Goal: Information Seeking & Learning: Compare options

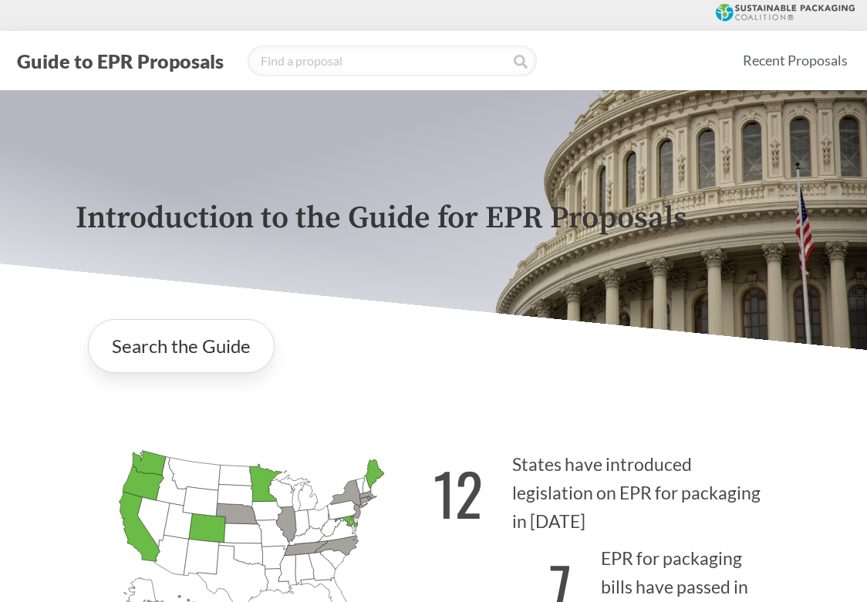
scroll to position [2314, 0]
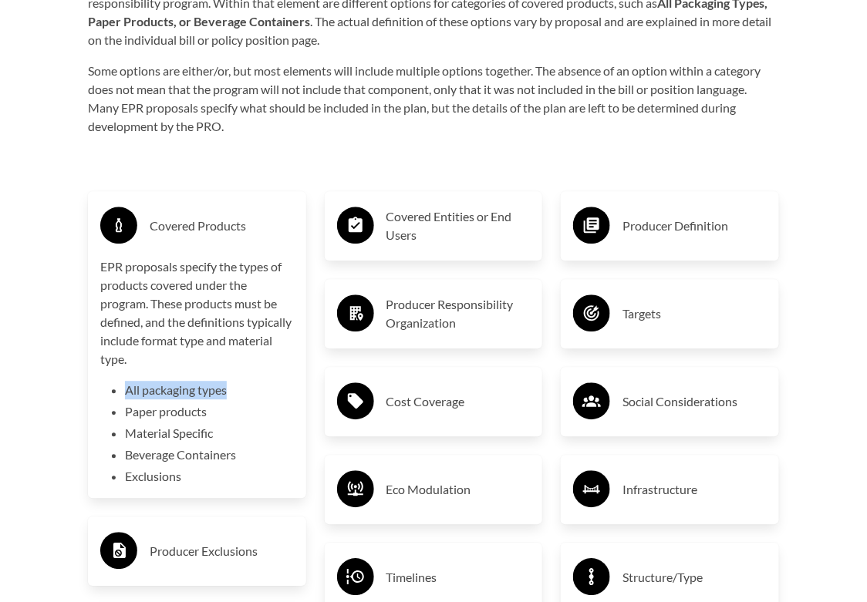
drag, startPoint x: 229, startPoint y: 379, endPoint x: 126, endPoint y: 379, distance: 102.6
click at [126, 381] on li "All packaging types" at bounding box center [209, 390] width 169 height 19
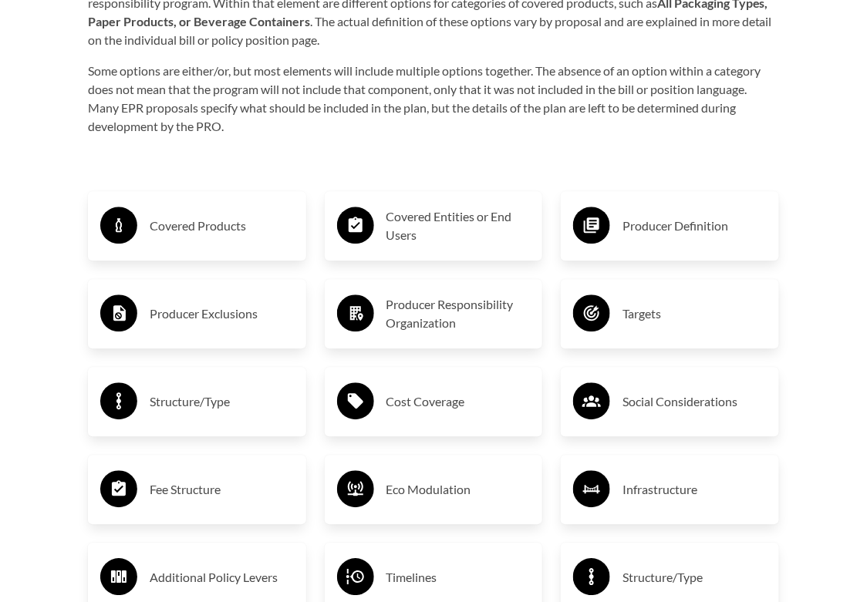
click at [193, 230] on div "Covered Products" at bounding box center [197, 226] width 194 height 45
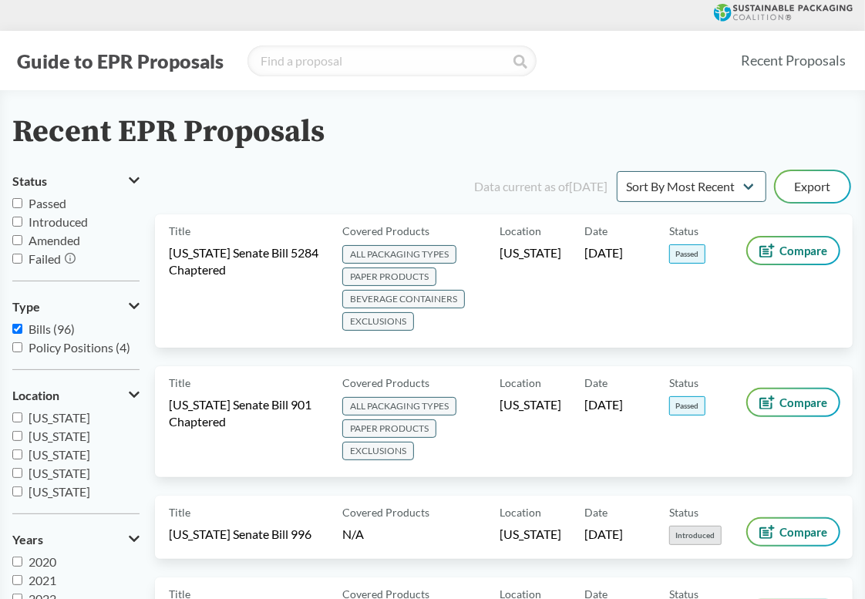
scroll to position [77, 0]
click at [19, 204] on input "Passed" at bounding box center [17, 203] width 10 height 10
checkbox input "true"
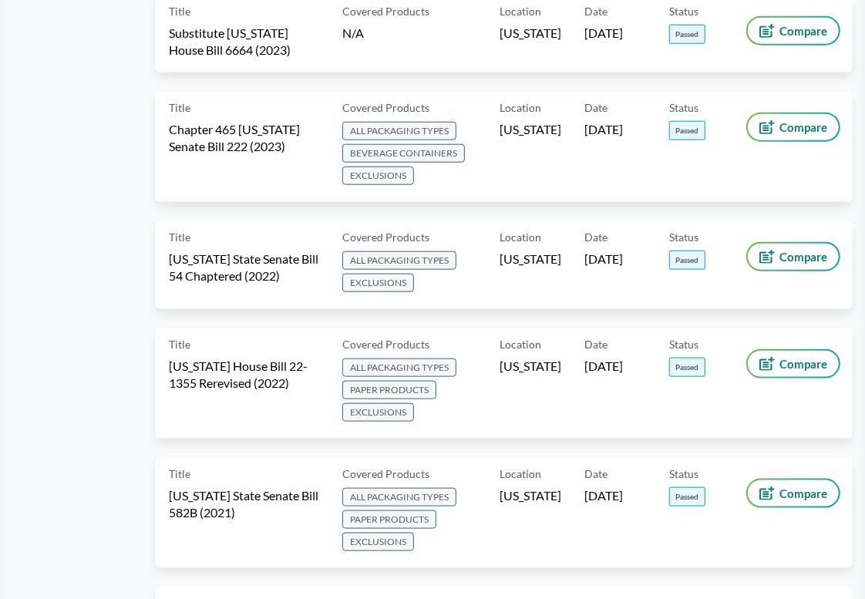
scroll to position [694, 0]
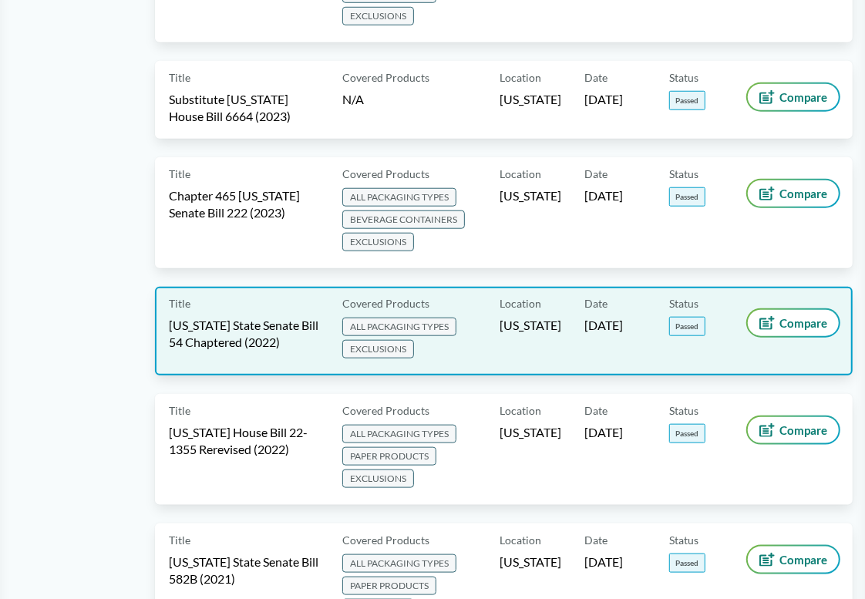
click at [479, 334] on span "ALL PACKAGING TYPES EXCLUSIONS" at bounding box center [417, 339] width 151 height 45
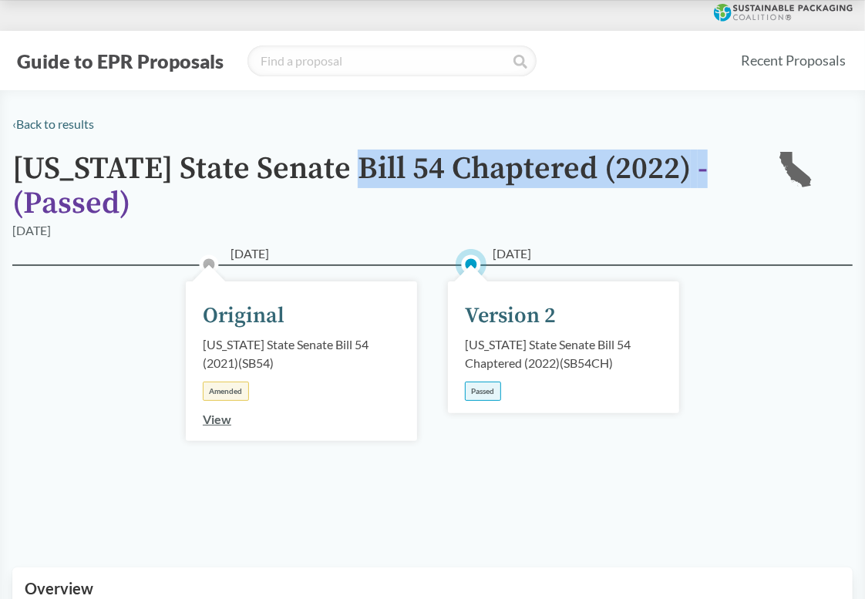
drag, startPoint x: 333, startPoint y: 173, endPoint x: 681, endPoint y: 172, distance: 347.8
click at [681, 172] on h1 "California State Senate Bill 54 Chaptered (2022) - ( Passed )" at bounding box center [382, 186] width 740 height 69
click at [681, 172] on span "- ( Passed )" at bounding box center [360, 186] width 696 height 73
drag, startPoint x: 688, startPoint y: 170, endPoint x: 396, endPoint y: 170, distance: 292.3
click at [396, 170] on h1 "California State Senate Bill 54 Chaptered (2022) - ( Passed )" at bounding box center [382, 186] width 740 height 69
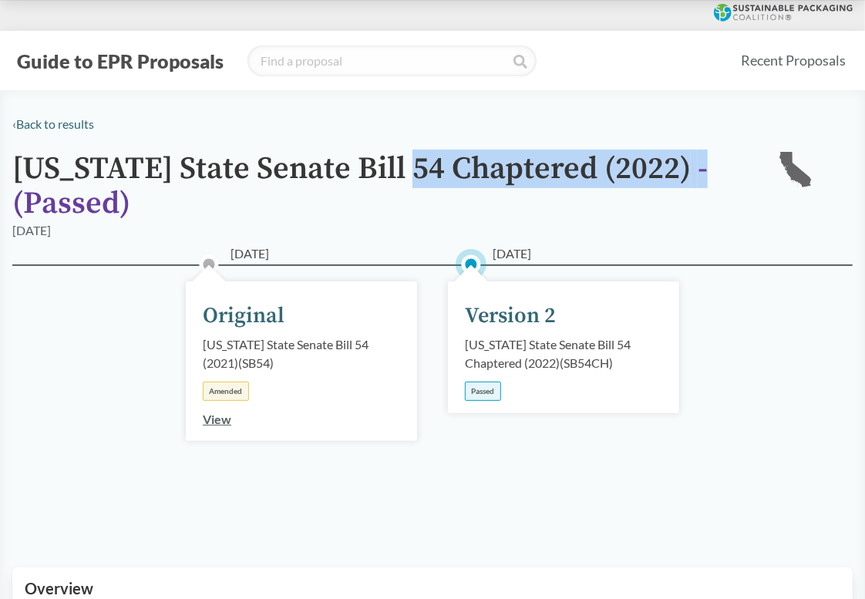
click at [396, 170] on h1 "California State Senate Bill 54 Chaptered (2022) - ( Passed )" at bounding box center [382, 186] width 740 height 69
drag, startPoint x: 396, startPoint y: 170, endPoint x: 682, endPoint y: 169, distance: 286.1
click at [682, 169] on h1 "California State Senate Bill 54 Chaptered (2022) - ( Passed )" at bounding box center [382, 186] width 740 height 69
click at [682, 169] on span "- ( Passed )" at bounding box center [360, 186] width 696 height 73
drag, startPoint x: 686, startPoint y: 169, endPoint x: 389, endPoint y: 169, distance: 297.7
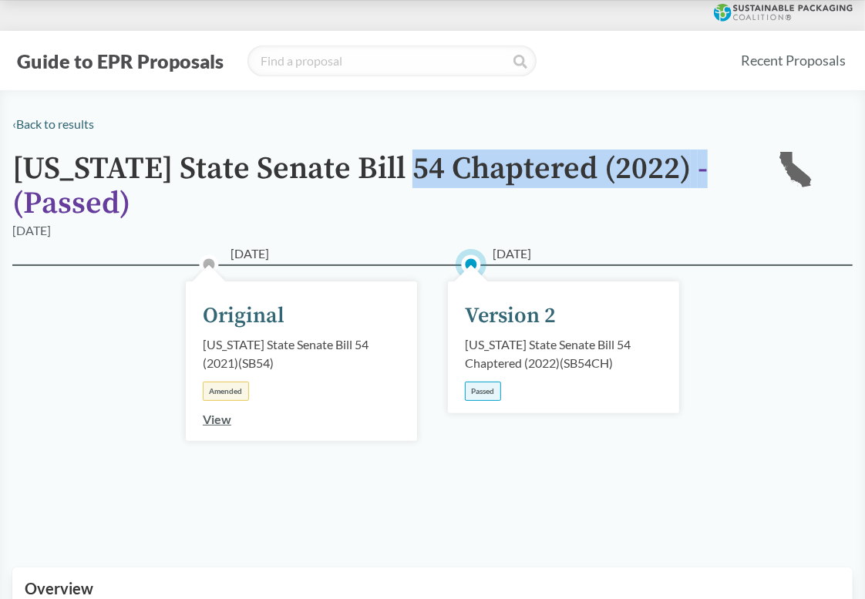
click at [389, 169] on h1 "California State Senate Bill 54 Chaptered (2022) - ( Passed )" at bounding box center [382, 186] width 740 height 69
drag, startPoint x: 384, startPoint y: 164, endPoint x: 695, endPoint y: 173, distance: 310.9
click at [695, 173] on h1 "California State Senate Bill 54 Chaptered (2022) - ( Passed )" at bounding box center [382, 186] width 740 height 69
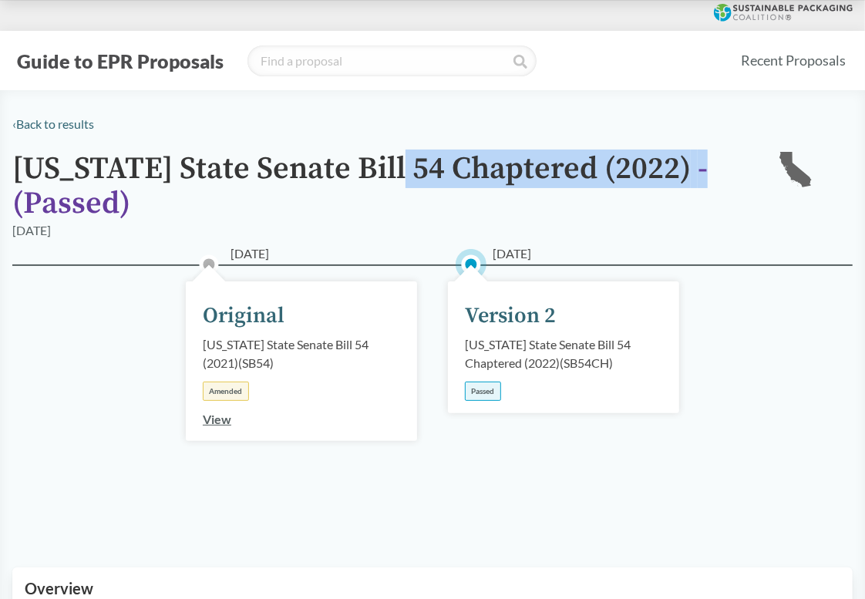
drag, startPoint x: 696, startPoint y: 173, endPoint x: 385, endPoint y: 170, distance: 311.6
click at [385, 170] on h1 "California State Senate Bill 54 Chaptered (2022) - ( Passed )" at bounding box center [382, 186] width 740 height 69
drag, startPoint x: 385, startPoint y: 170, endPoint x: 686, endPoint y: 170, distance: 301.5
click at [686, 170] on h1 "California State Senate Bill 54 Chaptered (2022) - ( Passed )" at bounding box center [382, 186] width 740 height 69
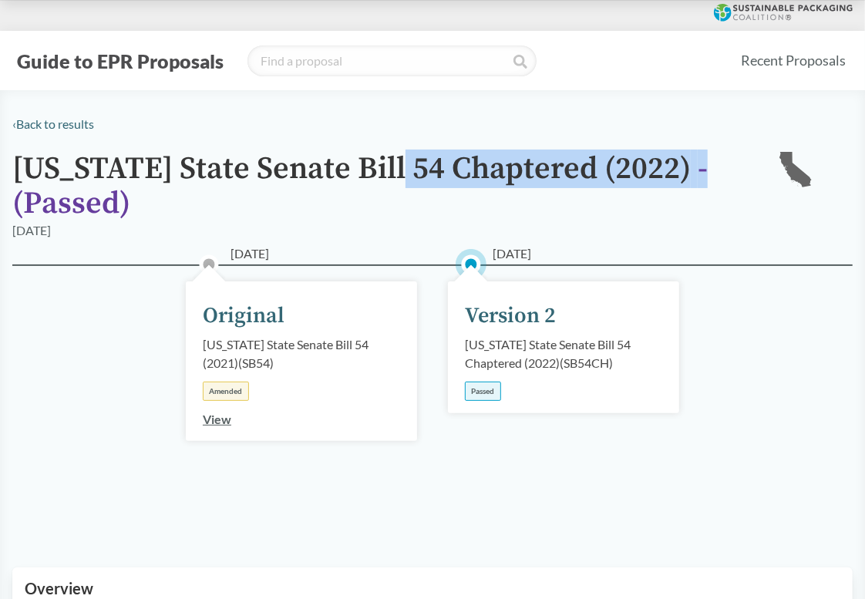
click at [686, 170] on h1 "California State Senate Bill 54 Chaptered (2022) - ( Passed )" at bounding box center [382, 186] width 740 height 69
drag, startPoint x: 694, startPoint y: 169, endPoint x: 385, endPoint y: 167, distance: 309.2
click at [385, 167] on h1 "California State Senate Bill 54 Chaptered (2022) - ( Passed )" at bounding box center [382, 186] width 740 height 69
drag, startPoint x: 385, startPoint y: 167, endPoint x: 688, endPoint y: 176, distance: 303.2
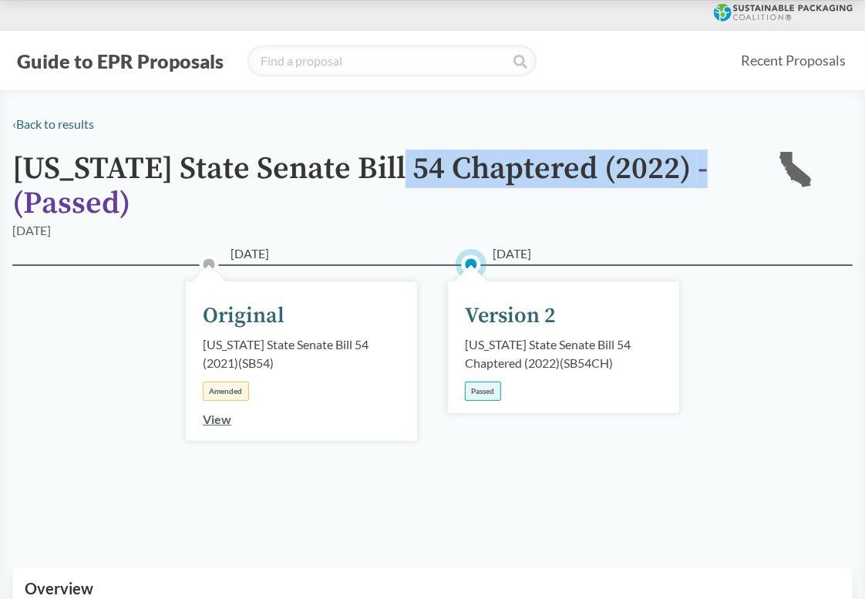
click at [688, 176] on h1 "California State Senate Bill 54 Chaptered (2022) - ( Passed )" at bounding box center [382, 186] width 740 height 69
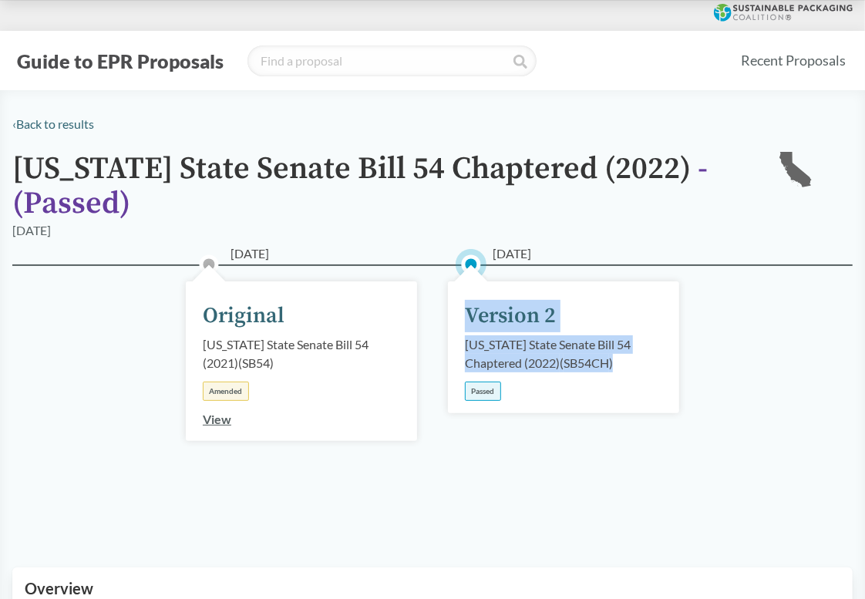
drag, startPoint x: 445, startPoint y: 302, endPoint x: 701, endPoint y: 376, distance: 266.3
click at [701, 376] on div "02/25/2021 Original California State Senate Bill 54 (2021) ( SB54 ) Amended Vie…" at bounding box center [432, 398] width 841 height 266
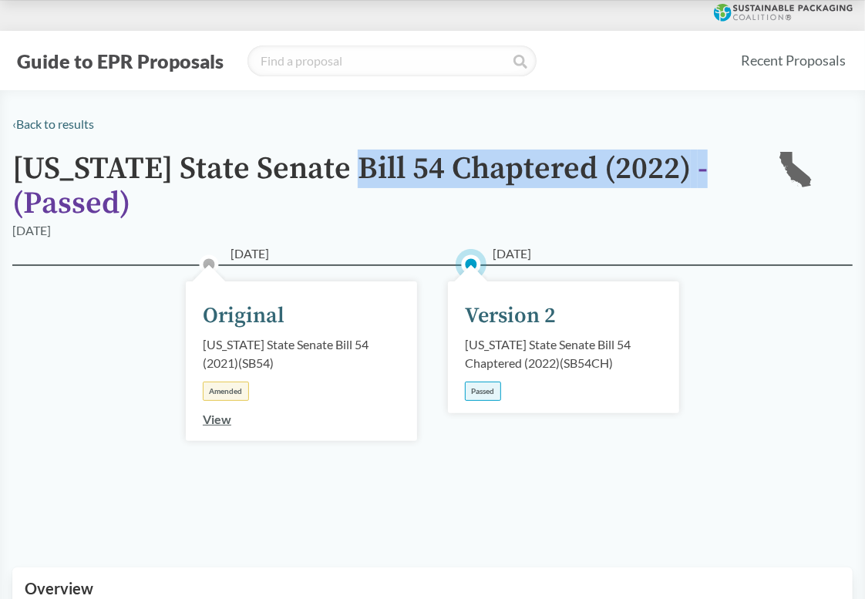
drag, startPoint x: 336, startPoint y: 170, endPoint x: 696, endPoint y: 170, distance: 359.4
click at [696, 170] on h1 "California State Senate Bill 54 Chaptered (2022) - ( Passed )" at bounding box center [382, 186] width 740 height 69
drag, startPoint x: 699, startPoint y: 170, endPoint x: 343, endPoint y: 163, distance: 356.3
click at [343, 163] on h1 "California State Senate Bill 54 Chaptered (2022) - ( Passed )" at bounding box center [382, 186] width 740 height 69
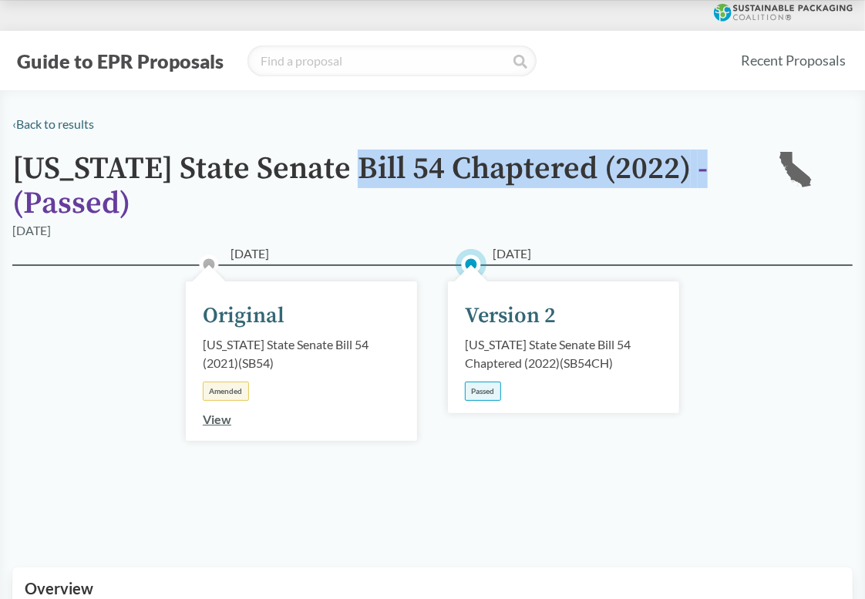
click at [343, 163] on h1 "California State Senate Bill 54 Chaptered (2022) - ( Passed )" at bounding box center [382, 186] width 740 height 69
drag, startPoint x: 343, startPoint y: 163, endPoint x: 703, endPoint y: 179, distance: 360.5
click at [703, 179] on h1 "California State Senate Bill 54 Chaptered (2022) - ( Passed )" at bounding box center [382, 186] width 740 height 69
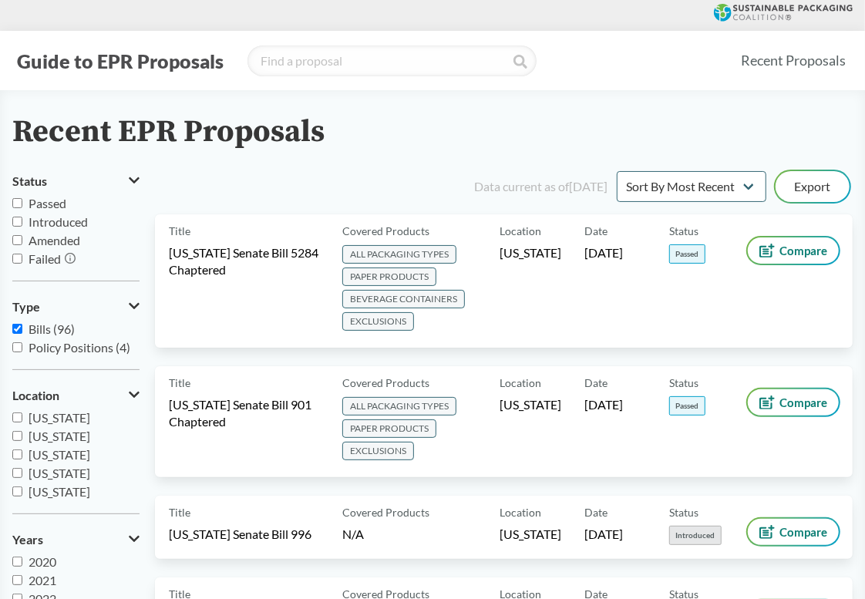
click at [39, 204] on span "Passed" at bounding box center [48, 203] width 38 height 15
click at [22, 204] on input "Passed" at bounding box center [17, 203] width 10 height 10
checkbox input "true"
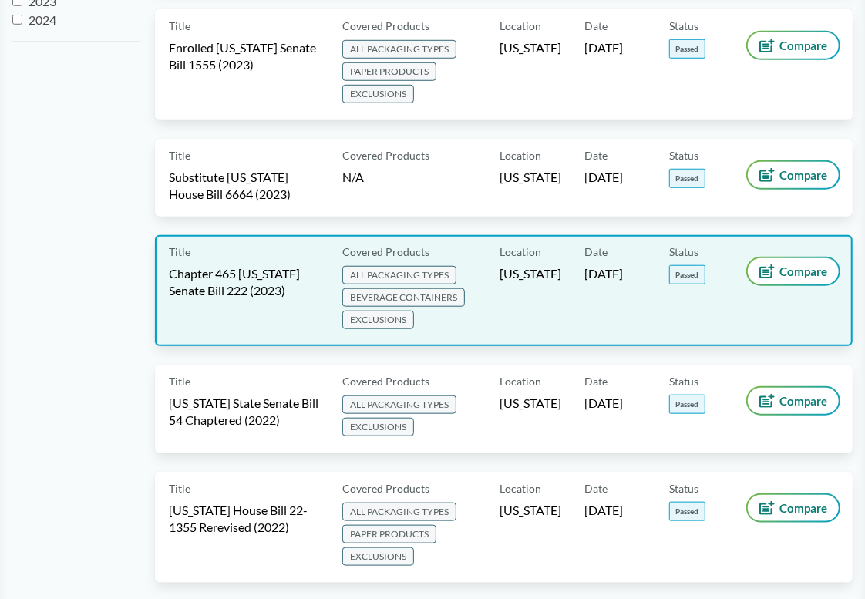
scroll to position [617, 0]
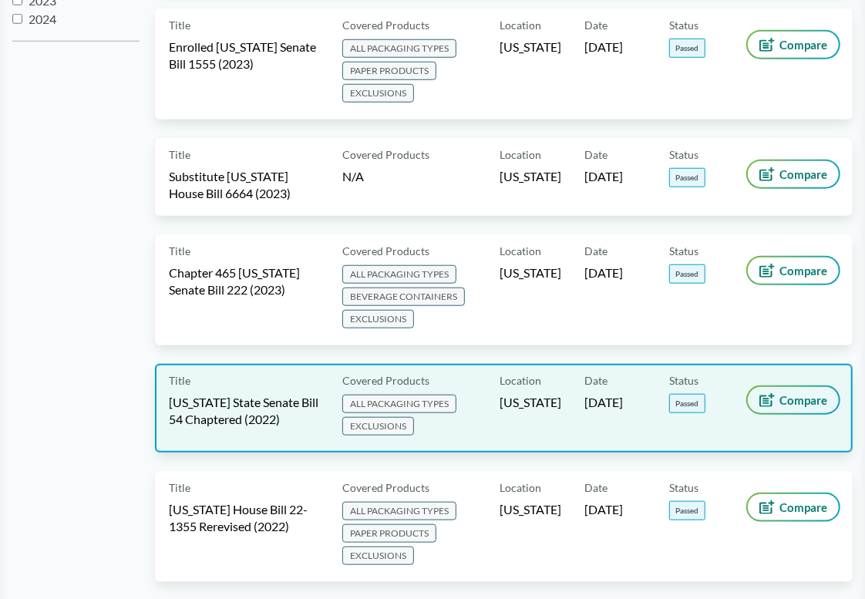
click at [782, 394] on span "Compare" at bounding box center [804, 400] width 48 height 12
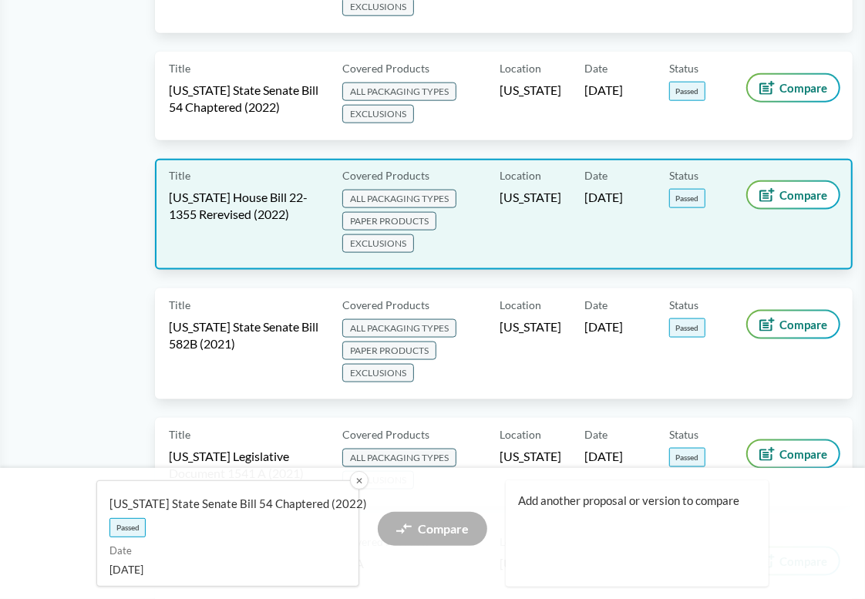
scroll to position [848, 0]
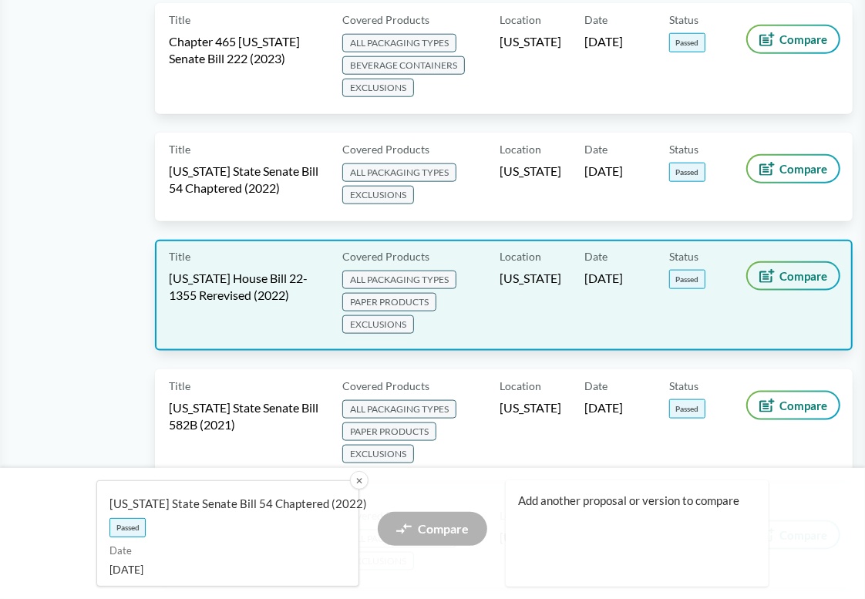
click at [793, 270] on span "Compare" at bounding box center [804, 276] width 48 height 12
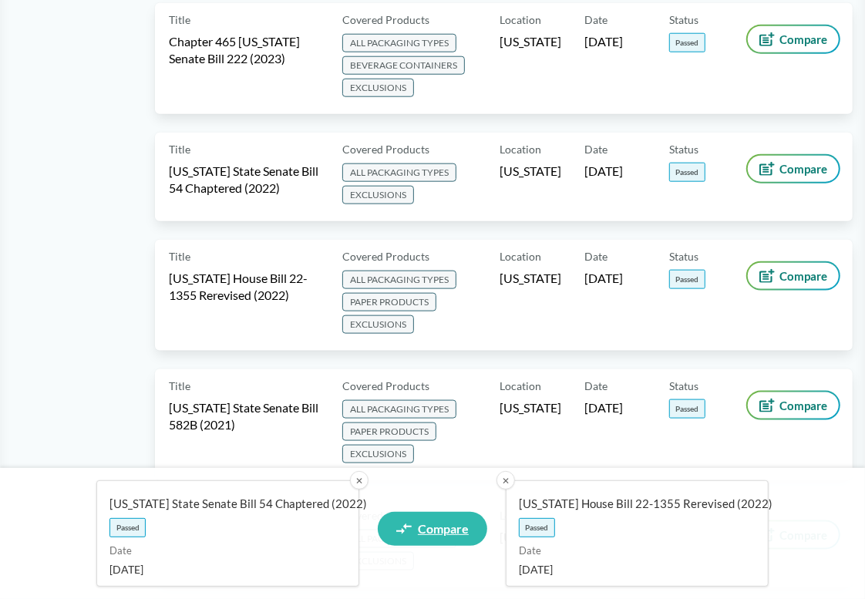
click at [445, 518] on link "Compare" at bounding box center [433, 529] width 110 height 34
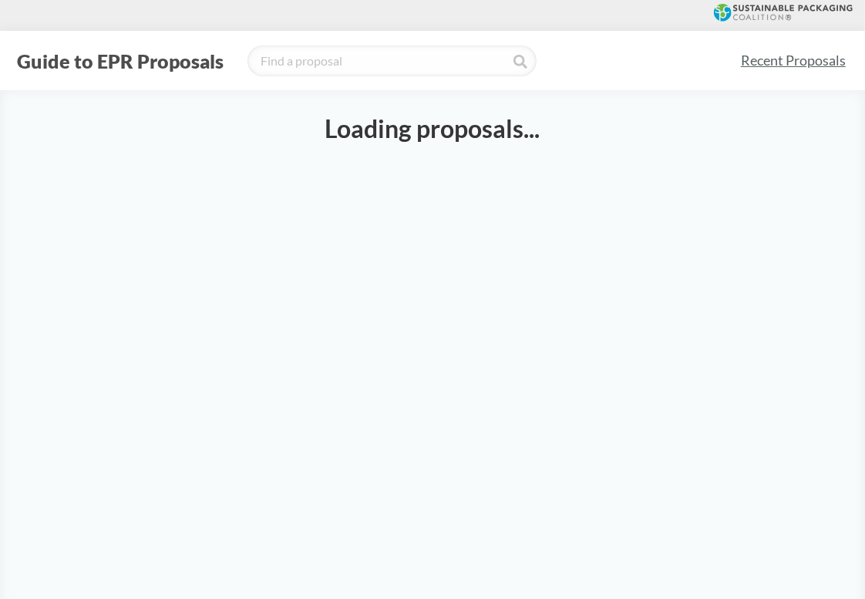
select select "SB54CH"
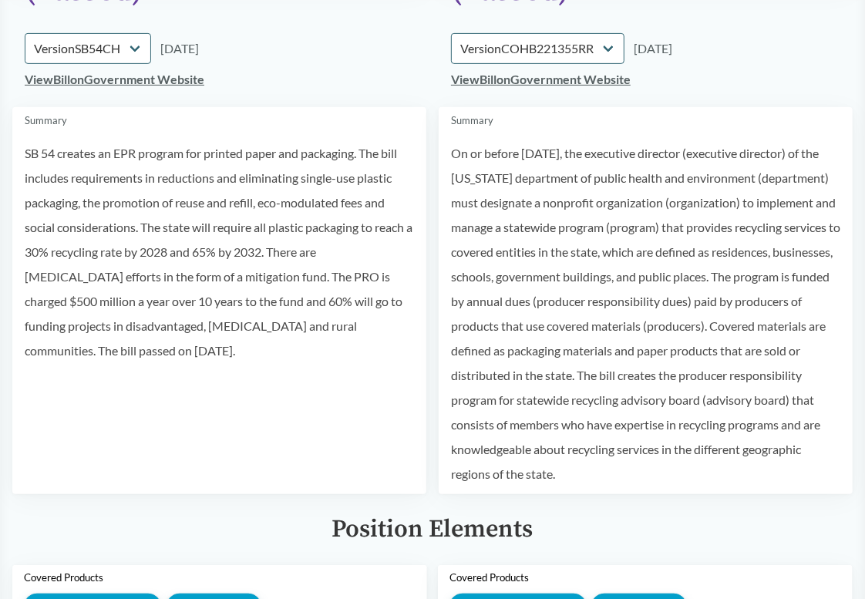
scroll to position [308, 0]
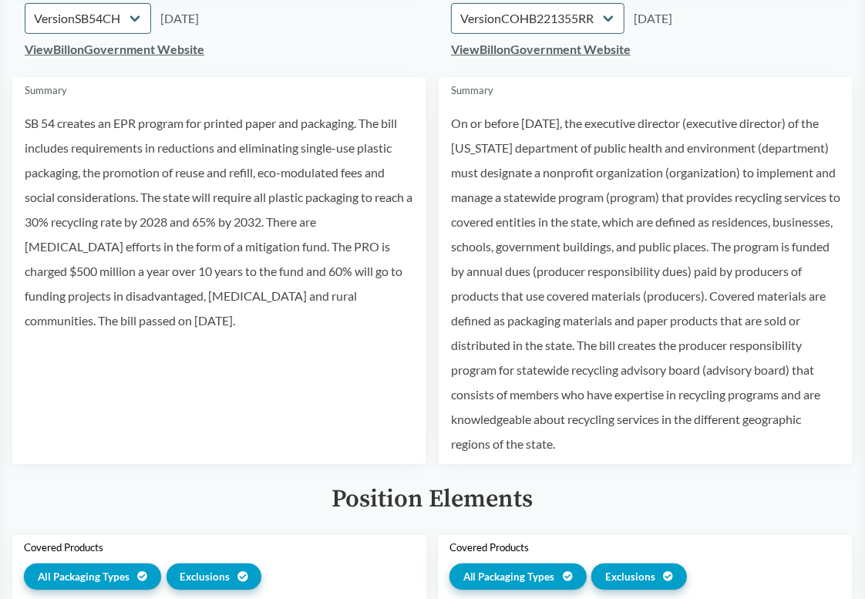
drag, startPoint x: 201, startPoint y: 272, endPoint x: 220, endPoint y: 340, distance: 70.3
click at [220, 340] on td "Summary SB 54 creates an EPR program for printed paper and packaging. The bill …" at bounding box center [219, 270] width 414 height 387
drag, startPoint x: 222, startPoint y: 333, endPoint x: 211, endPoint y: 202, distance: 131.6
click at [211, 202] on td "Summary SB 54 creates an EPR program for printed paper and packaging. The bill …" at bounding box center [219, 270] width 414 height 387
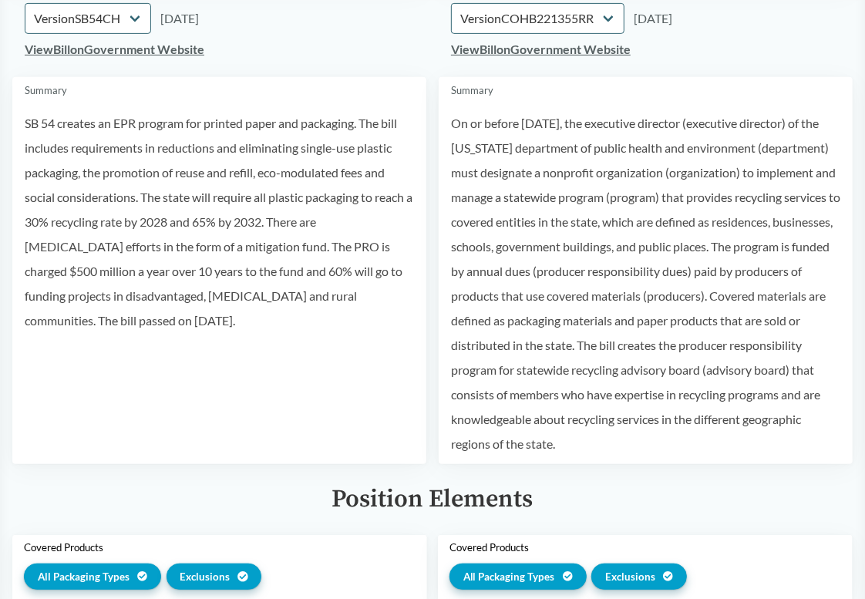
click at [211, 202] on p "SB 54 creates an EPR program for printed paper and packaging. The bill includes…" at bounding box center [219, 222] width 389 height 222
drag, startPoint x: 208, startPoint y: 175, endPoint x: 213, endPoint y: 317, distance: 142.0
click at [213, 317] on p "SB 54 creates an EPR program for printed paper and packaging. The bill includes…" at bounding box center [219, 222] width 389 height 222
drag, startPoint x: 213, startPoint y: 320, endPoint x: 207, endPoint y: 130, distance: 189.8
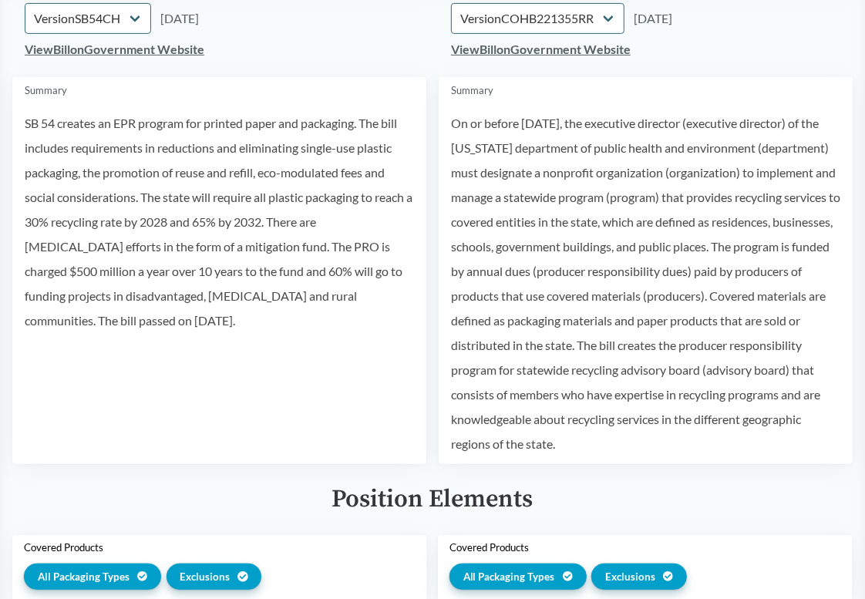
click at [207, 130] on p "SB 54 creates an EPR program for printed paper and packaging. The bill includes…" at bounding box center [219, 222] width 389 height 222
drag, startPoint x: 207, startPoint y: 124, endPoint x: 217, endPoint y: 312, distance: 188.4
click at [217, 312] on p "SB 54 creates an EPR program for printed paper and packaging. The bill includes…" at bounding box center [219, 222] width 389 height 222
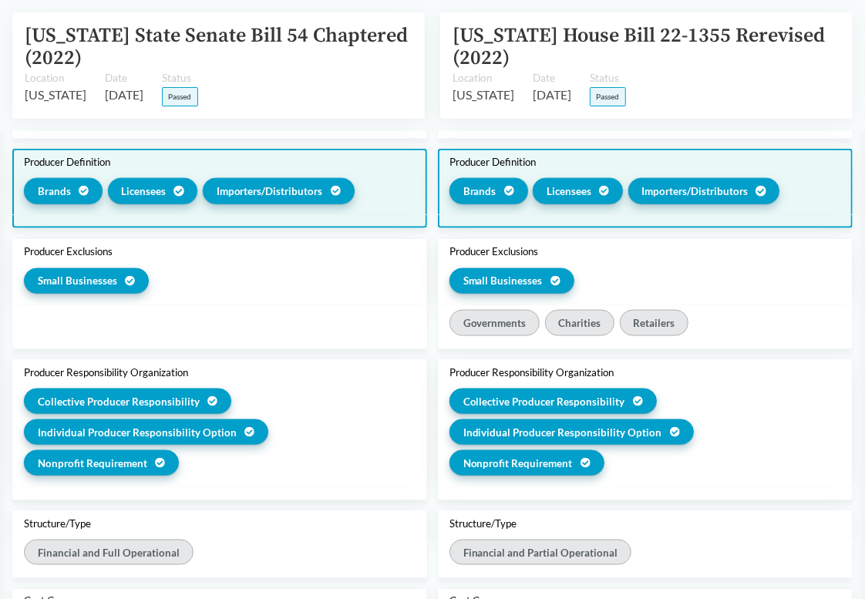
scroll to position [925, 0]
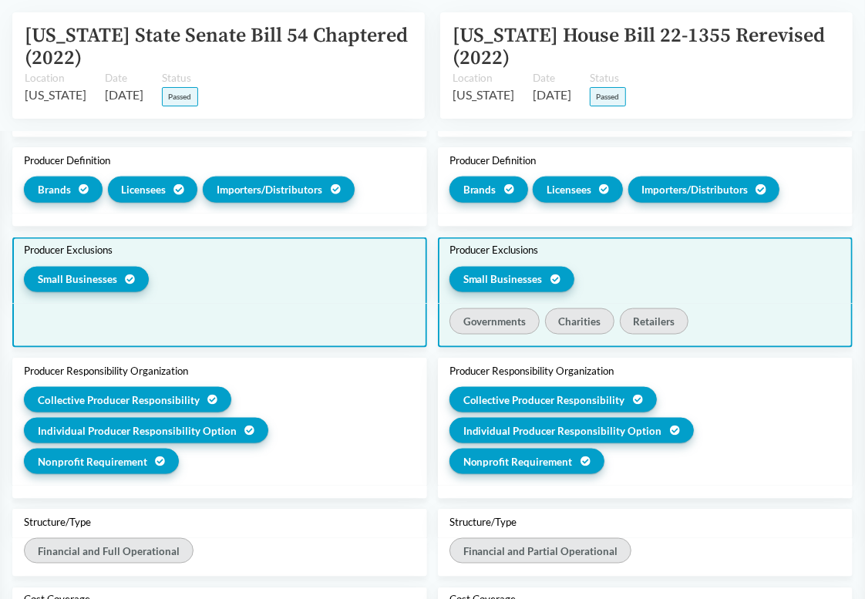
click at [381, 301] on div "Producer Exclusions Small Businesses" at bounding box center [219, 271] width 415 height 66
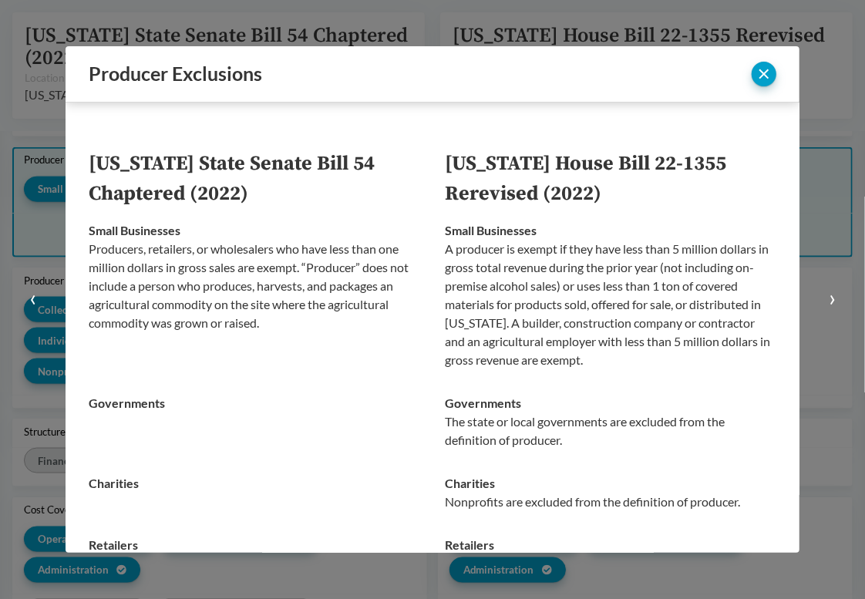
scroll to position [834, 0]
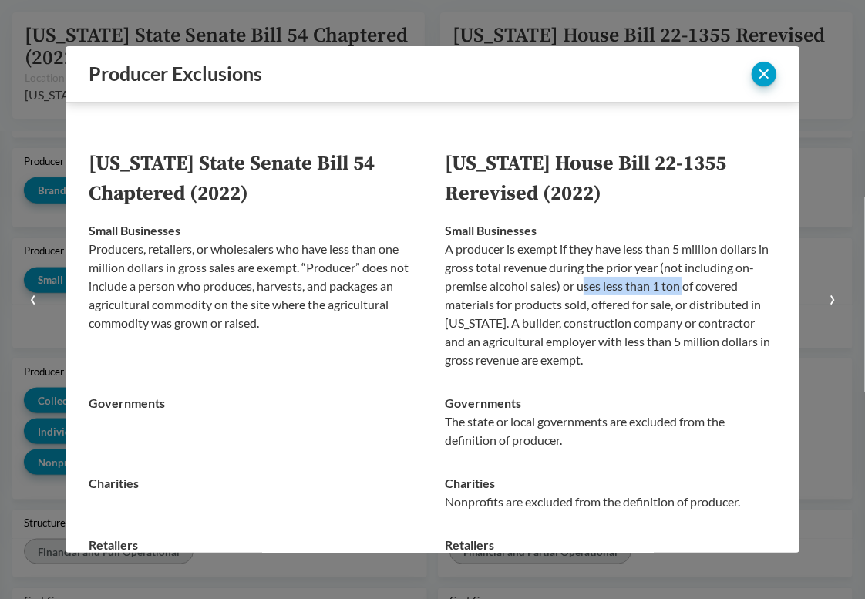
drag, startPoint x: 582, startPoint y: 289, endPoint x: 679, endPoint y: 290, distance: 96.4
click at [679, 290] on p "A producer is exempt if they have less than 5 million dollars in gross total re…" at bounding box center [611, 305] width 332 height 130
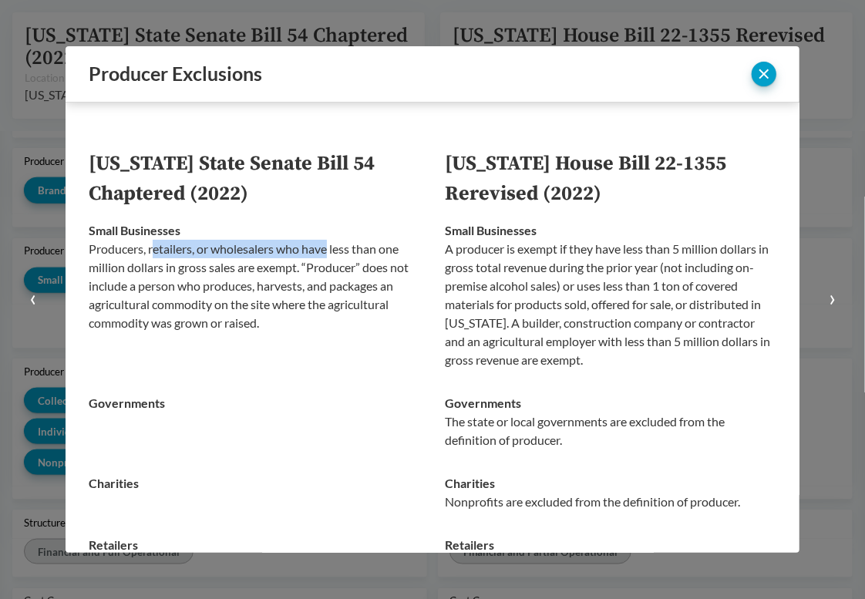
drag, startPoint x: 153, startPoint y: 251, endPoint x: 330, endPoint y: 251, distance: 177.4
click at [330, 251] on p "Producers, retailers, or wholesalers who have less than one million dollars in …" at bounding box center [255, 286] width 332 height 93
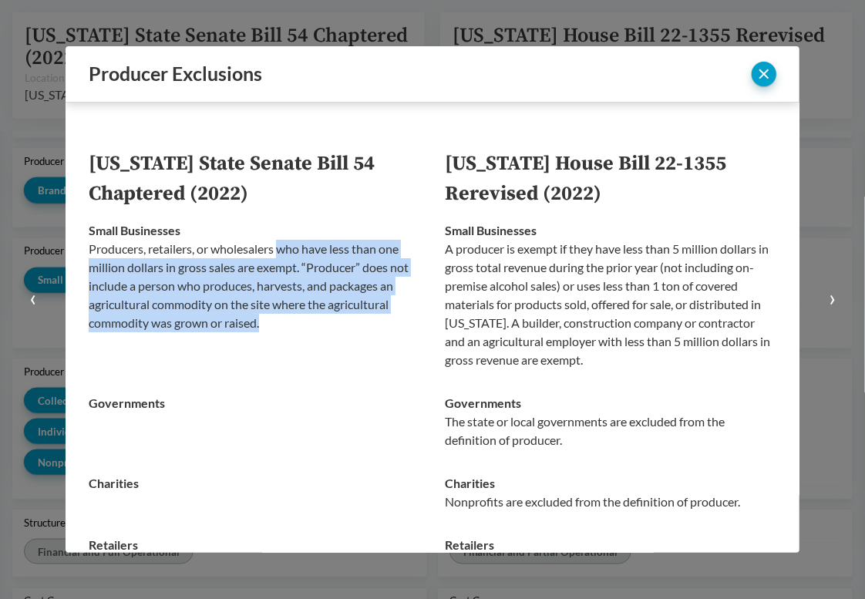
drag, startPoint x: 281, startPoint y: 251, endPoint x: 279, endPoint y: 322, distance: 71.8
click at [279, 322] on p "Producers, retailers, or wholesalers who have less than one million dollars in …" at bounding box center [255, 286] width 332 height 93
drag, startPoint x: 278, startPoint y: 323, endPoint x: 251, endPoint y: 254, distance: 74.5
click at [251, 254] on p "Producers, retailers, or wholesalers who have less than one million dollars in …" at bounding box center [255, 286] width 332 height 93
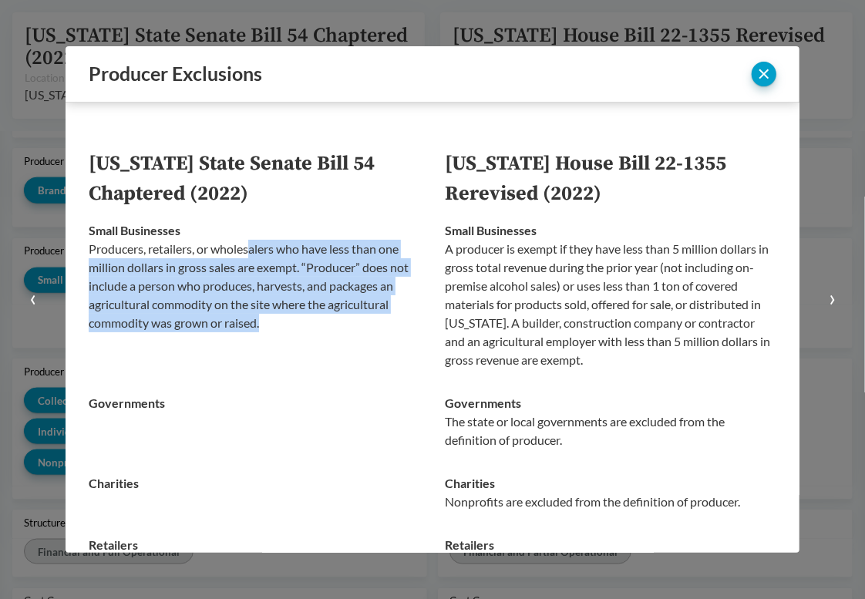
click at [251, 254] on p "Producers, retailers, or wholesalers who have less than one million dollars in …" at bounding box center [255, 286] width 332 height 93
drag, startPoint x: 251, startPoint y: 254, endPoint x: 262, endPoint y: 328, distance: 74.9
click at [262, 328] on p "Producers, retailers, or wholesalers who have less than one million dollars in …" at bounding box center [255, 286] width 332 height 93
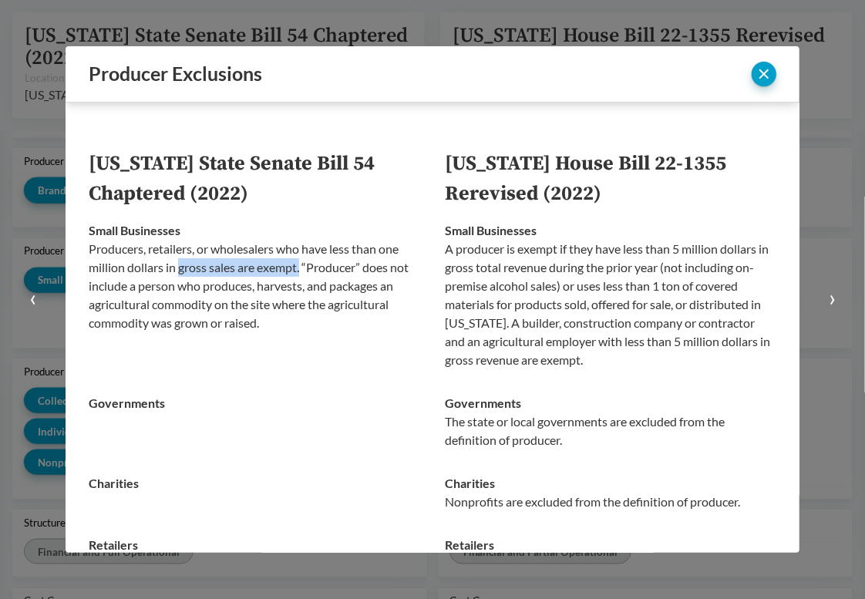
drag, startPoint x: 180, startPoint y: 271, endPoint x: 301, endPoint y: 271, distance: 120.3
click at [301, 271] on p "Producers, retailers, or wholesalers who have less than one million dollars in …" at bounding box center [255, 286] width 332 height 93
drag, startPoint x: 301, startPoint y: 271, endPoint x: 173, endPoint y: 268, distance: 128.0
click at [173, 268] on p "Producers, retailers, or wholesalers who have less than one million dollars in …" at bounding box center [255, 286] width 332 height 93
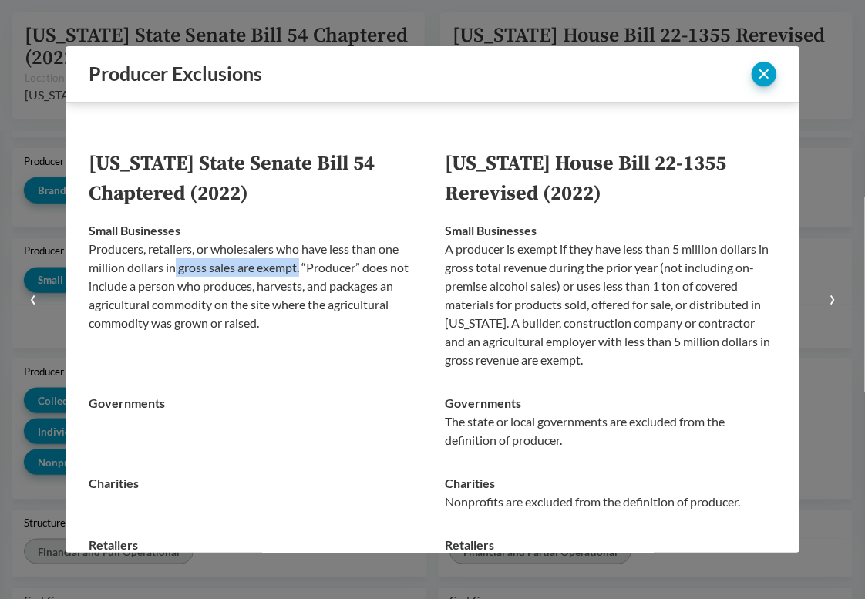
click at [173, 268] on p "Producers, retailers, or wholesalers who have less than one million dollars in …" at bounding box center [255, 286] width 332 height 93
drag, startPoint x: 178, startPoint y: 268, endPoint x: 304, endPoint y: 268, distance: 125.7
click at [304, 268] on p "Producers, retailers, or wholesalers who have less than one million dollars in …" at bounding box center [255, 286] width 332 height 93
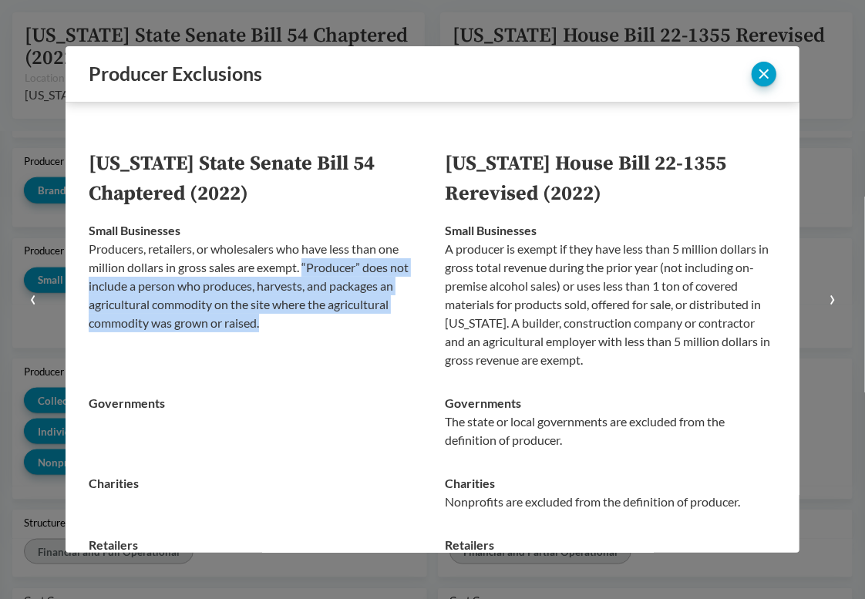
drag, startPoint x: 305, startPoint y: 268, endPoint x: 381, endPoint y: 318, distance: 91.1
click at [381, 318] on p "Producers, retailers, or wholesalers who have less than one million dollars in …" at bounding box center [255, 286] width 332 height 93
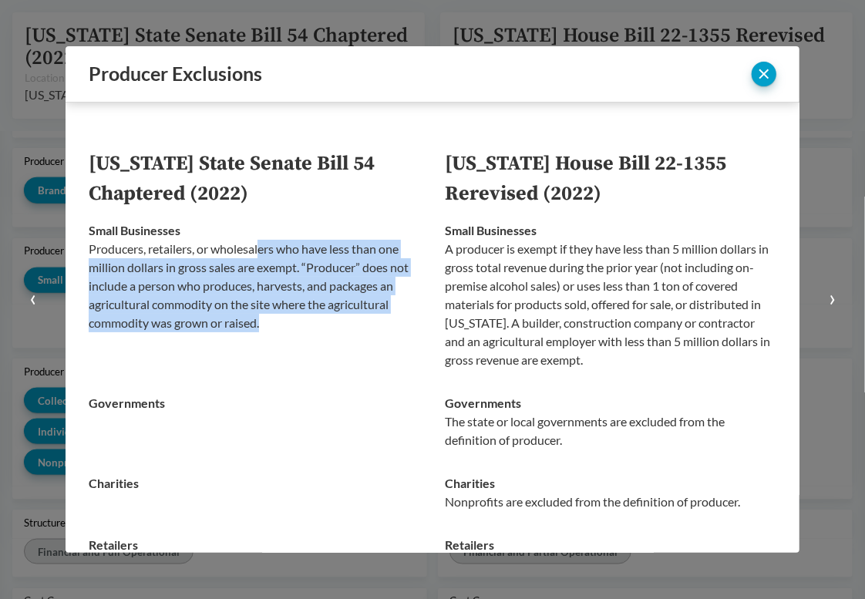
drag, startPoint x: 358, startPoint y: 321, endPoint x: 261, endPoint y: 248, distance: 120.6
click at [261, 248] on p "Producers, retailers, or wholesalers who have less than one million dollars in …" at bounding box center [255, 286] width 332 height 93
drag, startPoint x: 254, startPoint y: 245, endPoint x: 282, endPoint y: 318, distance: 77.6
click at [282, 318] on p "Producers, retailers, or wholesalers who have less than one million dollars in …" at bounding box center [255, 286] width 332 height 93
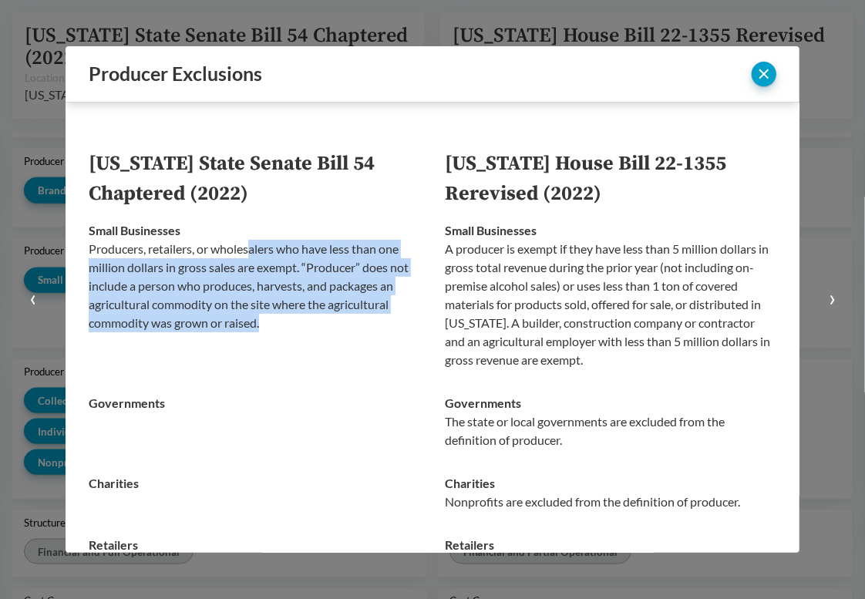
click at [282, 318] on p "Producers, retailers, or wholesalers who have less than one million dollars in …" at bounding box center [255, 286] width 332 height 93
drag, startPoint x: 285, startPoint y: 321, endPoint x: 250, endPoint y: 249, distance: 79.7
click at [250, 249] on p "Producers, retailers, or wholesalers who have less than one million dollars in …" at bounding box center [255, 286] width 332 height 93
drag, startPoint x: 250, startPoint y: 249, endPoint x: 280, endPoint y: 318, distance: 75.6
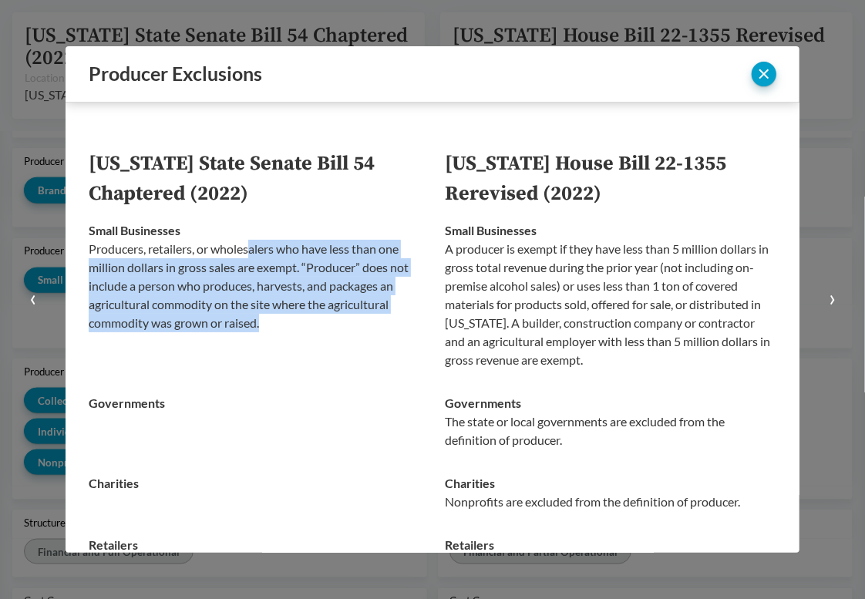
click at [280, 318] on p "Producers, retailers, or wholesalers who have less than one million dollars in …" at bounding box center [255, 286] width 332 height 93
drag, startPoint x: 286, startPoint y: 321, endPoint x: 248, endPoint y: 253, distance: 78.1
click at [248, 253] on p "Producers, retailers, or wholesalers who have less than one million dollars in …" at bounding box center [255, 286] width 332 height 93
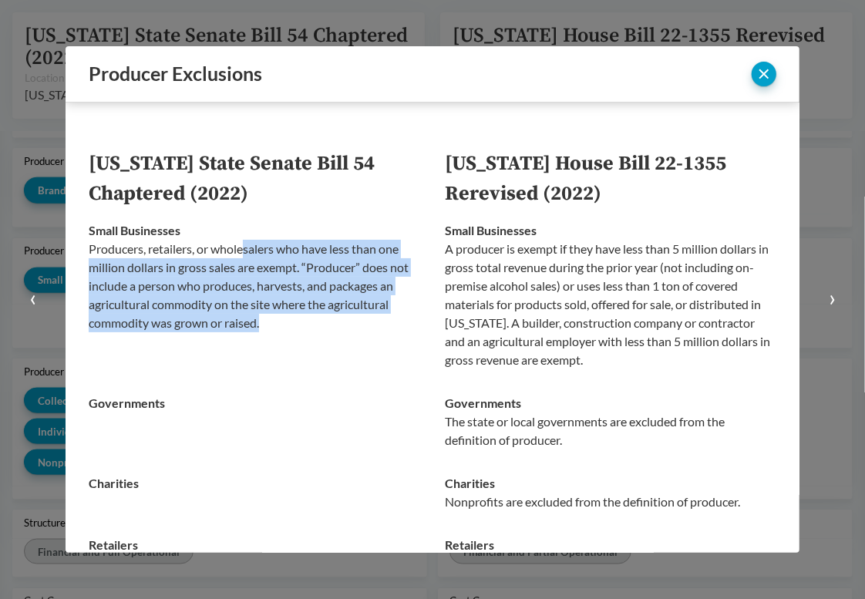
drag, startPoint x: 249, startPoint y: 250, endPoint x: 281, endPoint y: 318, distance: 75.6
click at [281, 318] on p "Producers, retailers, or wholesalers who have less than one million dollars in …" at bounding box center [255, 286] width 332 height 93
drag, startPoint x: 287, startPoint y: 322, endPoint x: 254, endPoint y: 253, distance: 76.2
click at [254, 253] on p "Producers, retailers, or wholesalers who have less than one million dollars in …" at bounding box center [255, 286] width 332 height 93
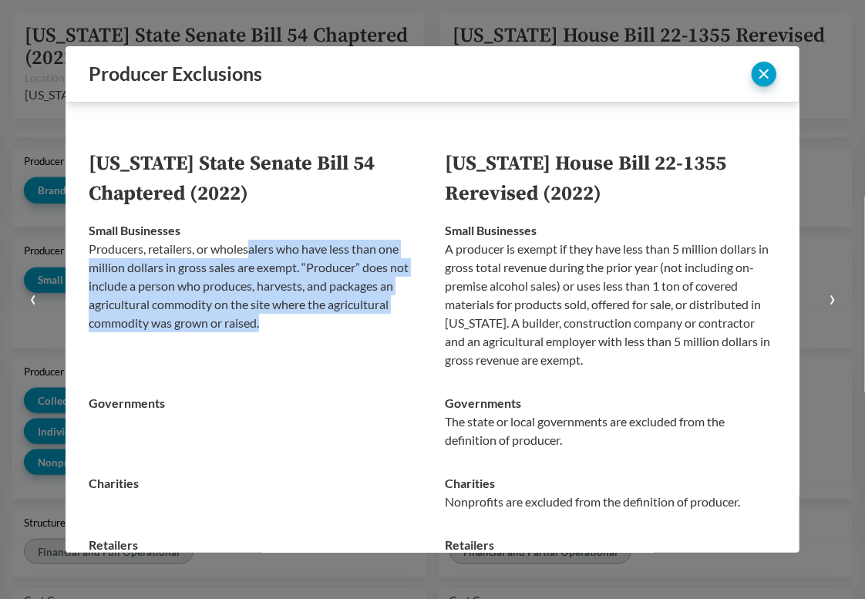
click at [254, 253] on p "Producers, retailers, or wholesalers who have less than one million dollars in …" at bounding box center [255, 286] width 332 height 93
drag, startPoint x: 253, startPoint y: 250, endPoint x: 280, endPoint y: 321, distance: 75.9
click at [280, 321] on p "Producers, retailers, or wholesalers who have less than one million dollars in …" at bounding box center [255, 286] width 332 height 93
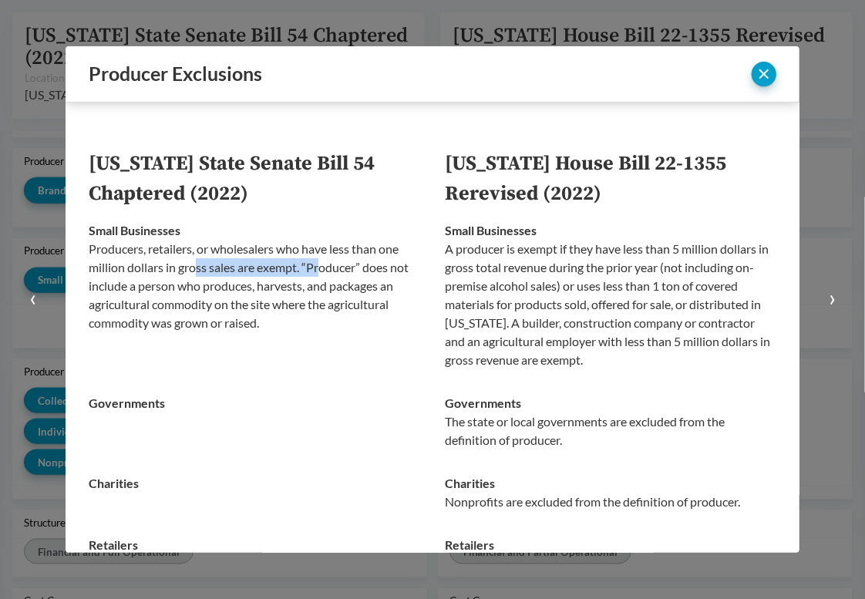
drag, startPoint x: 198, startPoint y: 271, endPoint x: 321, endPoint y: 271, distance: 122.6
click at [321, 271] on p "Producers, retailers, or wholesalers who have less than one million dollars in …" at bounding box center [255, 286] width 332 height 93
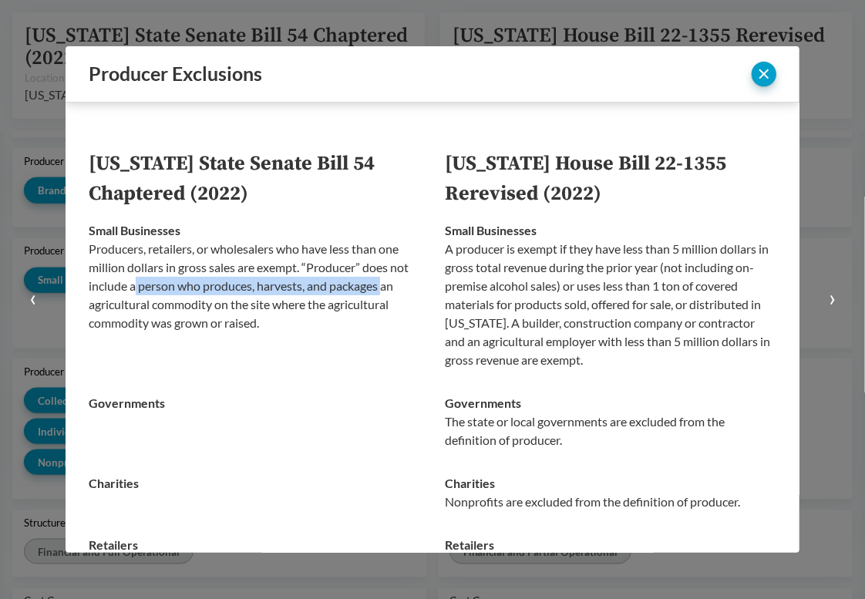
drag, startPoint x: 136, startPoint y: 288, endPoint x: 384, endPoint y: 288, distance: 247.5
click at [384, 288] on p "Producers, retailers, or wholesalers who have less than one million dollars in …" at bounding box center [255, 286] width 332 height 93
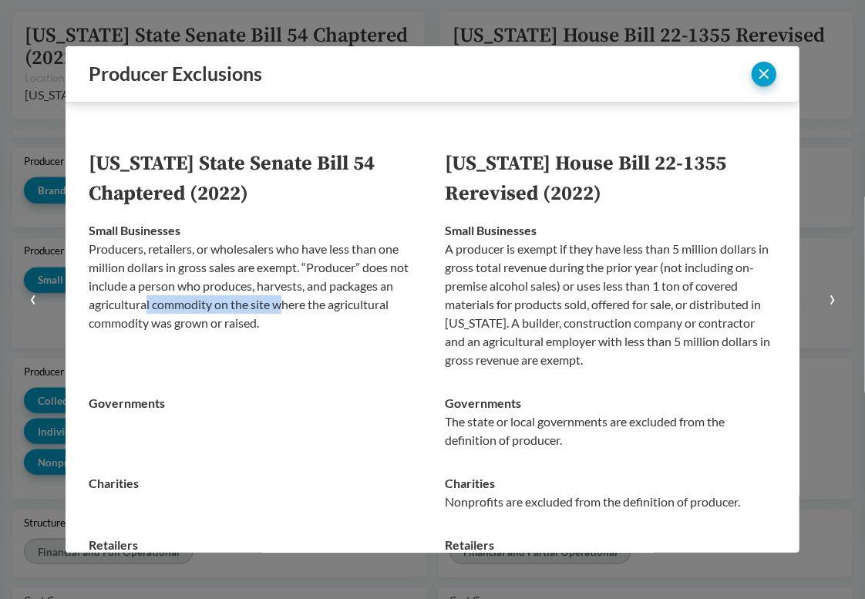
drag, startPoint x: 147, startPoint y: 302, endPoint x: 284, endPoint y: 306, distance: 137.3
click at [284, 306] on p "Producers, retailers, or wholesalers who have less than one million dollars in …" at bounding box center [255, 286] width 332 height 93
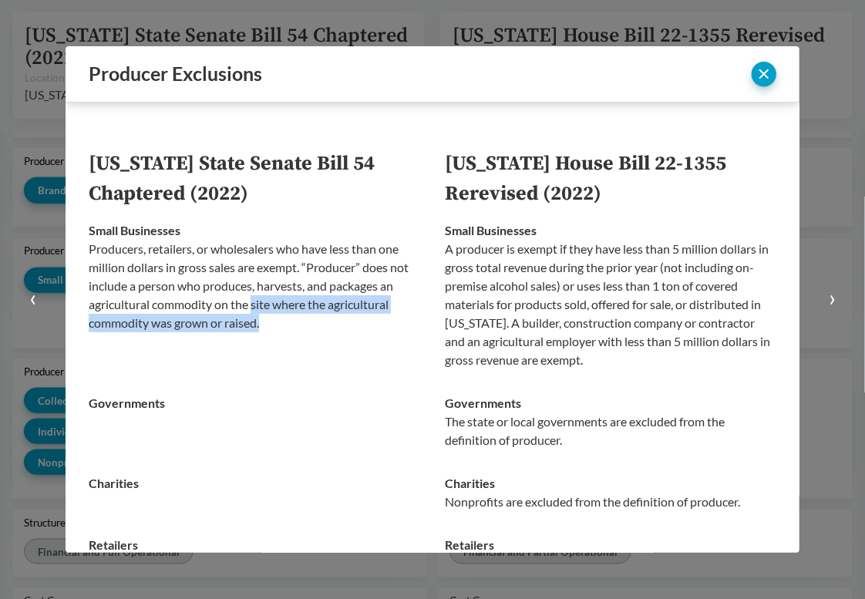
drag, startPoint x: 251, startPoint y: 306, endPoint x: 298, endPoint y: 328, distance: 51.1
click at [298, 328] on p "Producers, retailers, or wholesalers who have less than one million dollars in …" at bounding box center [255, 286] width 332 height 93
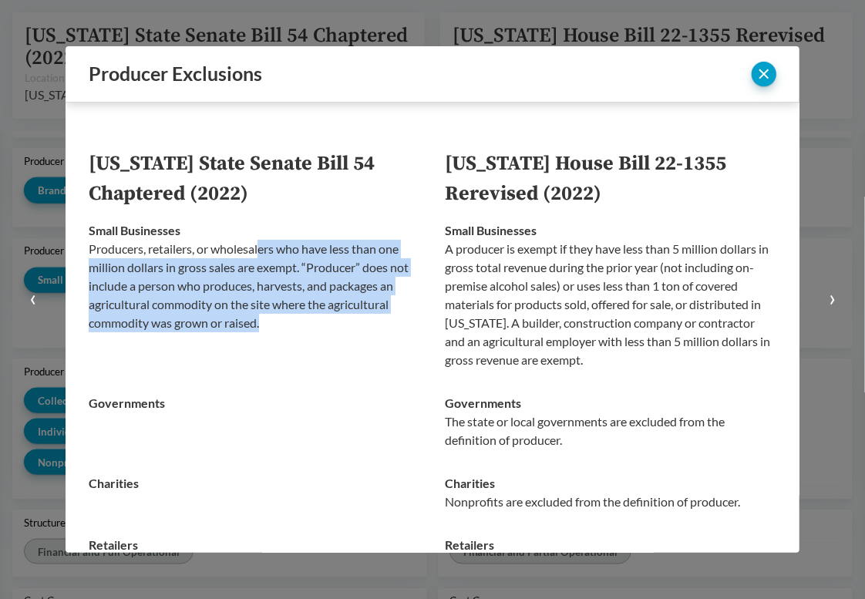
drag, startPoint x: 290, startPoint y: 325, endPoint x: 261, endPoint y: 255, distance: 76.0
click at [261, 255] on p "Producers, retailers, or wholesalers who have less than one million dollars in …" at bounding box center [255, 286] width 332 height 93
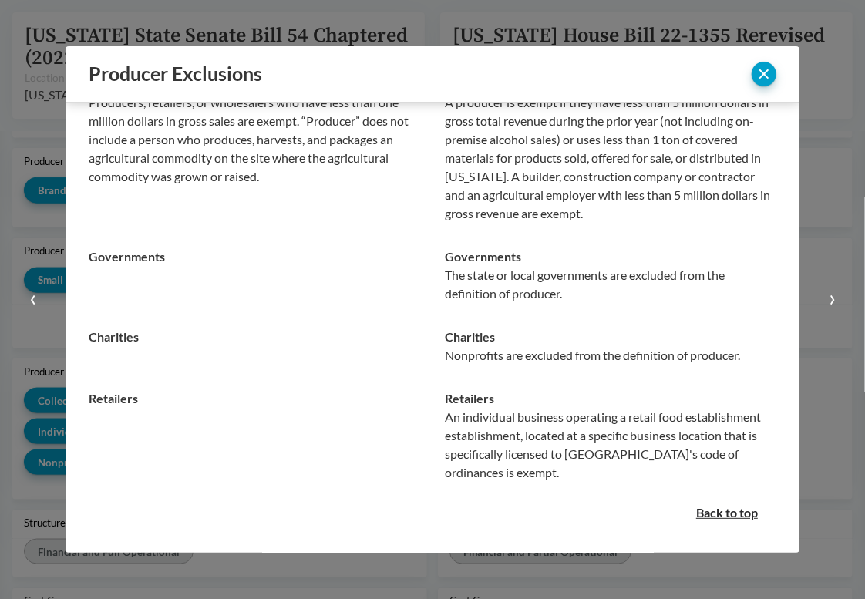
scroll to position [0, 0]
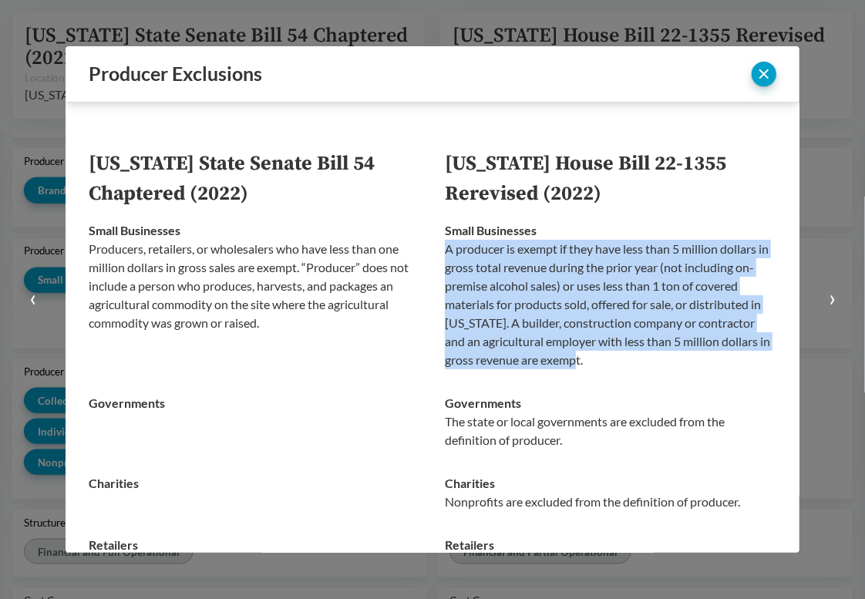
drag, startPoint x: 433, startPoint y: 252, endPoint x: 600, endPoint y: 351, distance: 194.3
click at [600, 351] on td "Small Businesses A producer is exempt if they have less than 5 million dollars …" at bounding box center [605, 295] width 344 height 173
click at [600, 351] on p "A producer is exempt if they have less than 5 million dollars in gross total re…" at bounding box center [611, 305] width 332 height 130
drag, startPoint x: 608, startPoint y: 352, endPoint x: 613, endPoint y: 238, distance: 114.3
click at [613, 238] on div "Small Businesses A producer is exempt if they have less than 5 million dollars …" at bounding box center [611, 295] width 332 height 148
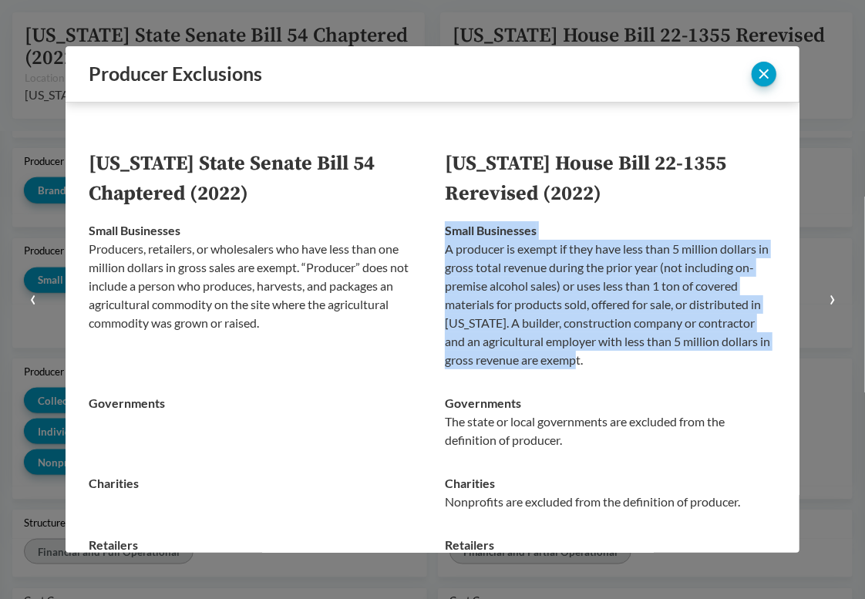
click at [613, 238] on div "Small Businesses A producer is exempt if they have less than 5 million dollars …" at bounding box center [611, 295] width 332 height 148
drag, startPoint x: 612, startPoint y: 247, endPoint x: 612, endPoint y: 353, distance: 106.4
click at [612, 353] on p "A producer is exempt if they have less than 5 million dollars in gross total re…" at bounding box center [611, 305] width 332 height 130
drag, startPoint x: 612, startPoint y: 358, endPoint x: 604, endPoint y: 254, distance: 104.4
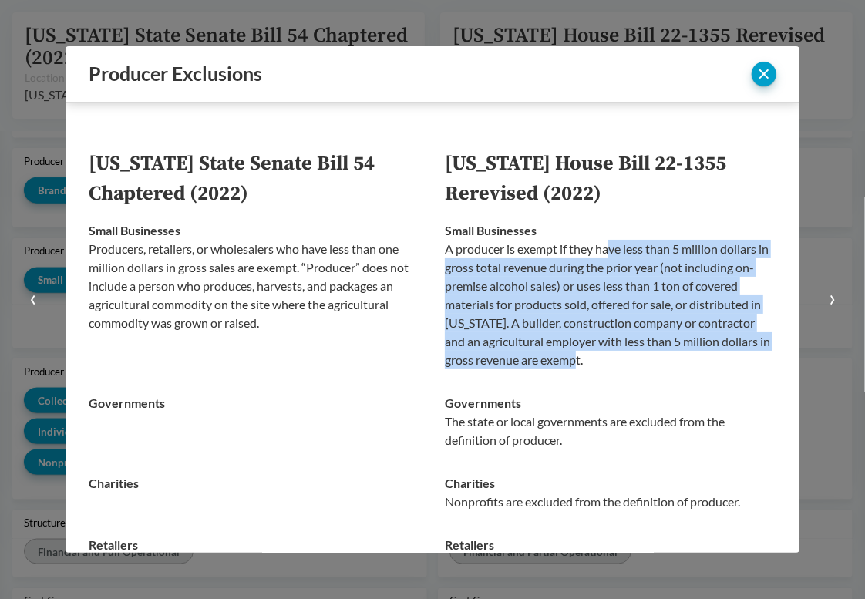
click at [604, 254] on p "A producer is exempt if they have less than 5 million dollars in gross total re…" at bounding box center [611, 305] width 332 height 130
drag, startPoint x: 603, startPoint y: 252, endPoint x: 602, endPoint y: 359, distance: 107.2
click at [602, 359] on p "A producer is exempt if they have less than 5 million dollars in gross total re…" at bounding box center [611, 305] width 332 height 130
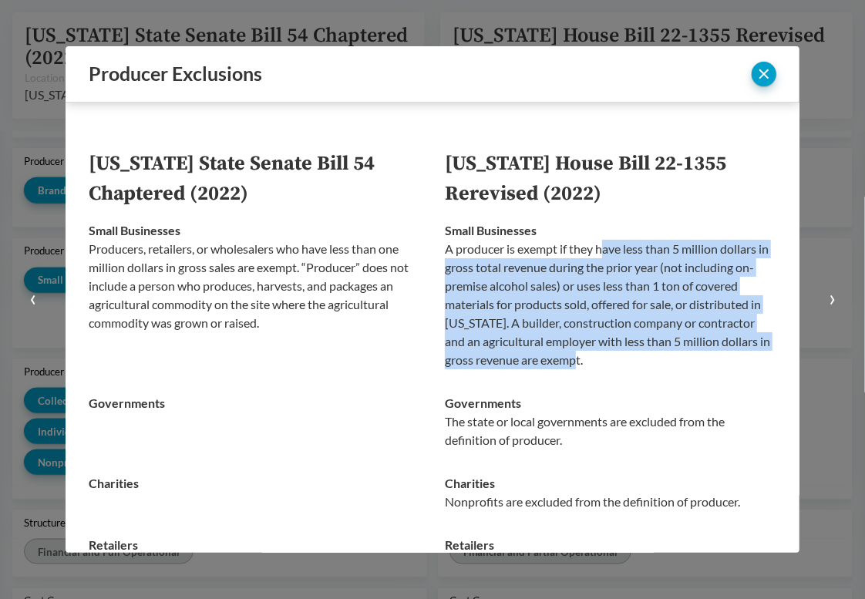
drag, startPoint x: 602, startPoint y: 362, endPoint x: 598, endPoint y: 257, distance: 104.9
click at [598, 257] on p "A producer is exempt if they have less than 5 million dollars in gross total re…" at bounding box center [611, 305] width 332 height 130
drag, startPoint x: 600, startPoint y: 253, endPoint x: 604, endPoint y: 355, distance: 101.9
click at [604, 355] on p "A producer is exempt if they have less than 5 million dollars in gross total re…" at bounding box center [611, 305] width 332 height 130
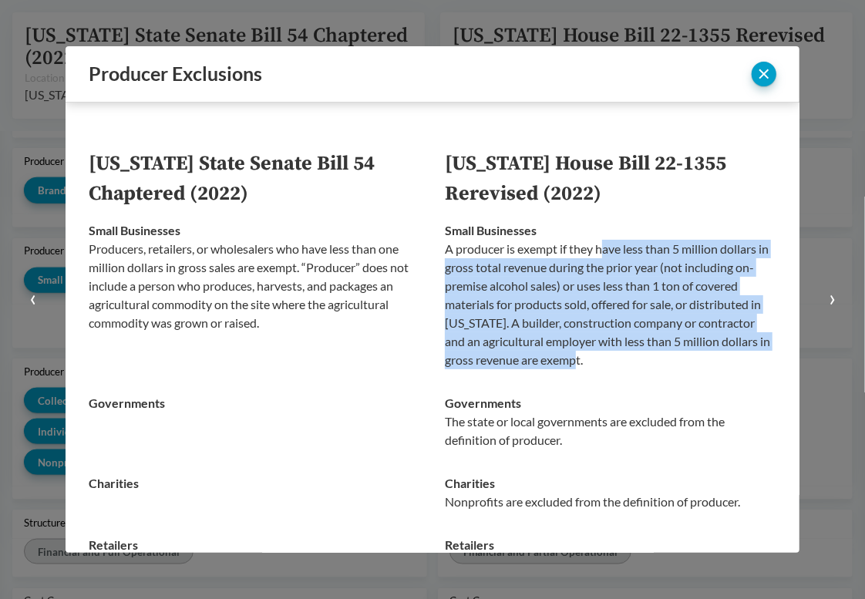
click at [604, 355] on p "A producer is exempt if they have less than 5 million dollars in gross total re…" at bounding box center [611, 305] width 332 height 130
drag, startPoint x: 604, startPoint y: 361, endPoint x: 592, endPoint y: 250, distance: 111.6
click at [592, 250] on p "A producer is exempt if they have less than 5 million dollars in gross total re…" at bounding box center [611, 305] width 332 height 130
drag
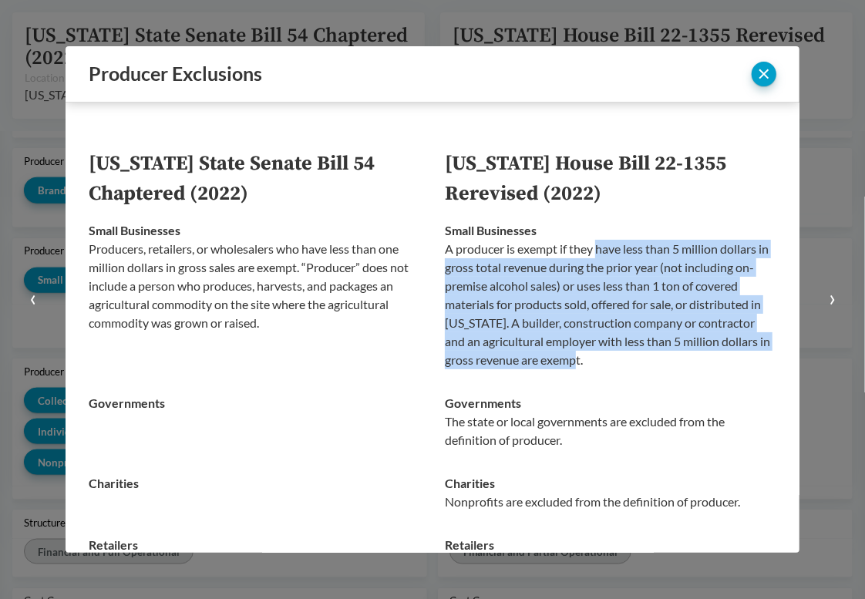
click at [592, 359] on p "A producer is exempt if they have less than 5 million dollars in gross total re…" at bounding box center [611, 305] width 332 height 130
click at [589, 256] on p "A producer is exempt if they have less than 5 million dollars in gross total re…" at bounding box center [611, 305] width 332 height 130
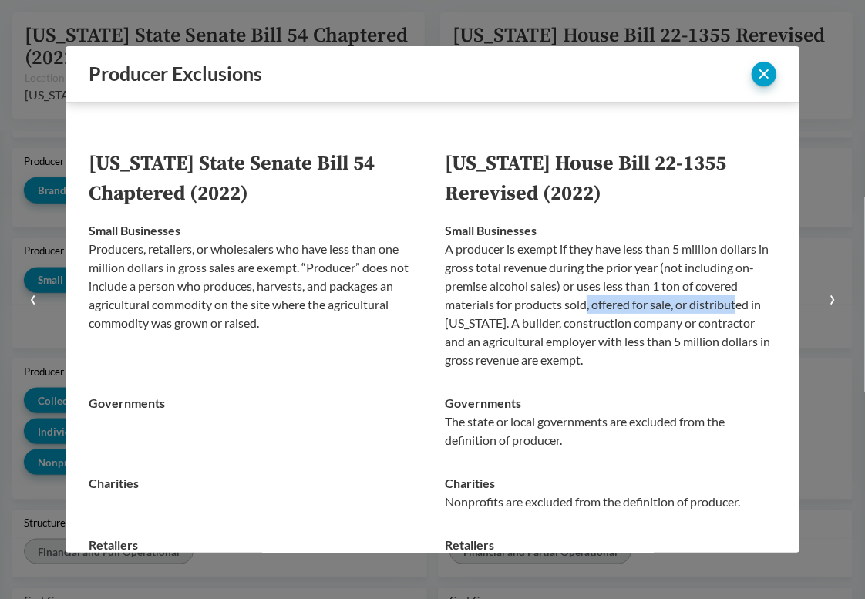
click at [736, 302] on p "A producer is exempt if they have less than 5 million dollars in gross total re…" at bounding box center [611, 305] width 332 height 130
click at [580, 324] on p "A producer is exempt if they have less than 5 million dollars in gross total re…" at bounding box center [611, 305] width 332 height 130
click at [744, 326] on p "A producer is exempt if they have less than 5 million dollars in gross total re…" at bounding box center [611, 305] width 332 height 130
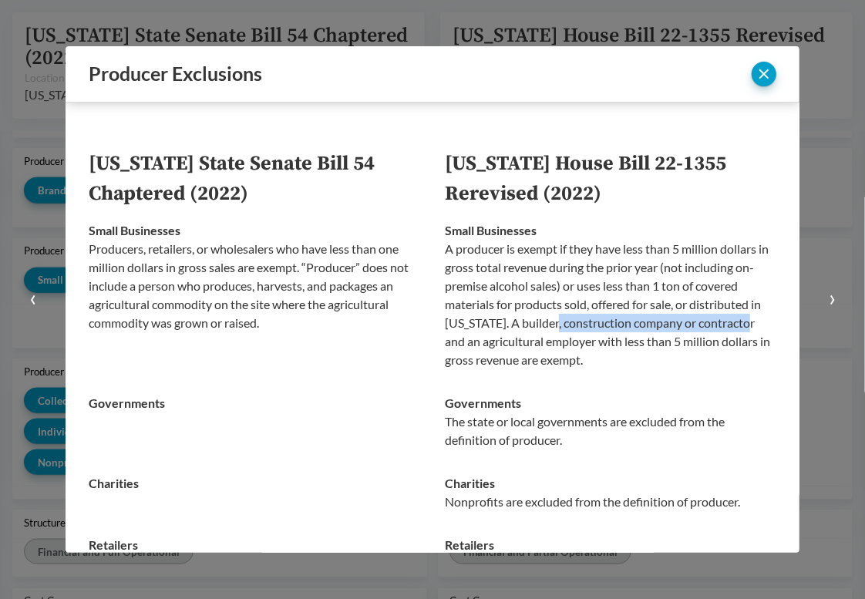
click at [744, 326] on p "A producer is exempt if they have less than 5 million dollars in gross total re…" at bounding box center [611, 305] width 332 height 130
click at [602, 363] on p "A producer is exempt if they have less than 5 million dollars in gross total re…" at bounding box center [611, 305] width 332 height 130
click at [735, 344] on p "A producer is exempt if they have less than 5 million dollars in gross total re…" at bounding box center [611, 305] width 332 height 130
click at [572, 345] on p "A producer is exempt if they have less than 5 million dollars in gross total re…" at bounding box center [611, 305] width 332 height 130
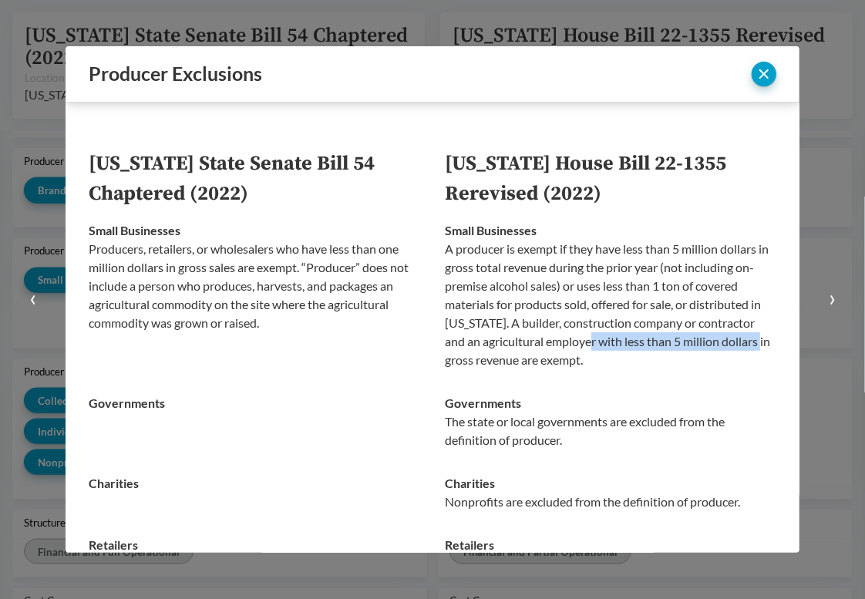
click at [572, 345] on p "A producer is exempt if they have less than 5 million dollars in gross total re…" at bounding box center [611, 305] width 332 height 130
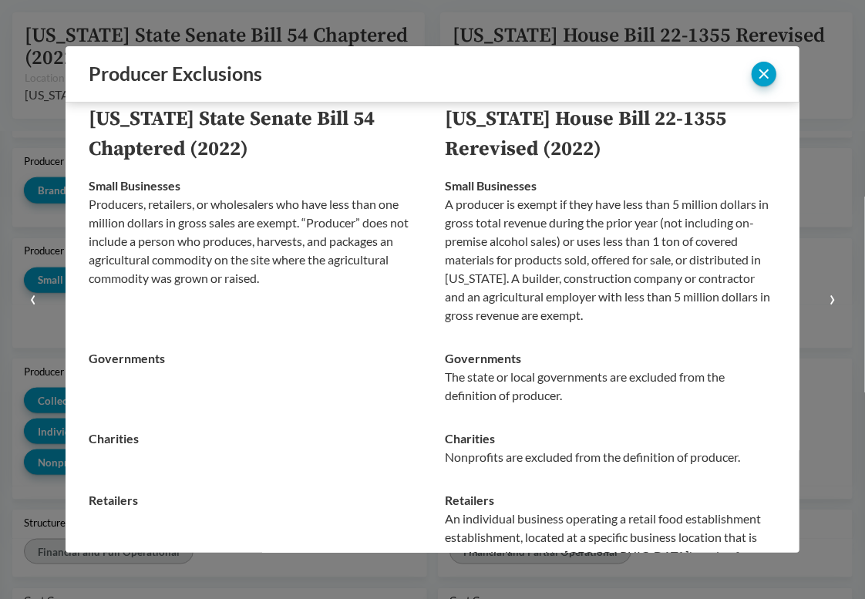
scroll to position [147, 0]
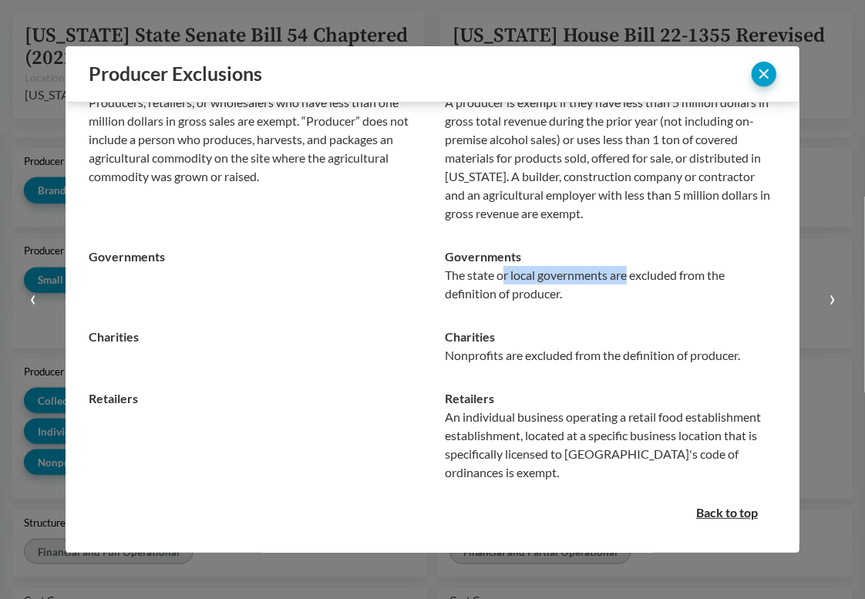
click at [624, 278] on p "The state or local governments are excluded from the definition of producer." at bounding box center [611, 284] width 332 height 37
click at [508, 277] on p "The state or local governments are excluded from the definition of producer." at bounding box center [611, 284] width 332 height 37
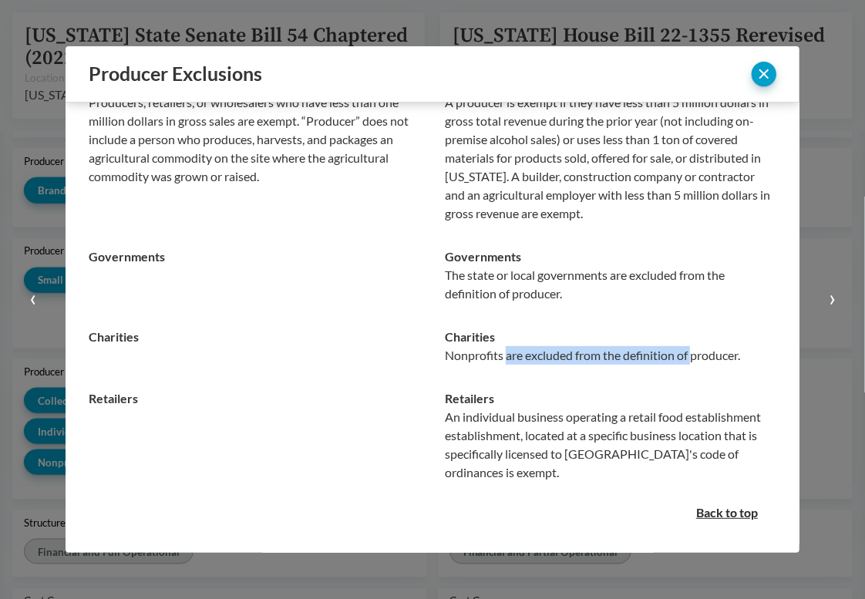
click at [689, 356] on p "Nonprofits are excluded from the definition of producer." at bounding box center [611, 355] width 332 height 19
click at [525, 356] on p "Nonprofits are excluded from the definition of producer." at bounding box center [611, 355] width 332 height 19
click at [709, 356] on p "Nonprofits are excluded from the definition of producer." at bounding box center [611, 355] width 332 height 19
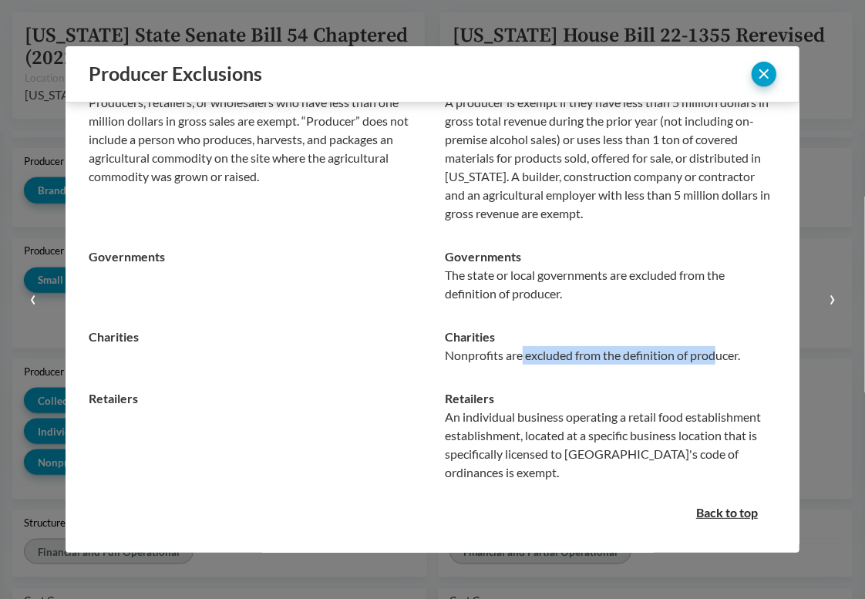
click at [709, 356] on p "Nonprofits are excluded from the definition of producer." at bounding box center [611, 355] width 332 height 19
click at [547, 356] on p "Nonprofits are excluded from the definition of producer." at bounding box center [611, 355] width 332 height 19
click at [743, 355] on p "Nonprofits are excluded from the definition of producer." at bounding box center [611, 355] width 332 height 19
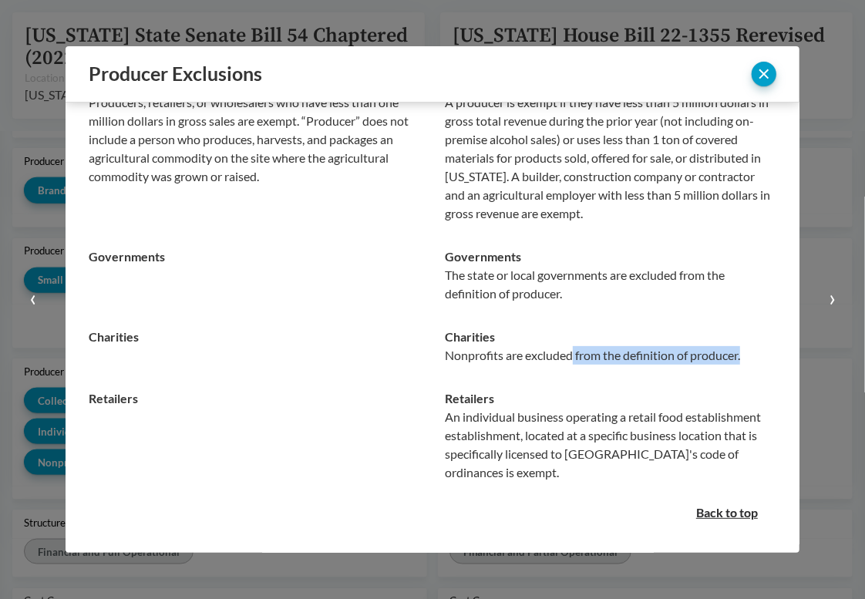
click at [568, 355] on p "Nonprofits are excluded from the definition of producer." at bounding box center [611, 355] width 332 height 19
click at [748, 355] on p "Nonprofits are excluded from the definition of producer." at bounding box center [611, 355] width 332 height 19
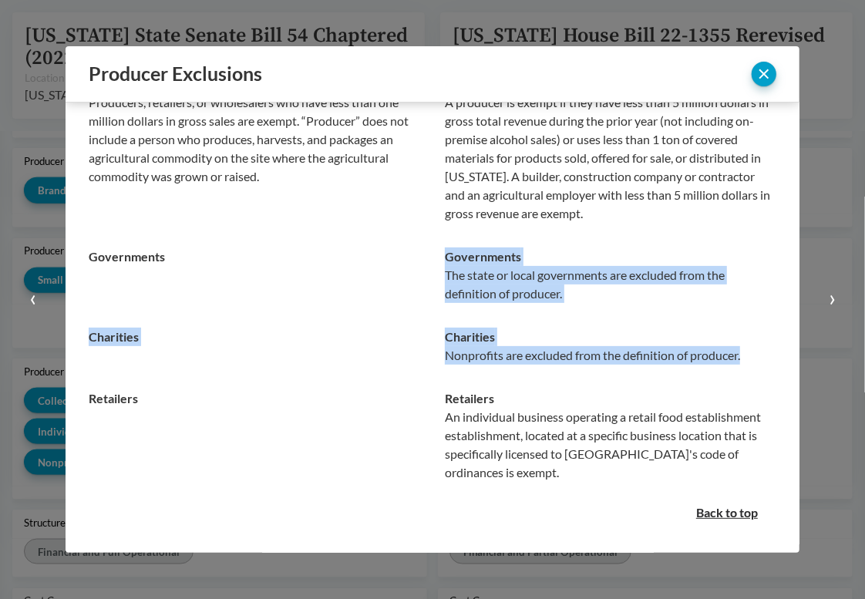
drag, startPoint x: 743, startPoint y: 358, endPoint x: 435, endPoint y: 265, distance: 321.5
click at [435, 265] on tbody "Small Businesses Producers, retailers, or wholesalers who have less than one mi…" at bounding box center [433, 278] width 688 height 432
click at [435, 265] on td "Governments The state or local governments are excluded from the definition of …" at bounding box center [605, 275] width 344 height 80
click at [739, 353] on tbody "Small Businesses Producers, retailers, or wholesalers who have less than one mi…" at bounding box center [433, 278] width 688 height 432
click at [739, 353] on p "Nonprofits are excluded from the definition of producer." at bounding box center [611, 355] width 332 height 19
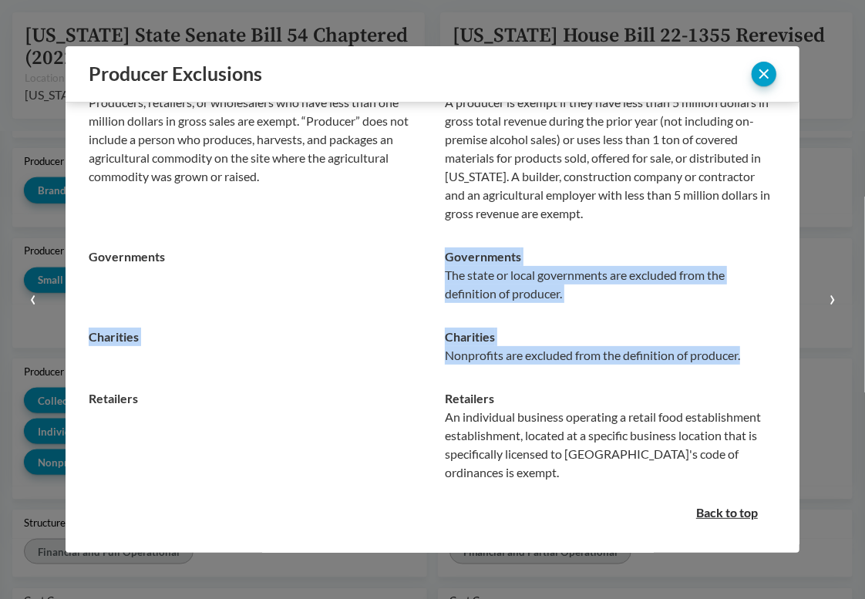
click at [432, 256] on tbody "Small Businesses Producers, retailers, or wholesalers who have less than one mi…" at bounding box center [433, 278] width 688 height 432
click at [433, 256] on td "Governments The state or local governments are excluded from the definition of …" at bounding box center [605, 275] width 344 height 80
click at [744, 352] on tbody "Small Businesses Producers, retailers, or wholesalers who have less than one mi…" at bounding box center [433, 278] width 688 height 432
click at [744, 352] on p "Nonprofits are excluded from the definition of producer." at bounding box center [611, 355] width 332 height 19
click at [443, 258] on tbody "Small Businesses Producers, retailers, or wholesalers who have less than one mi…" at bounding box center [433, 278] width 688 height 432
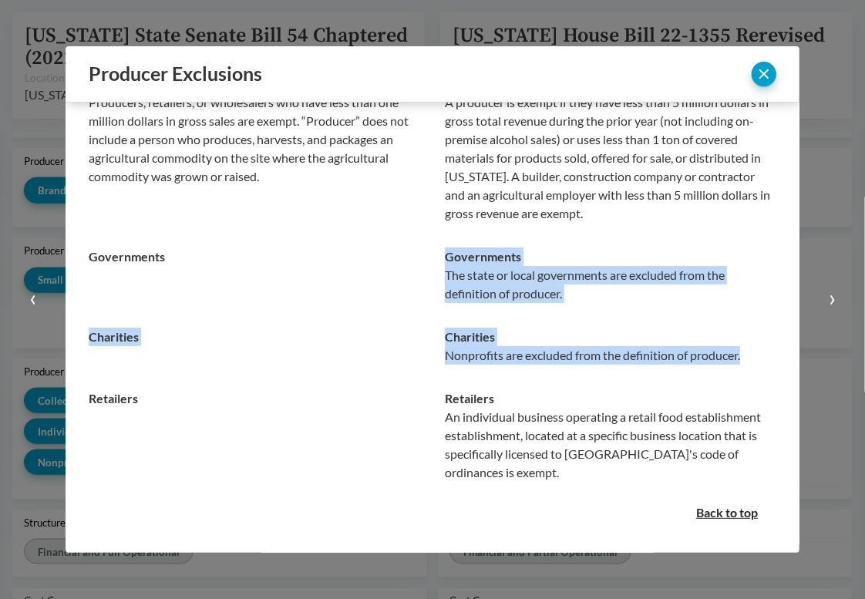
click at [445, 258] on strong "Governments" at bounding box center [483, 256] width 76 height 15
click at [740, 370] on tbody "Small Businesses Producers, retailers, or wholesalers who have less than one mi…" at bounding box center [433, 278] width 688 height 432
click at [740, 370] on td "Charities Nonprofits are excluded from the definition of producer." at bounding box center [605, 346] width 344 height 62
click at [420, 263] on tbody "Small Businesses Producers, retailers, or wholesalers who have less than one mi…" at bounding box center [433, 278] width 688 height 432
click at [420, 263] on td "Governments" at bounding box center [261, 275] width 344 height 80
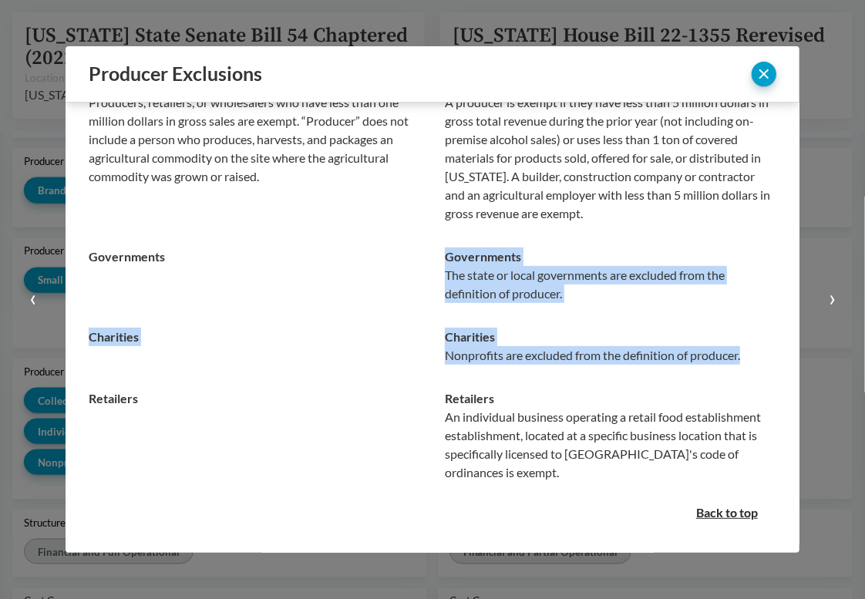
click at [743, 366] on tbody "Small Businesses Producers, retailers, or wholesalers who have less than one mi…" at bounding box center [433, 278] width 688 height 432
click at [743, 366] on td "Charities Nonprofits are excluded from the definition of producer." at bounding box center [605, 346] width 344 height 62
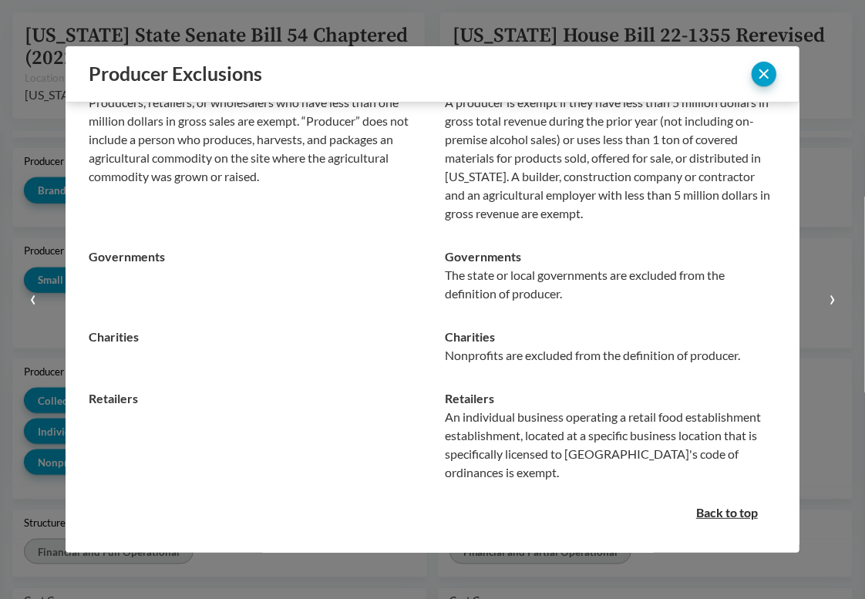
scroll to position [0, 0]
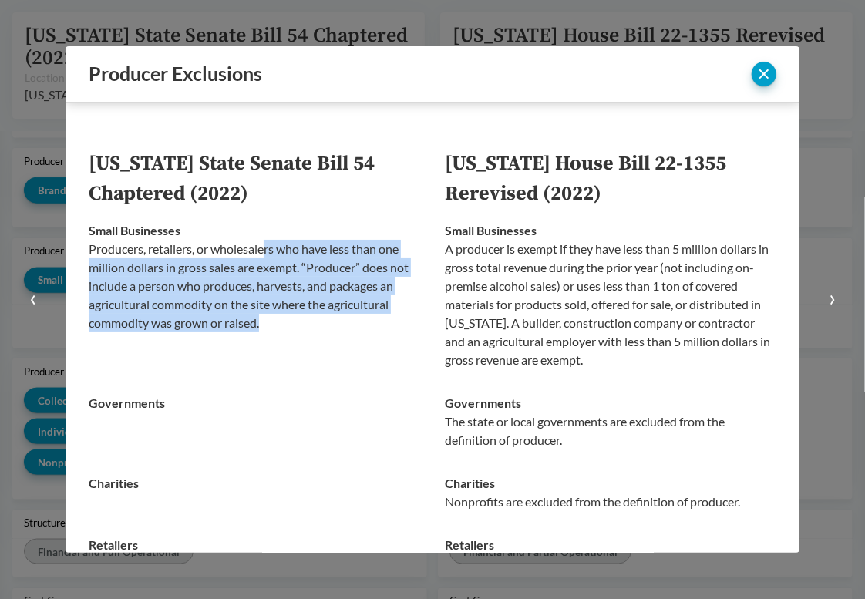
drag, startPoint x: 265, startPoint y: 250, endPoint x: 278, endPoint y: 321, distance: 72.3
click at [278, 321] on p "Producers, retailers, or wholesalers who have less than one million dollars in …" at bounding box center [255, 286] width 332 height 93
drag, startPoint x: 278, startPoint y: 323, endPoint x: 254, endPoint y: 256, distance: 71.5
click at [254, 256] on p "Producers, retailers, or wholesalers who have less than one million dollars in …" at bounding box center [255, 286] width 332 height 93
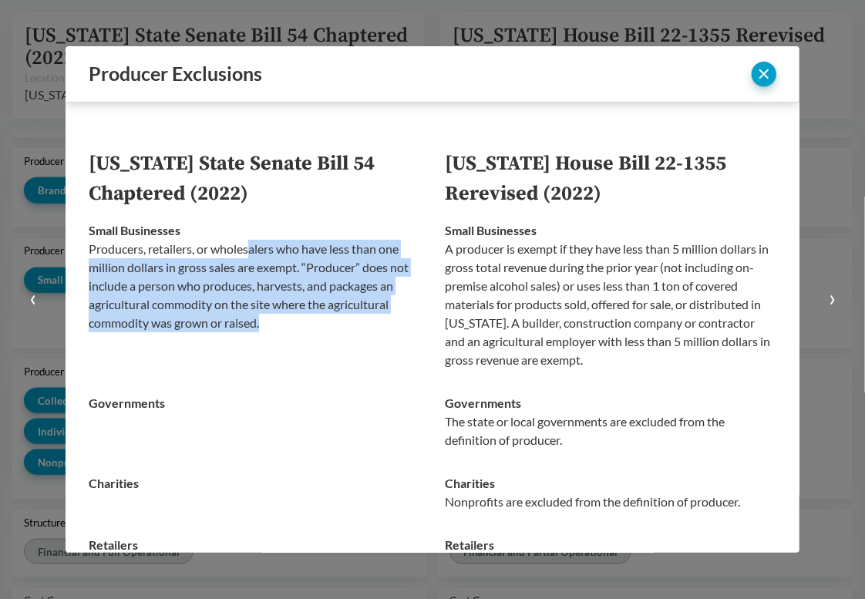
click at [254, 256] on p "Producers, retailers, or wholesalers who have less than one million dollars in …" at bounding box center [255, 286] width 332 height 93
drag, startPoint x: 254, startPoint y: 252, endPoint x: 272, endPoint y: 317, distance: 67.4
click at [272, 317] on p "Producers, retailers, or wholesalers who have less than one million dollars in …" at bounding box center [255, 286] width 332 height 93
drag, startPoint x: 272, startPoint y: 324, endPoint x: 254, endPoint y: 252, distance: 73.9
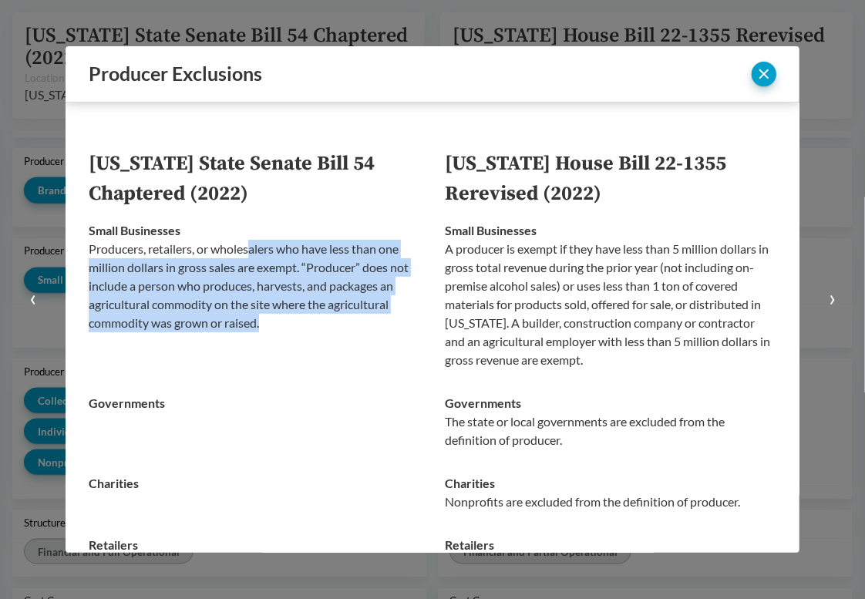
click at [254, 252] on p "Producers, retailers, or wholesalers who have less than one million dollars in …" at bounding box center [255, 286] width 332 height 93
drag, startPoint x: 254, startPoint y: 249, endPoint x: 261, endPoint y: 317, distance: 68.1
click at [261, 317] on p "Producers, retailers, or wholesalers who have less than one million dollars in …" at bounding box center [255, 286] width 332 height 93
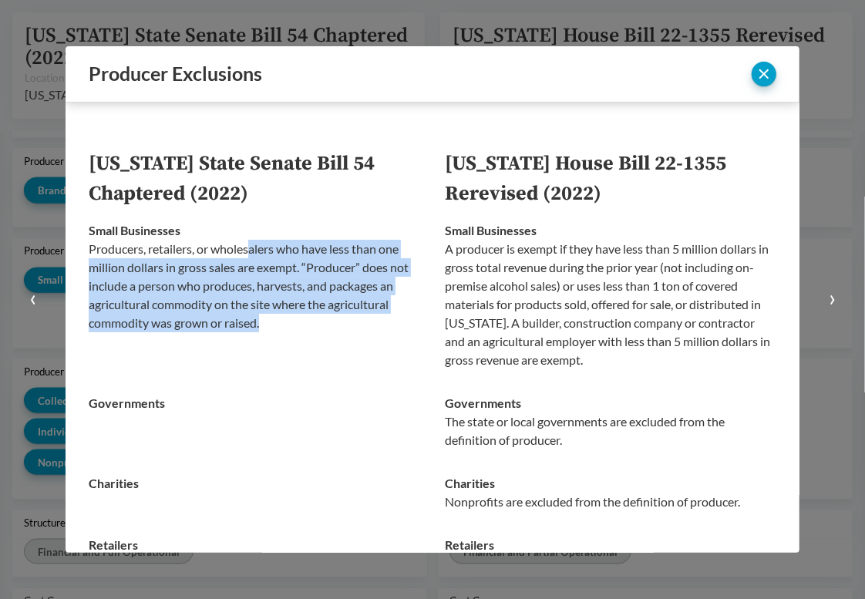
drag, startPoint x: 265, startPoint y: 320, endPoint x: 251, endPoint y: 252, distance: 69.3
click at [251, 252] on p "Producers, retailers, or wholesalers who have less than one million dollars in …" at bounding box center [255, 286] width 332 height 93
drag, startPoint x: 251, startPoint y: 252, endPoint x: 274, endPoint y: 331, distance: 81.8
click at [274, 331] on p "Producers, retailers, or wholesalers who have less than one million dollars in …" at bounding box center [255, 286] width 332 height 93
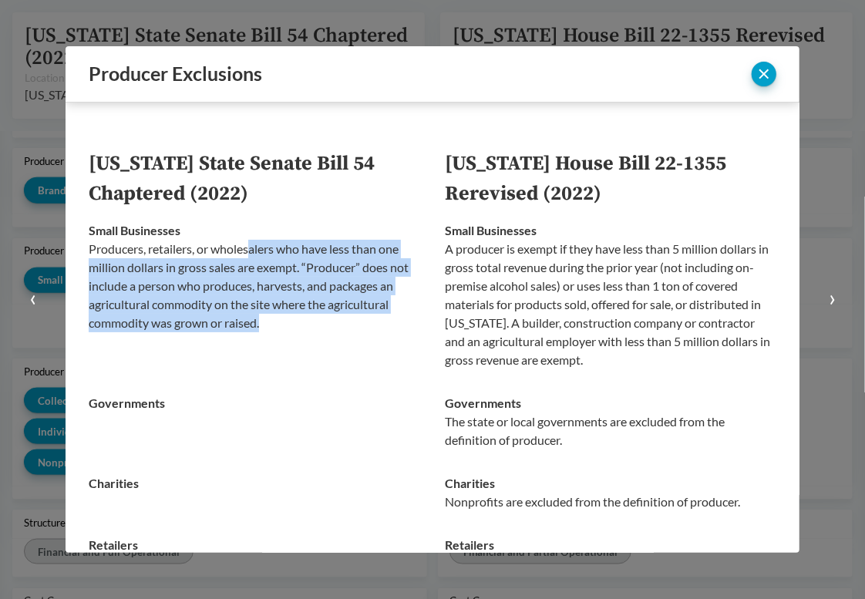
click at [274, 331] on p "Producers, retailers, or wholesalers who have less than one million dollars in …" at bounding box center [255, 286] width 332 height 93
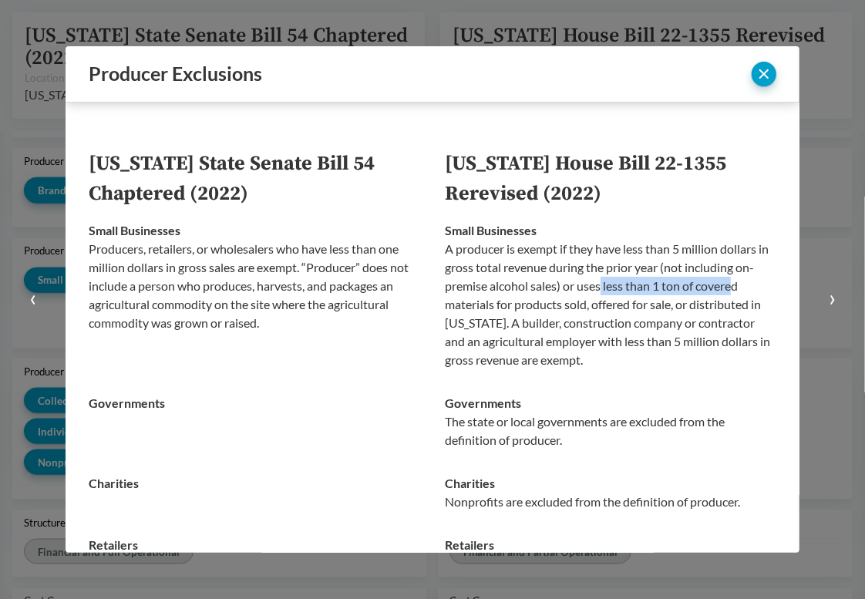
drag, startPoint x: 597, startPoint y: 288, endPoint x: 726, endPoint y: 292, distance: 129.6
click at [726, 292] on p "A producer is exempt if they have less than 5 million dollars in gross total re…" at bounding box center [611, 305] width 332 height 130
drag, startPoint x: 735, startPoint y: 291, endPoint x: 585, endPoint y: 288, distance: 149.6
click at [585, 288] on p "A producer is exempt if they have less than 5 million dollars in gross total re…" at bounding box center [611, 305] width 332 height 130
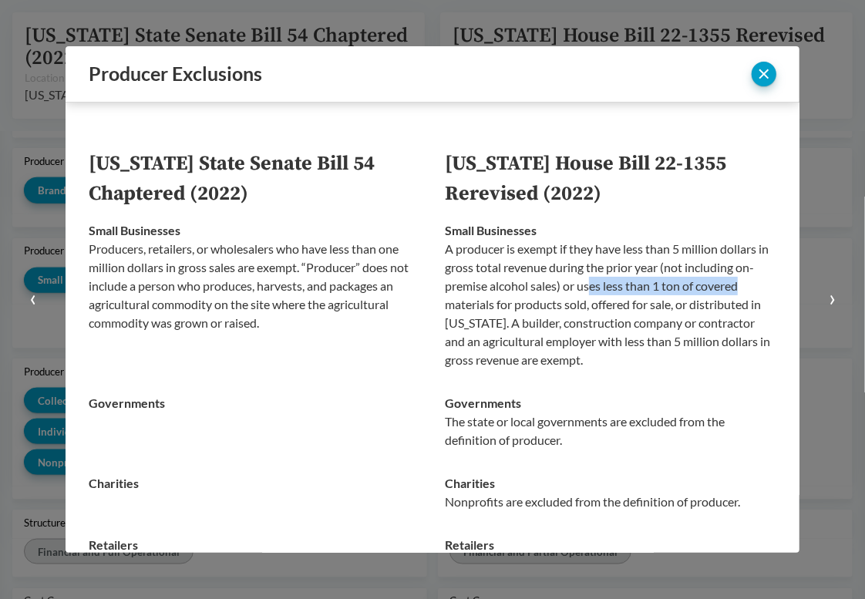
click at [585, 288] on p "A producer is exempt if they have less than 5 million dollars in gross total re…" at bounding box center [611, 305] width 332 height 130
drag, startPoint x: 597, startPoint y: 287, endPoint x: 753, endPoint y: 289, distance: 156.6
click at [753, 289] on p "A producer is exempt if they have less than 5 million dollars in gross total re…" at bounding box center [611, 305] width 332 height 130
drag, startPoint x: 746, startPoint y: 289, endPoint x: 598, endPoint y: 288, distance: 147.3
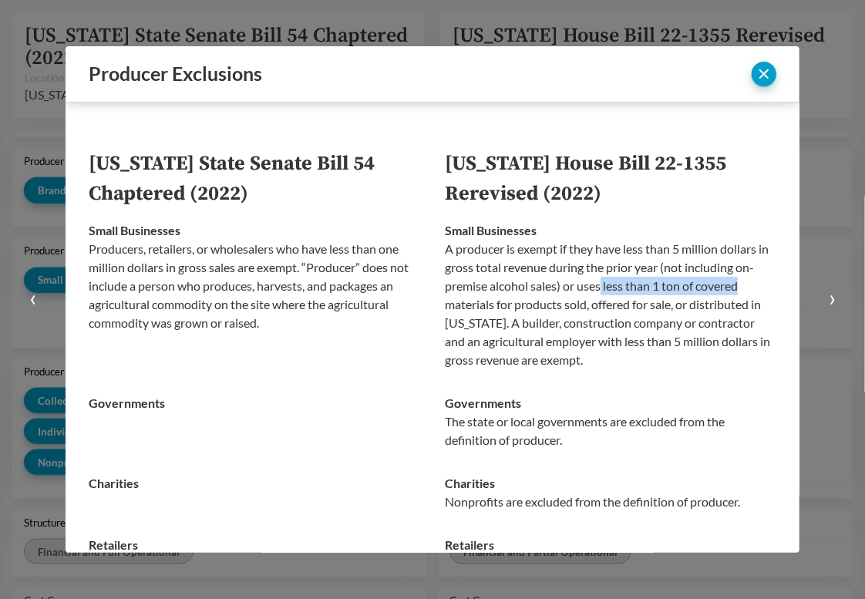
click at [598, 288] on p "A producer is exempt if they have less than 5 million dollars in gross total re…" at bounding box center [611, 305] width 332 height 130
click at [615, 379] on td "Small Businesses A producer is exempt if they have less than 5 million dollars …" at bounding box center [605, 295] width 344 height 173
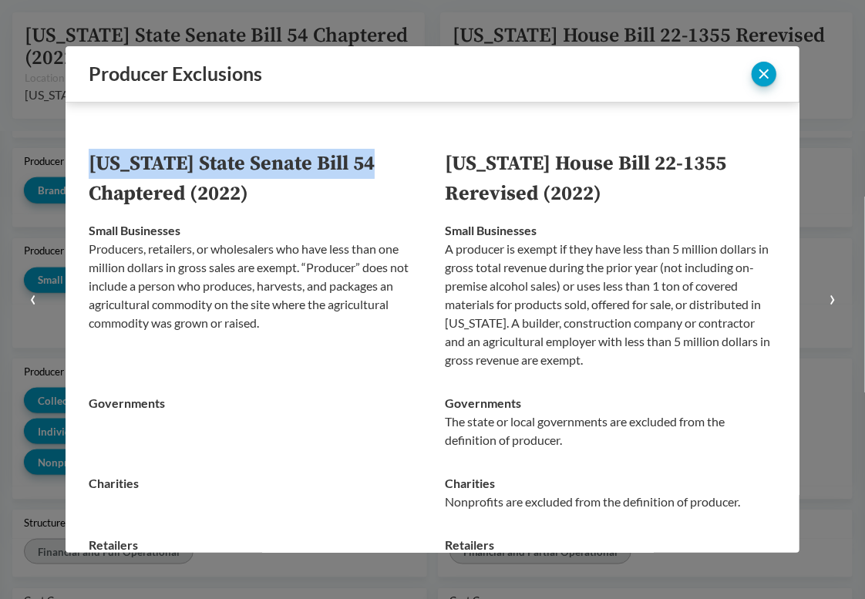
drag, startPoint x: 362, startPoint y: 167, endPoint x: 83, endPoint y: 159, distance: 279.3
click at [83, 159] on div "California State Senate Bill 54 Chaptered (2022) Colorado House Bill 22-1355 Re…" at bounding box center [433, 328] width 734 height 450
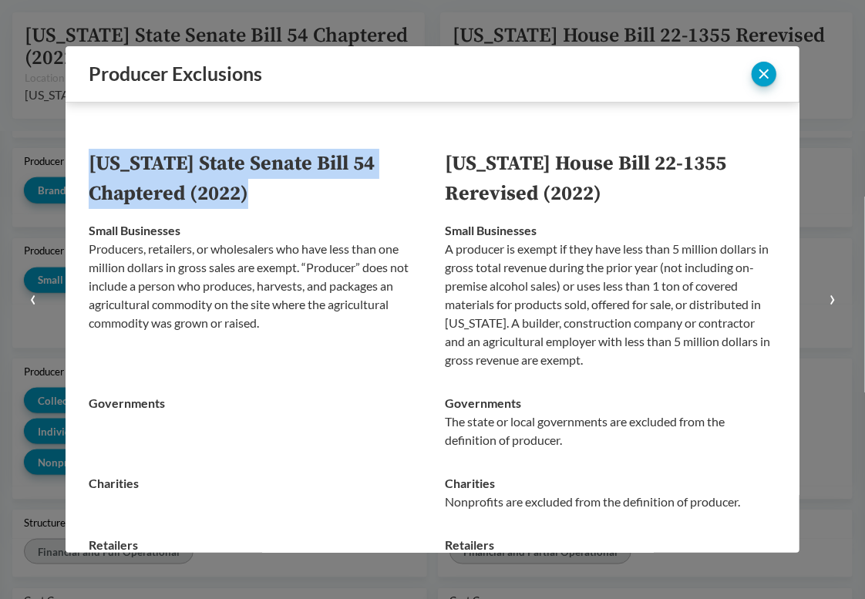
drag, startPoint x: 86, startPoint y: 159, endPoint x: 258, endPoint y: 200, distance: 176.0
click at [258, 200] on div "California State Senate Bill 54 Chaptered (2022) Colorado House Bill 22-1355 Re…" at bounding box center [433, 328] width 734 height 450
copy thead "California State Senate Bill 54 Chaptered (2022)"
click at [368, 187] on th "California State Senate Bill 54 Chaptered (2022)" at bounding box center [261, 179] width 344 height 60
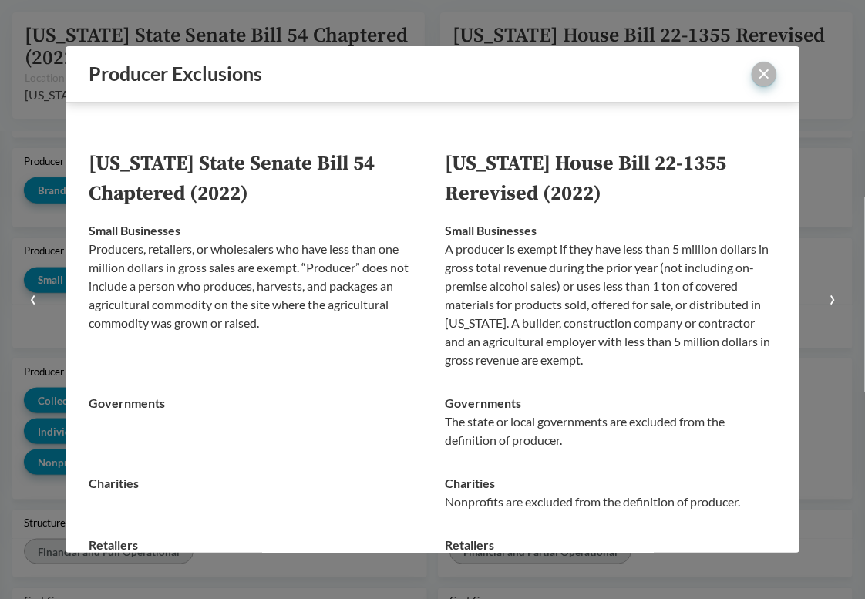
click at [768, 81] on button "close" at bounding box center [764, 74] width 25 height 25
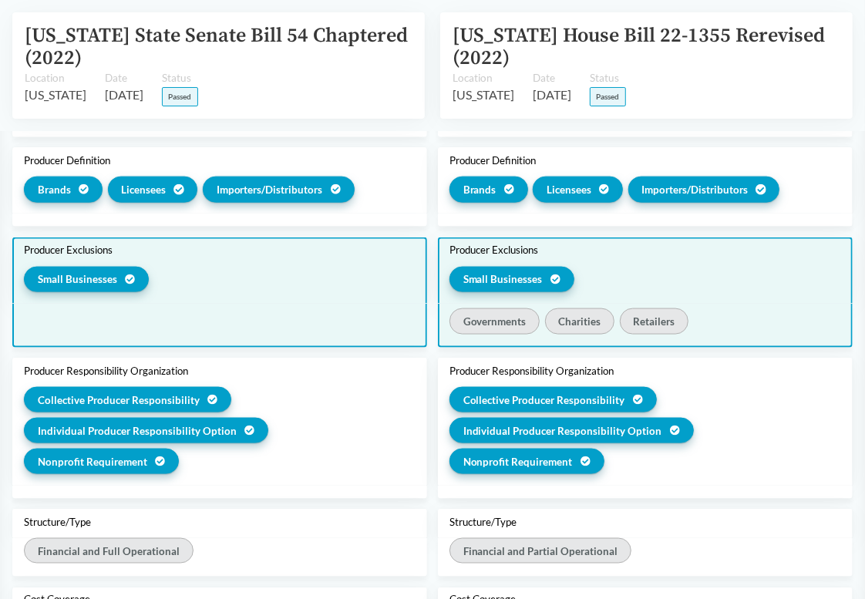
click at [236, 294] on div "Small Businesses" at bounding box center [220, 282] width 392 height 31
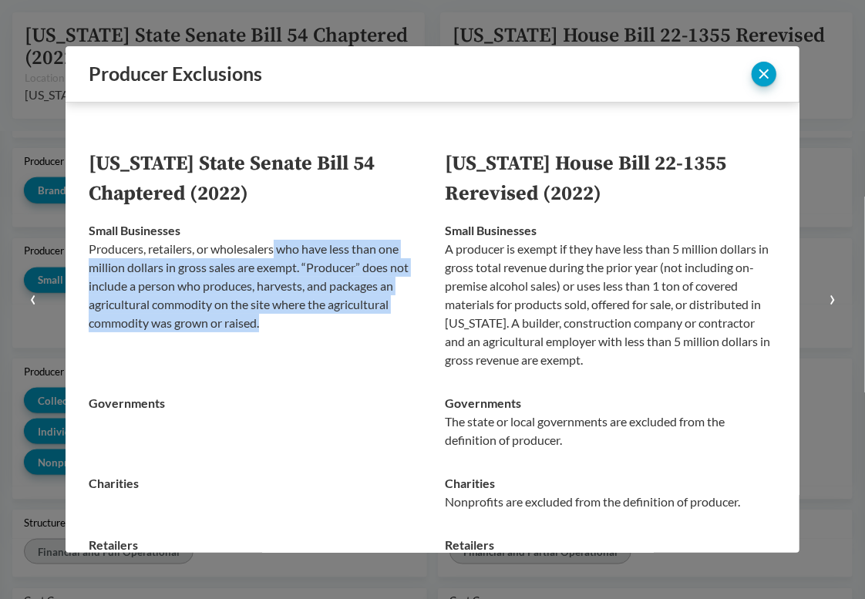
drag, startPoint x: 275, startPoint y: 252, endPoint x: 279, endPoint y: 325, distance: 72.6
click at [279, 325] on p "Producers, retailers, or wholesalers who have less than one million dollars in …" at bounding box center [255, 286] width 332 height 93
drag, startPoint x: 279, startPoint y: 325, endPoint x: 270, endPoint y: 257, distance: 68.5
click at [270, 257] on p "Producers, retailers, or wholesalers who have less than one million dollars in …" at bounding box center [255, 286] width 332 height 93
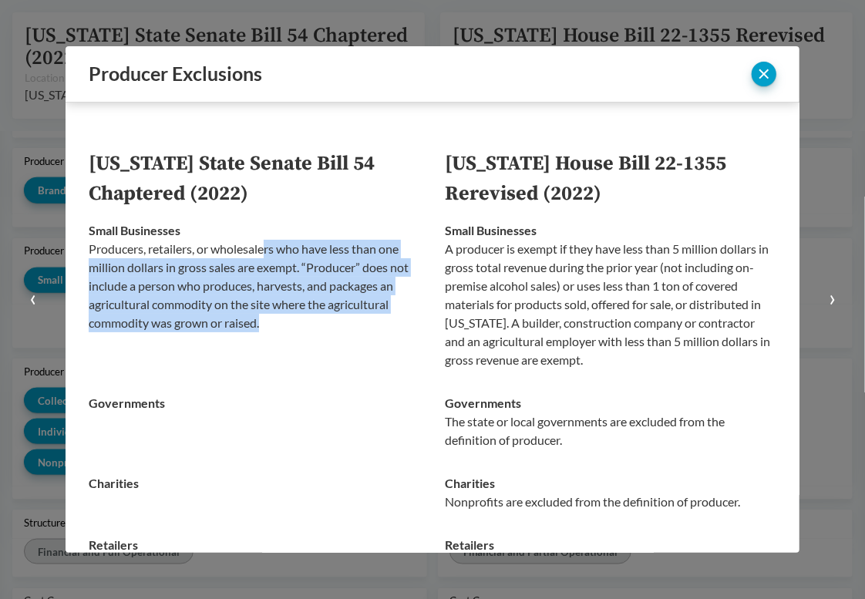
click at [270, 257] on p "Producers, retailers, or wholesalers who have less than one million dollars in …" at bounding box center [255, 286] width 332 height 93
drag, startPoint x: 270, startPoint y: 251, endPoint x: 270, endPoint y: 334, distance: 83.3
click at [270, 334] on td "Small Businesses Producers, retailers, or wholesalers who have less than one mi…" at bounding box center [261, 295] width 344 height 173
drag, startPoint x: 254, startPoint y: 251, endPoint x: 261, endPoint y: 318, distance: 68.2
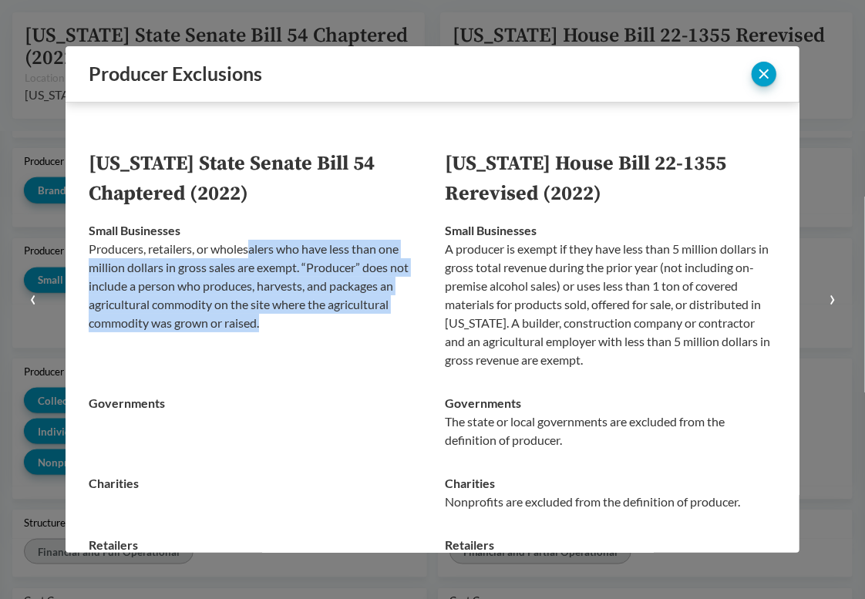
click at [261, 318] on p "Producers, retailers, or wholesalers who have less than one million dollars in …" at bounding box center [255, 286] width 332 height 93
drag, startPoint x: 267, startPoint y: 322, endPoint x: 256, endPoint y: 244, distance: 77.9
click at [256, 244] on p "Producers, retailers, or wholesalers who have less than one million dollars in …" at bounding box center [255, 286] width 332 height 93
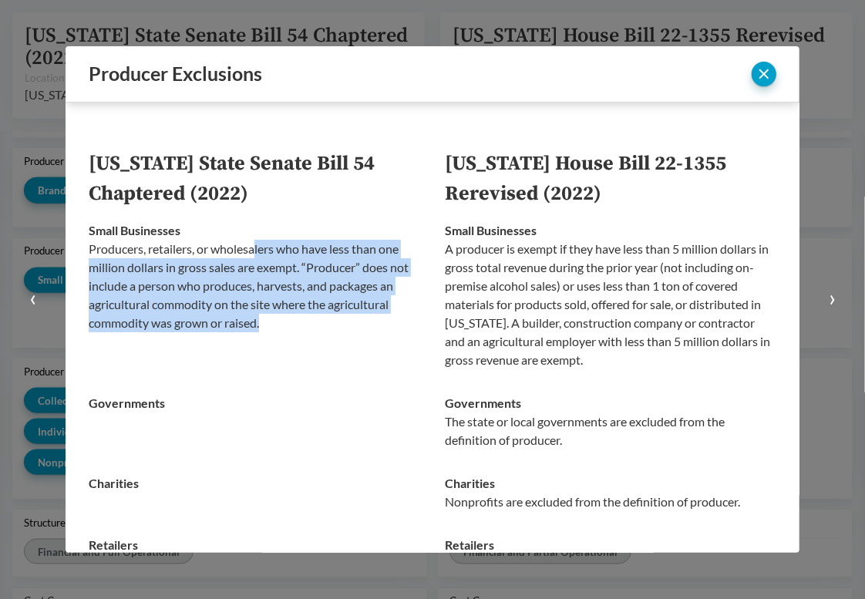
drag, startPoint x: 256, startPoint y: 244, endPoint x: 273, endPoint y: 322, distance: 79.7
click at [273, 322] on p "Producers, retailers, or wholesalers who have less than one million dollars in …" at bounding box center [255, 286] width 332 height 93
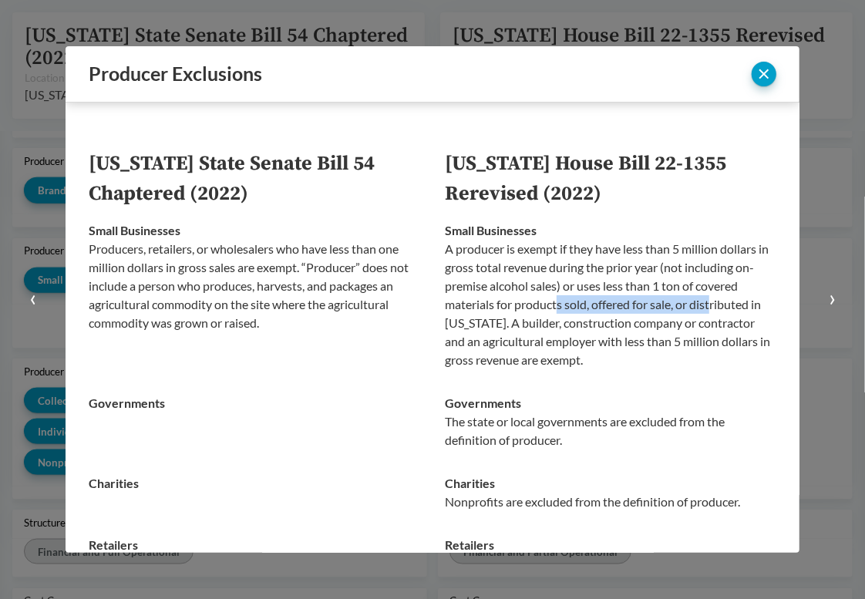
drag, startPoint x: 554, startPoint y: 305, endPoint x: 708, endPoint y: 307, distance: 154.3
click at [708, 307] on p "A producer is exempt if they have less than 5 million dollars in gross total re…" at bounding box center [611, 305] width 332 height 130
drag, startPoint x: 606, startPoint y: 325, endPoint x: 713, endPoint y: 325, distance: 106.4
click at [713, 325] on p "A producer is exempt if they have less than 5 million dollars in gross total re…" at bounding box center [611, 305] width 332 height 130
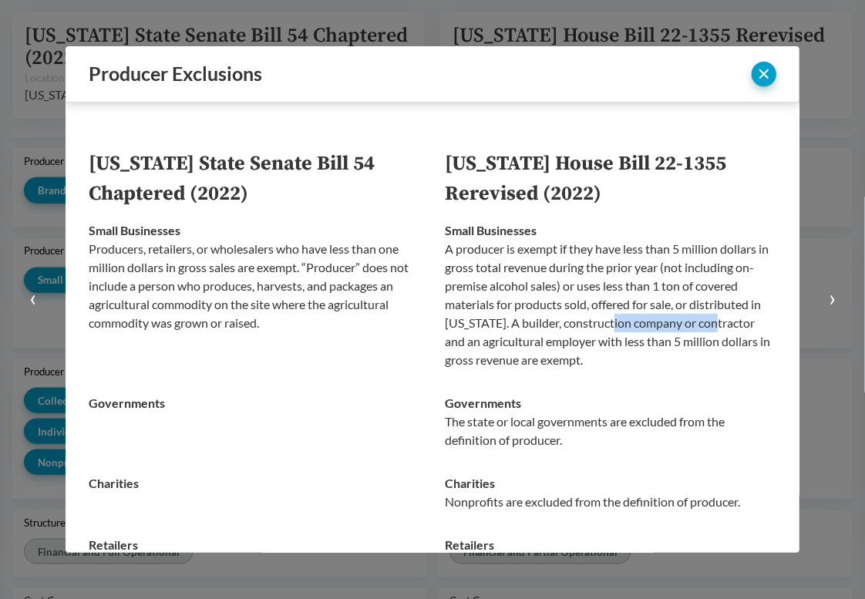
click at [713, 325] on p "A producer is exempt if they have less than 5 million dollars in gross total re…" at bounding box center [611, 305] width 332 height 130
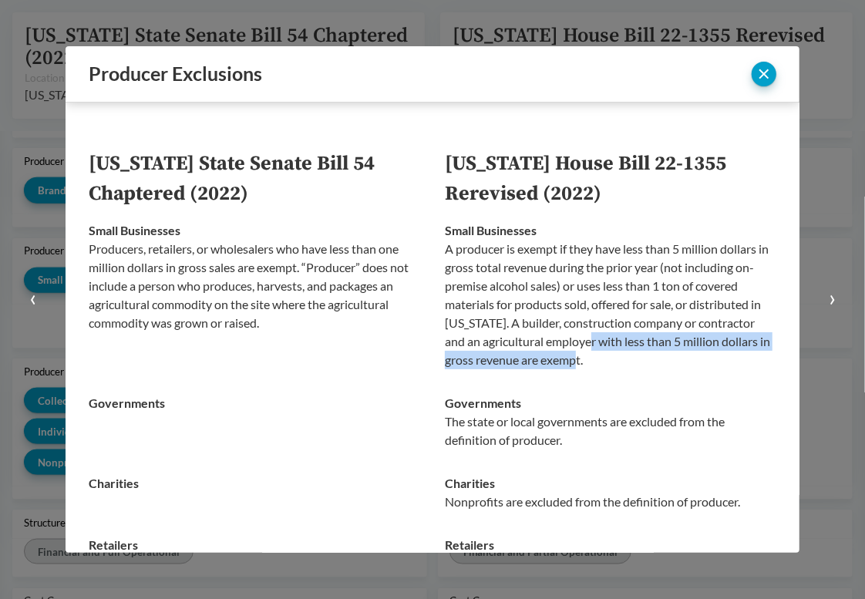
drag, startPoint x: 576, startPoint y: 348, endPoint x: 611, endPoint y: 370, distance: 41.3
click at [611, 370] on td "Small Businesses A producer is exempt if they have less than 5 million dollars …" at bounding box center [605, 295] width 344 height 173
drag, startPoint x: 605, startPoint y: 367, endPoint x: 578, endPoint y: 339, distance: 38.7
click at [578, 339] on p "A producer is exempt if they have less than 5 million dollars in gross total re…" at bounding box center [611, 305] width 332 height 130
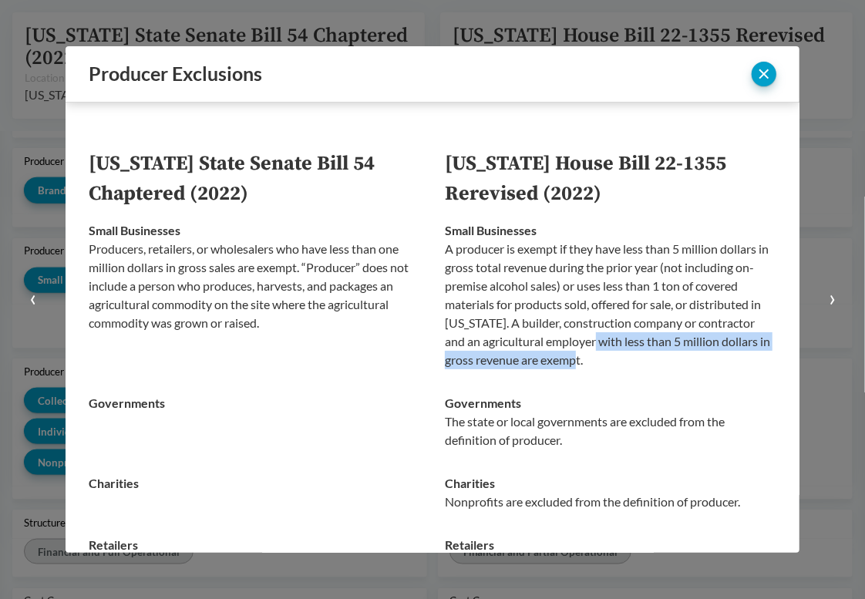
click at [578, 339] on p "A producer is exempt if they have less than 5 million dollars in gross total re…" at bounding box center [611, 305] width 332 height 130
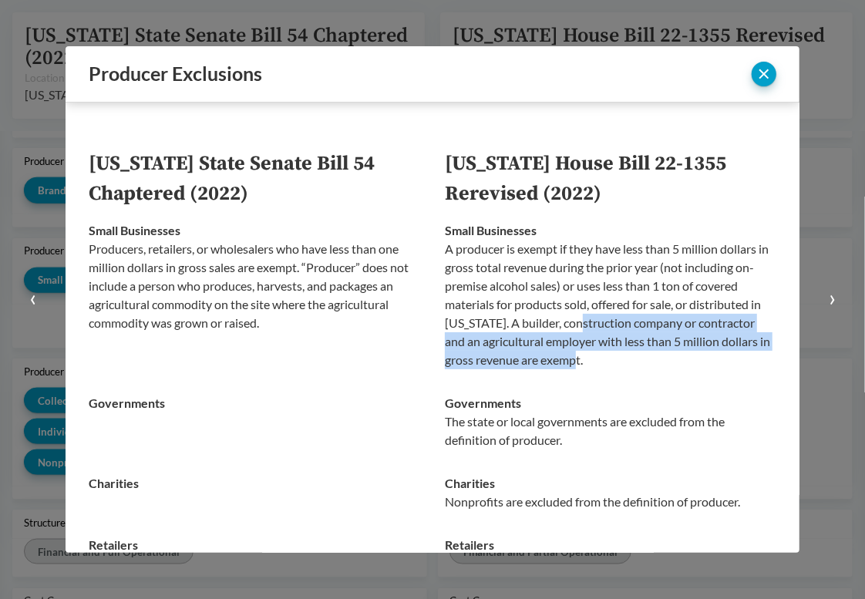
drag, startPoint x: 576, startPoint y: 318, endPoint x: 585, endPoint y: 351, distance: 34.2
click at [585, 351] on p "A producer is exempt if they have less than 5 million dollars in gross total re…" at bounding box center [611, 305] width 332 height 130
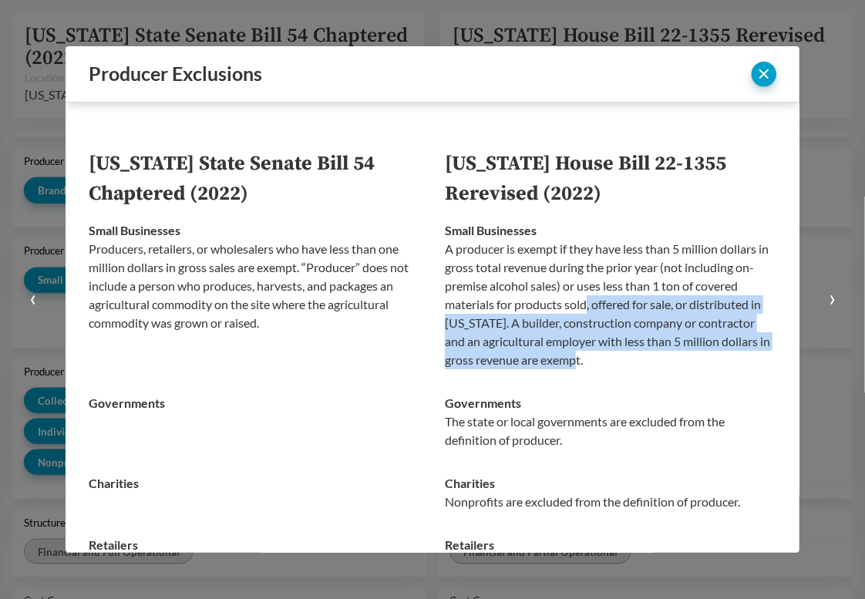
drag, startPoint x: 588, startPoint y: 355, endPoint x: 583, endPoint y: 298, distance: 56.5
click at [583, 298] on p "A producer is exempt if they have less than 5 million dollars in gross total re…" at bounding box center [611, 305] width 332 height 130
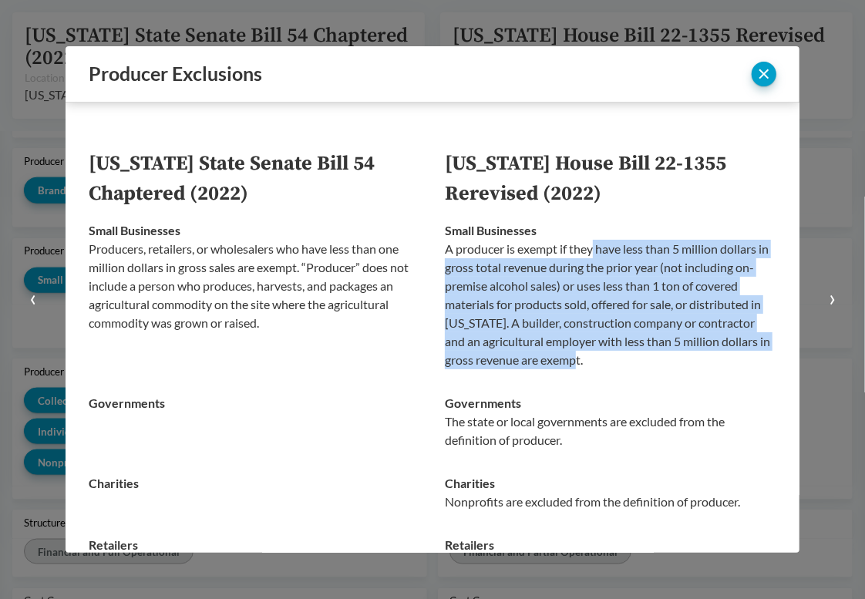
drag, startPoint x: 587, startPoint y: 250, endPoint x: 588, endPoint y: 353, distance: 103.3
click at [588, 353] on p "A producer is exempt if they have less than 5 million dollars in gross total re…" at bounding box center [611, 305] width 332 height 130
drag, startPoint x: 588, startPoint y: 356, endPoint x: 590, endPoint y: 258, distance: 98.7
click at [590, 258] on p "A producer is exempt if they have less than 5 million dollars in gross total re…" at bounding box center [611, 305] width 332 height 130
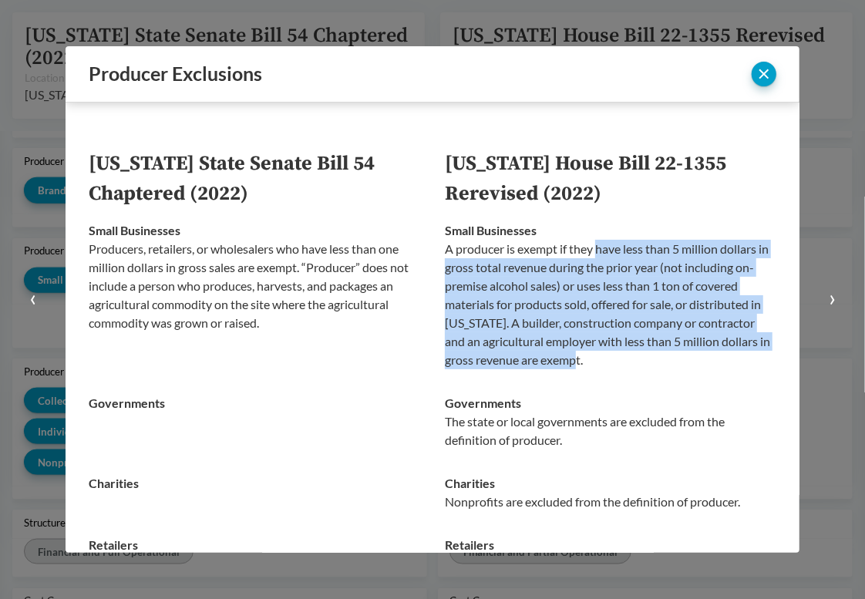
click at [590, 258] on p "A producer is exempt if they have less than 5 million dollars in gross total re…" at bounding box center [611, 305] width 332 height 130
drag, startPoint x: 591, startPoint y: 254, endPoint x: 591, endPoint y: 355, distance: 101.0
click at [591, 355] on p "A producer is exempt if they have less than 5 million dollars in gross total re…" at bounding box center [611, 305] width 332 height 130
drag, startPoint x: 590, startPoint y: 359, endPoint x: 594, endPoint y: 254, distance: 104.9
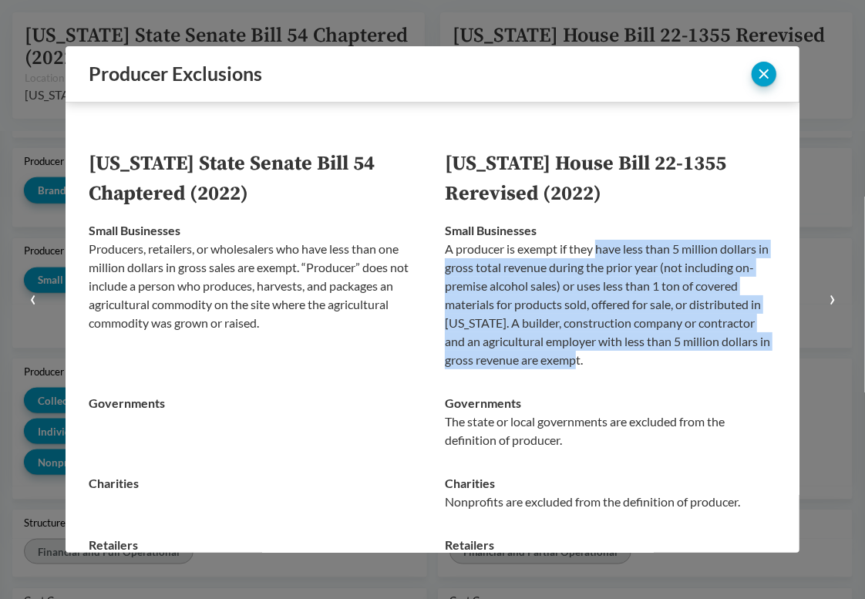
click at [594, 254] on p "A producer is exempt if they have less than 5 million dollars in gross total re…" at bounding box center [611, 305] width 332 height 130
drag, startPoint x: 592, startPoint y: 248, endPoint x: 588, endPoint y: 352, distance: 104.2
click at [588, 352] on p "A producer is exempt if they have less than 5 million dollars in gross total re…" at bounding box center [611, 305] width 332 height 130
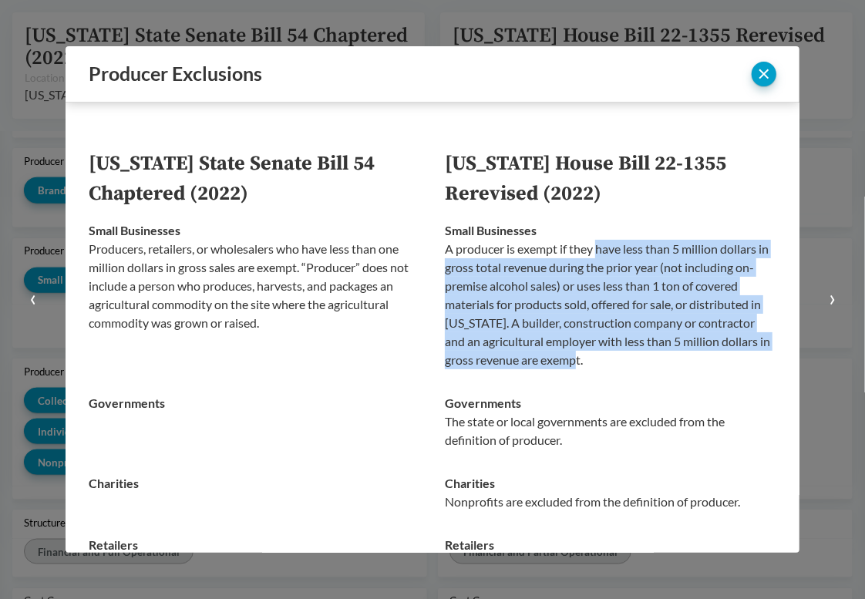
drag, startPoint x: 588, startPoint y: 354, endPoint x: 595, endPoint y: 250, distance: 104.3
click at [595, 250] on p "A producer is exempt if they have less than 5 million dollars in gross total re…" at bounding box center [611, 305] width 332 height 130
drag, startPoint x: 593, startPoint y: 247, endPoint x: 592, endPoint y: 355, distance: 108.0
click at [592, 355] on p "A producer is exempt if they have less than 5 million dollars in gross total re…" at bounding box center [611, 305] width 332 height 130
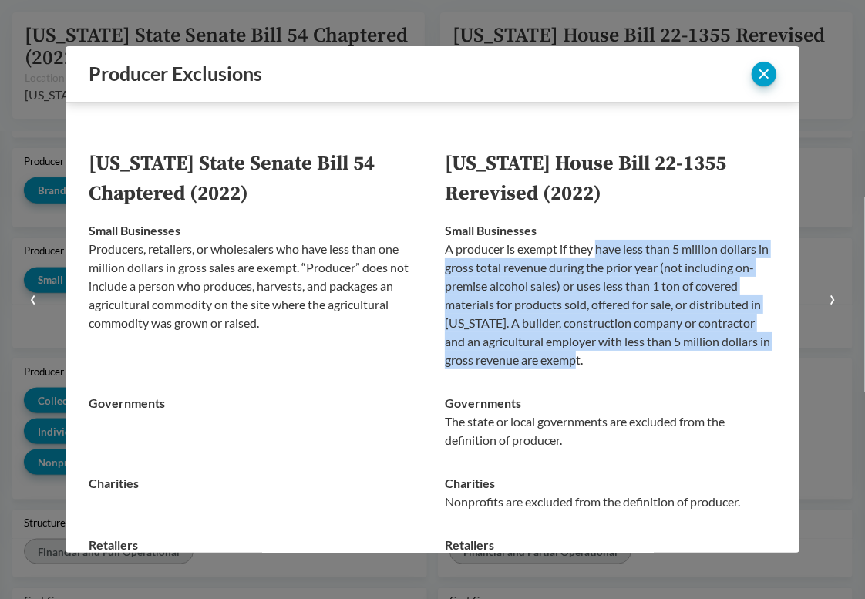
click at [592, 355] on p "A producer is exempt if they have less than 5 million dollars in gross total re…" at bounding box center [611, 305] width 332 height 130
drag, startPoint x: 592, startPoint y: 359, endPoint x: 590, endPoint y: 253, distance: 105.7
click at [590, 253] on p "A producer is exempt if they have less than 5 million dollars in gross total re…" at bounding box center [611, 305] width 332 height 130
drag, startPoint x: 590, startPoint y: 246, endPoint x: 589, endPoint y: 361, distance: 114.9
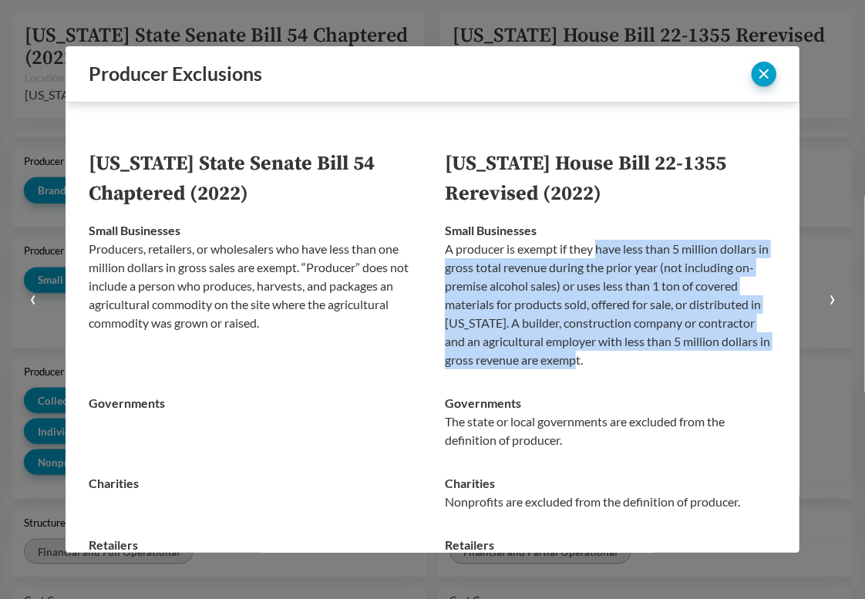
click at [589, 361] on p "A producer is exempt if they have less than 5 million dollars in gross total re…" at bounding box center [611, 305] width 332 height 130
drag, startPoint x: 589, startPoint y: 361, endPoint x: 591, endPoint y: 256, distance: 104.9
click at [591, 256] on p "A producer is exempt if they have less than 5 million dollars in gross total re…" at bounding box center [611, 305] width 332 height 130
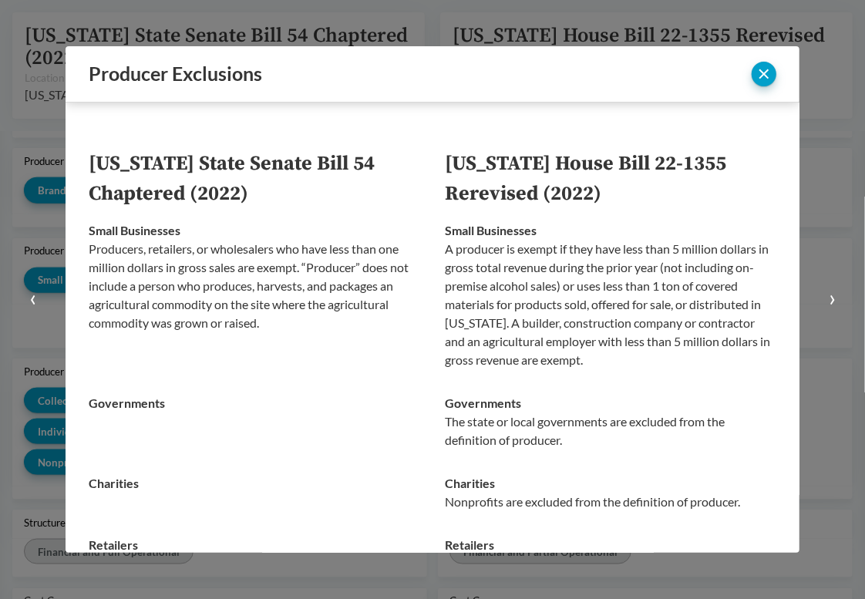
click at [481, 143] on div "California State Senate Bill 54 Chaptered (2022) Colorado House Bill 22-1355 Re…" at bounding box center [433, 328] width 734 height 450
click at [578, 337] on p "A producer is exempt if they have less than 5 million dollars in gross total re…" at bounding box center [611, 305] width 332 height 130
click at [756, 76] on button "close" at bounding box center [764, 74] width 25 height 25
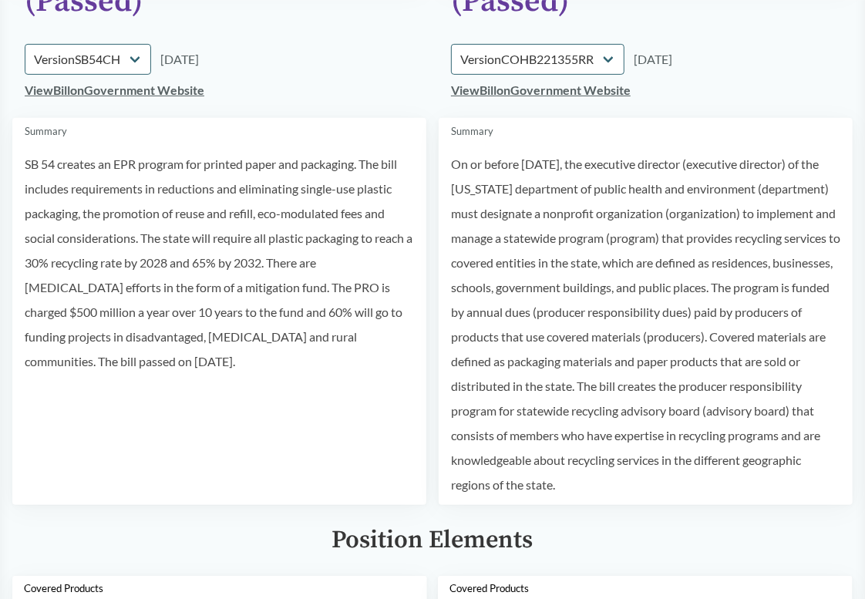
scroll to position [231, 0]
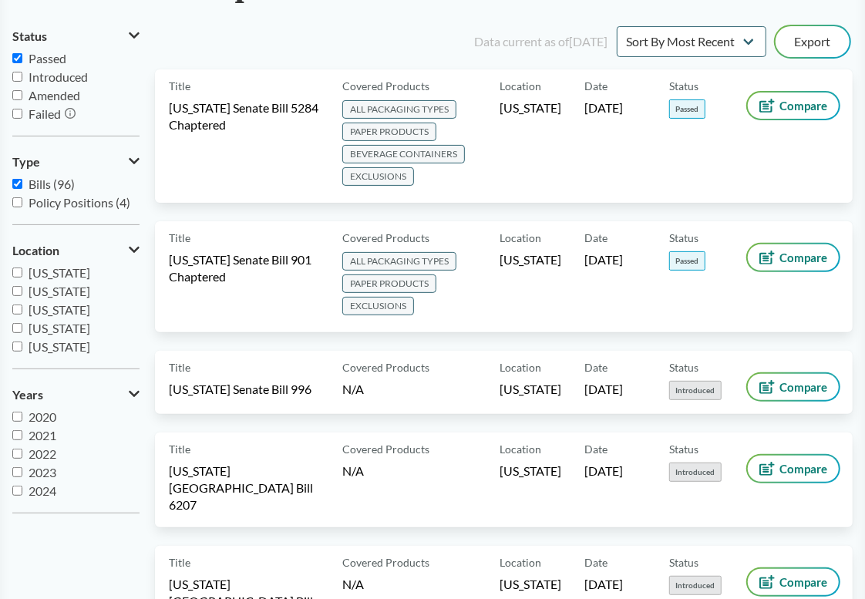
scroll to position [77, 0]
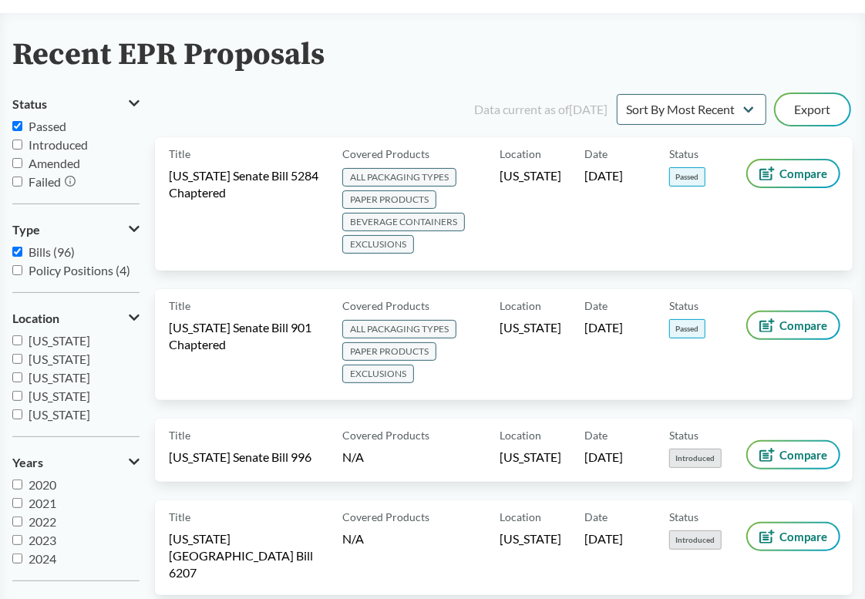
click at [17, 121] on input "Passed" at bounding box center [17, 126] width 10 height 10
click at [16, 125] on input "Passed" at bounding box center [17, 126] width 10 height 10
checkbox input "true"
click at [13, 148] on input "Introduced" at bounding box center [17, 145] width 10 height 10
click at [13, 147] on input "Introduced" at bounding box center [17, 145] width 10 height 10
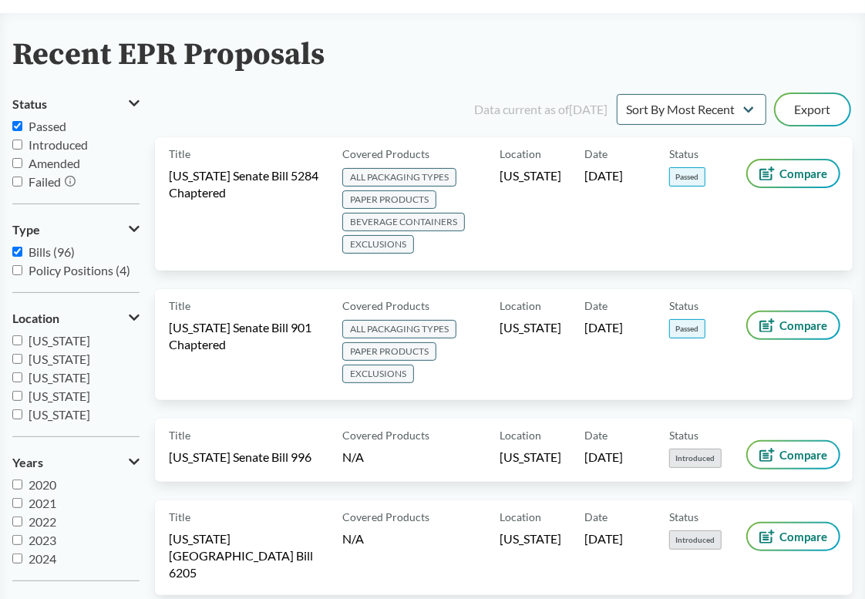
checkbox input "false"
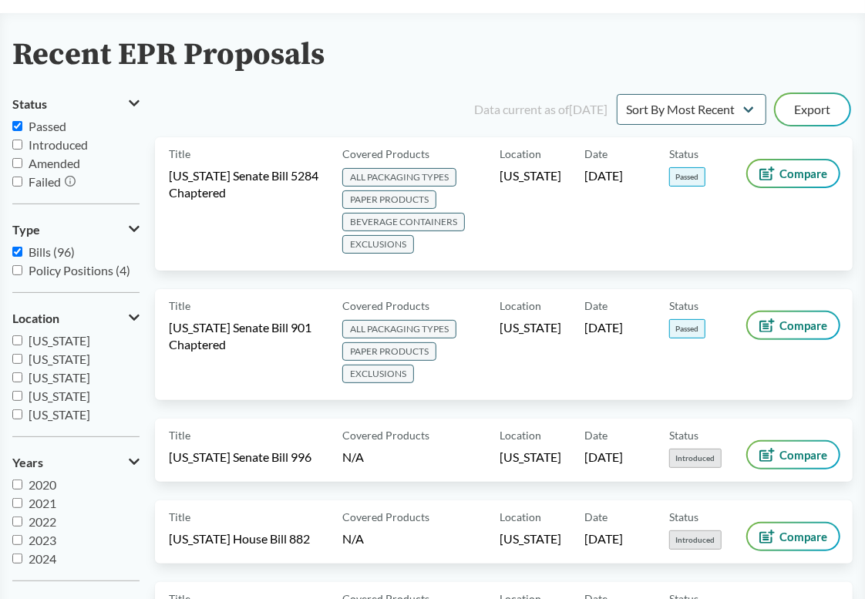
click at [20, 126] on input "Passed" at bounding box center [17, 126] width 10 height 10
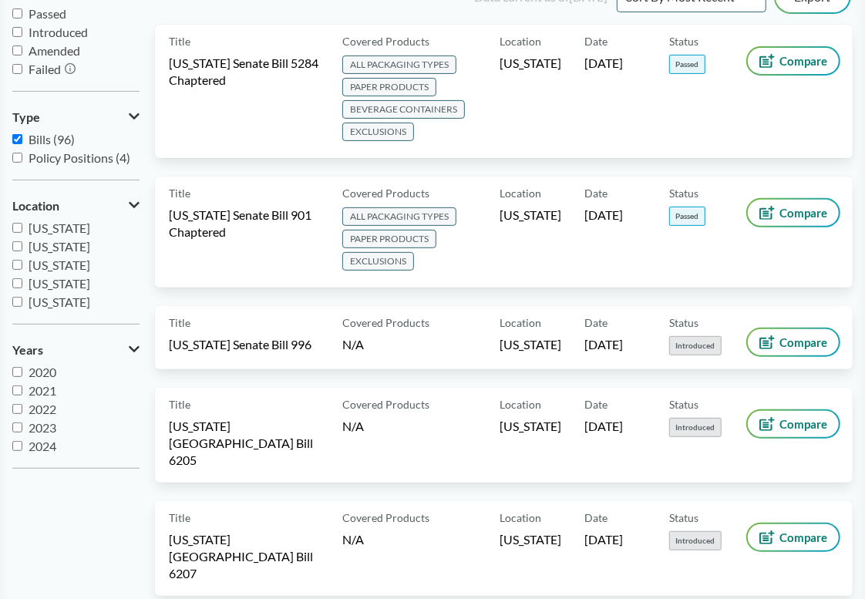
scroll to position [0, 0]
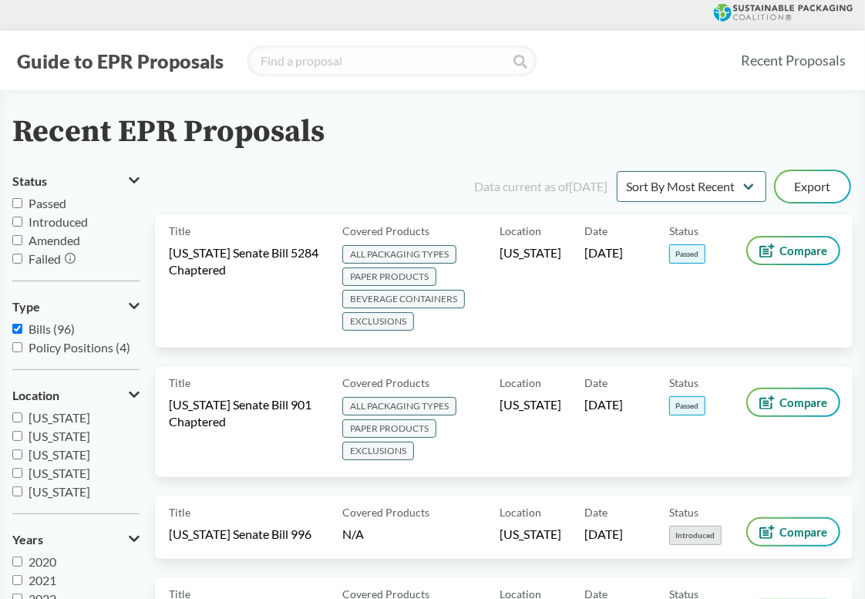
click at [19, 205] on input "Passed" at bounding box center [17, 203] width 10 height 10
checkbox input "true"
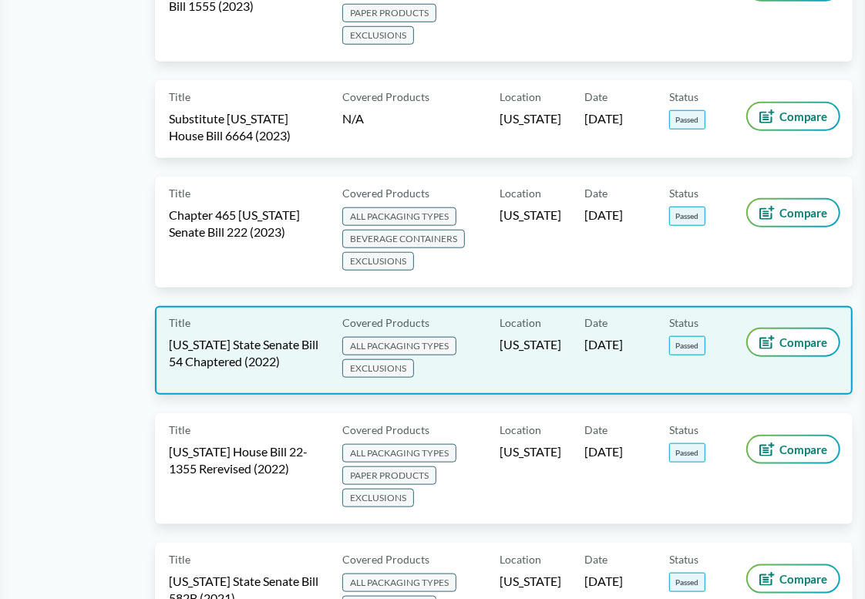
scroll to position [771, 0]
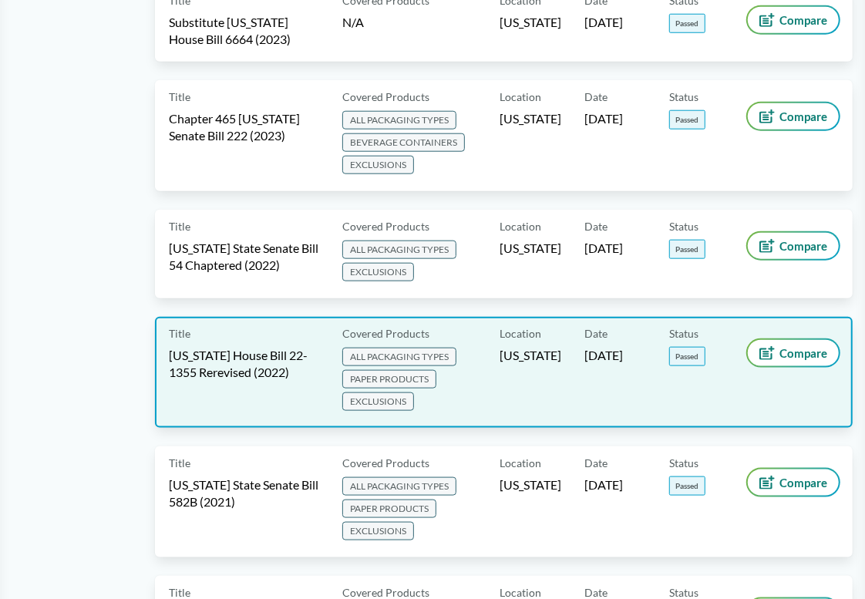
click at [771, 357] on div "Compare" at bounding box center [793, 372] width 91 height 83
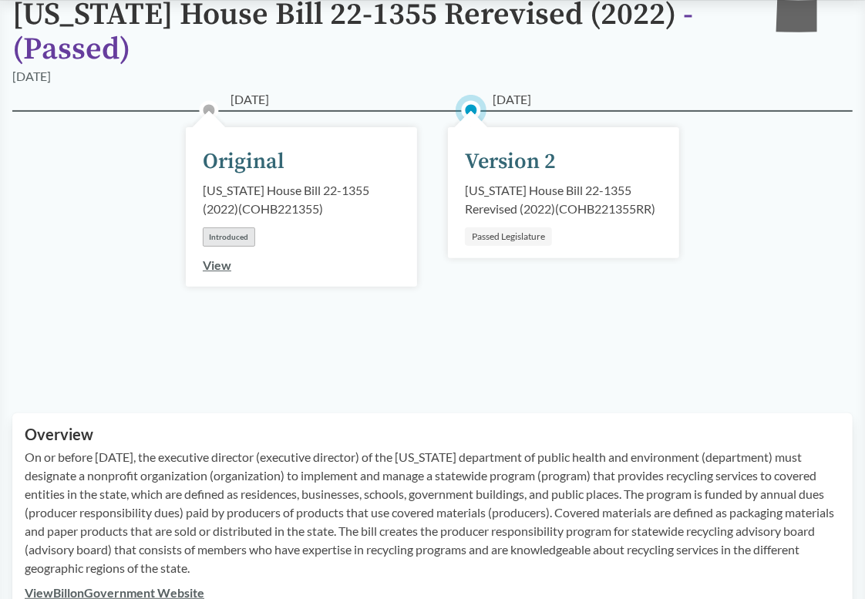
scroll to position [32, 0]
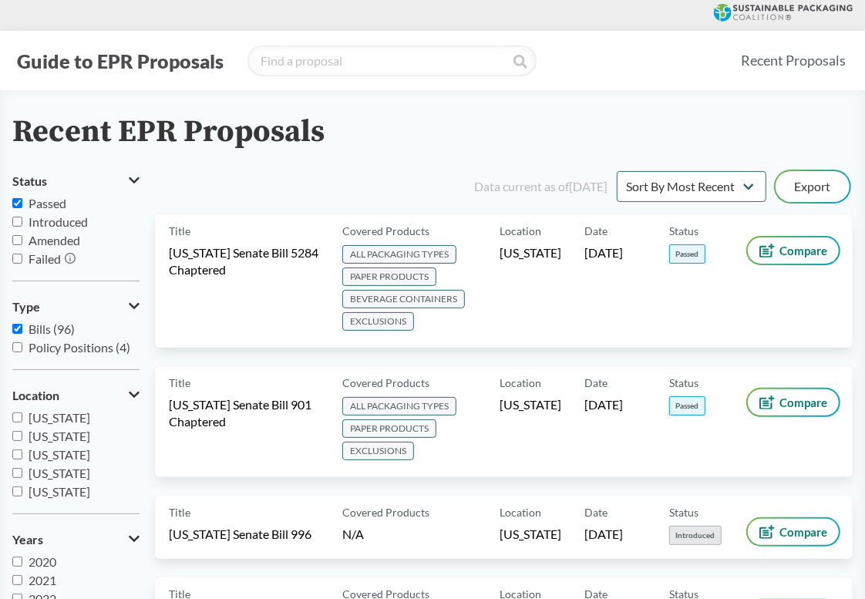
click at [35, 205] on span "Passed" at bounding box center [48, 203] width 38 height 15
click at [22, 205] on input "Passed" at bounding box center [17, 203] width 10 height 10
click at [22, 204] on label "Passed" at bounding box center [75, 203] width 127 height 19
click at [22, 204] on input "Passed" at bounding box center [17, 203] width 10 height 10
checkbox input "true"
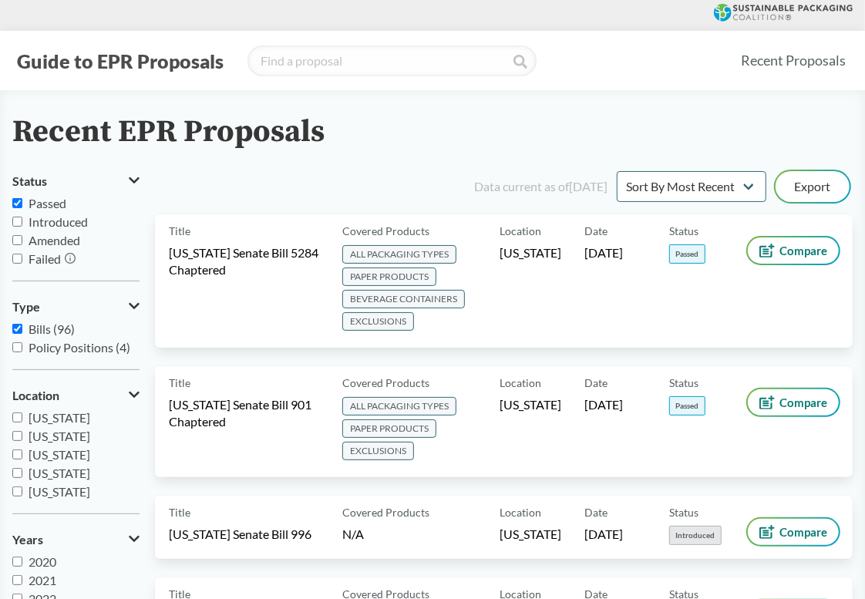
click at [28, 223] on label "Introduced" at bounding box center [75, 222] width 127 height 19
click at [22, 223] on input "Introduced" at bounding box center [17, 222] width 10 height 10
checkbox input "true"
click at [19, 238] on input "Amended" at bounding box center [17, 240] width 10 height 10
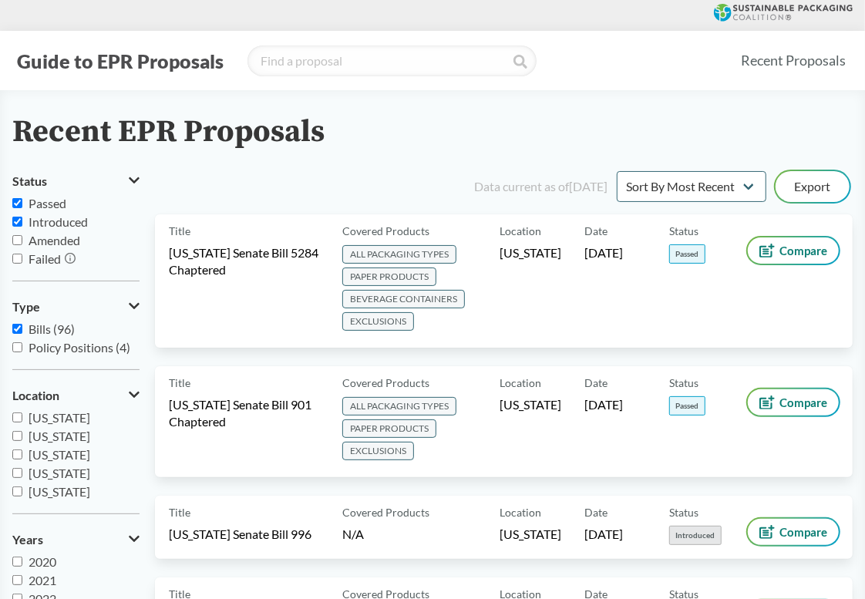
checkbox input "false"
click at [19, 218] on input "Introduced" at bounding box center [17, 222] width 10 height 10
checkbox input "false"
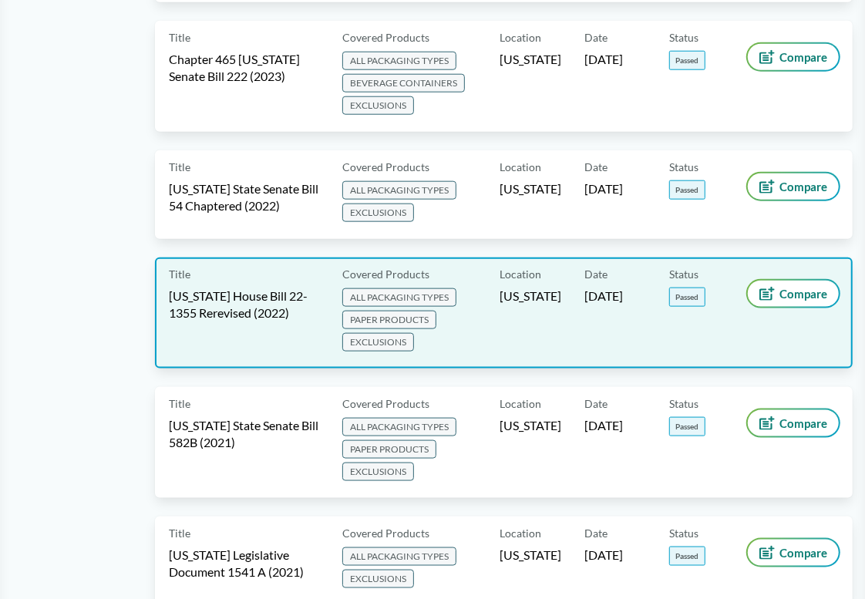
scroll to position [848, 0]
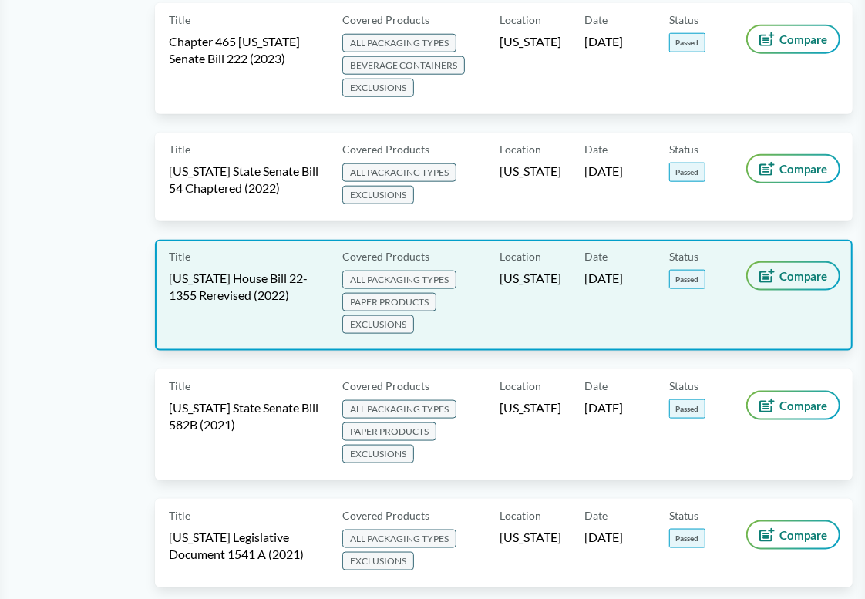
click at [811, 271] on button "Compare" at bounding box center [793, 276] width 91 height 26
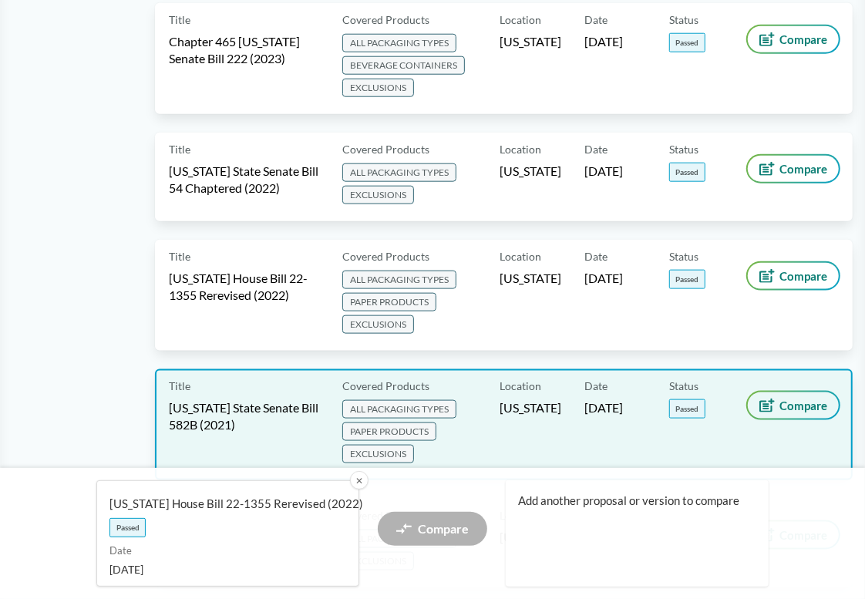
click at [785, 399] on span "Compare" at bounding box center [804, 405] width 48 height 12
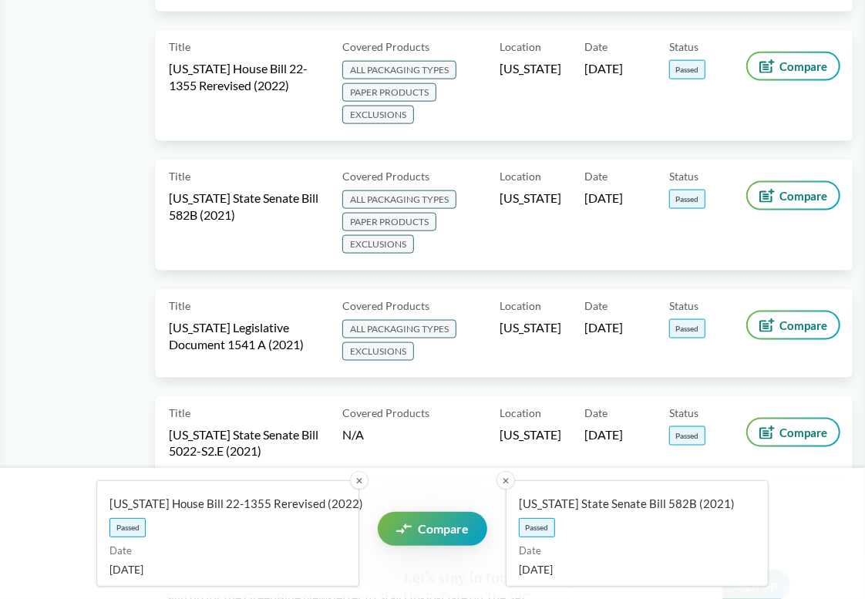
scroll to position [1080, 0]
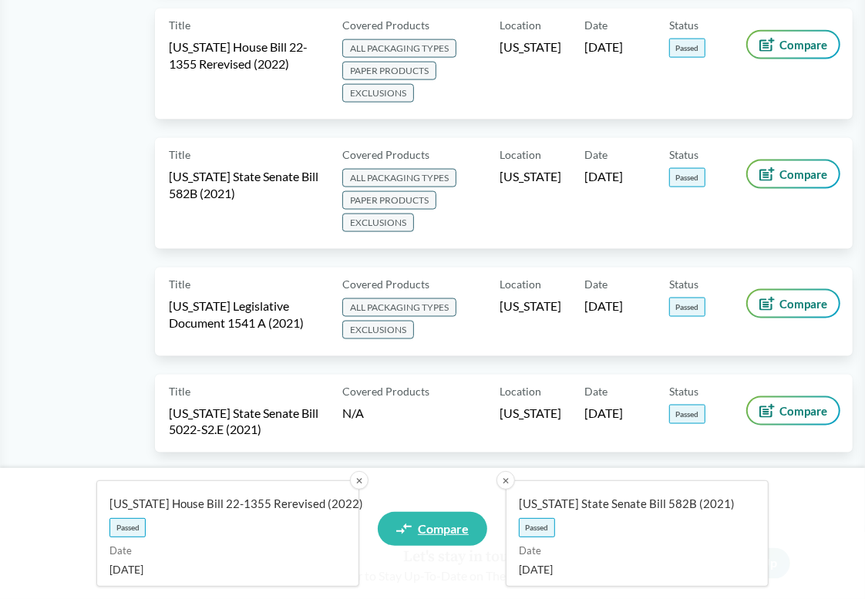
click at [423, 523] on span "Compare" at bounding box center [443, 529] width 51 height 12
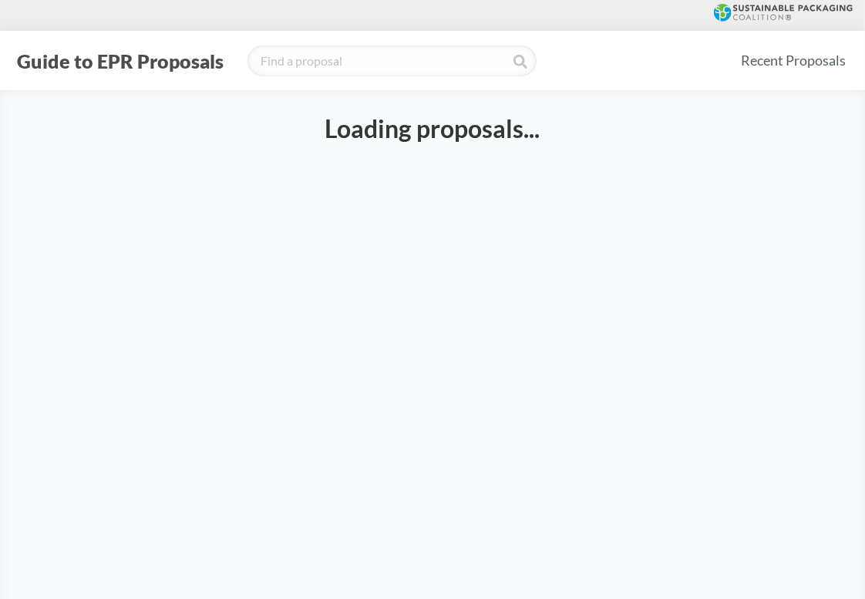
select select "SB582B"
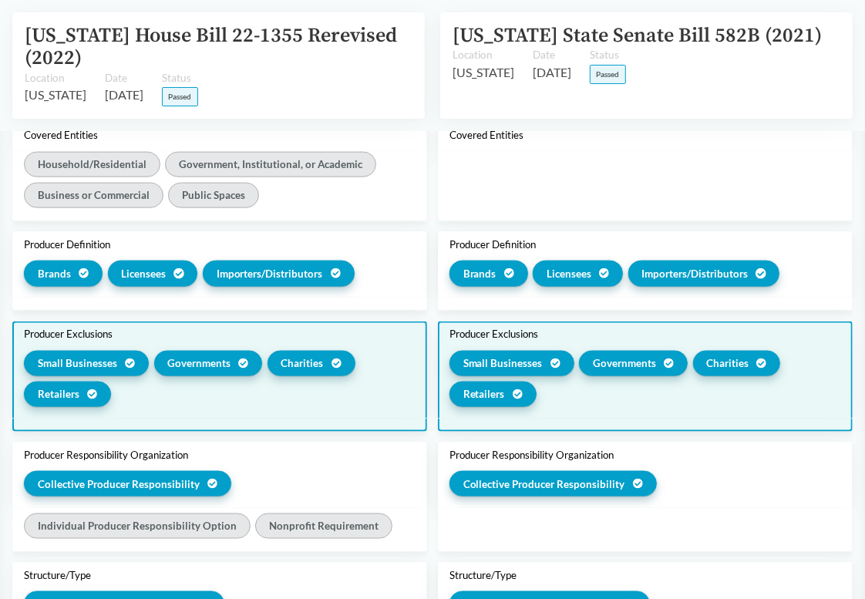
scroll to position [925, 0]
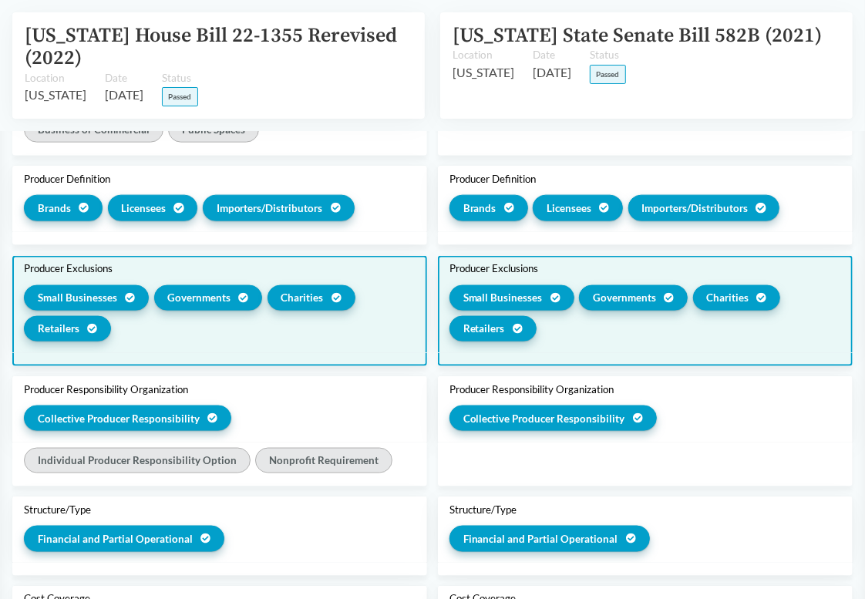
click at [403, 335] on div "Small Businesses Governments Charities Retailers" at bounding box center [220, 316] width 392 height 62
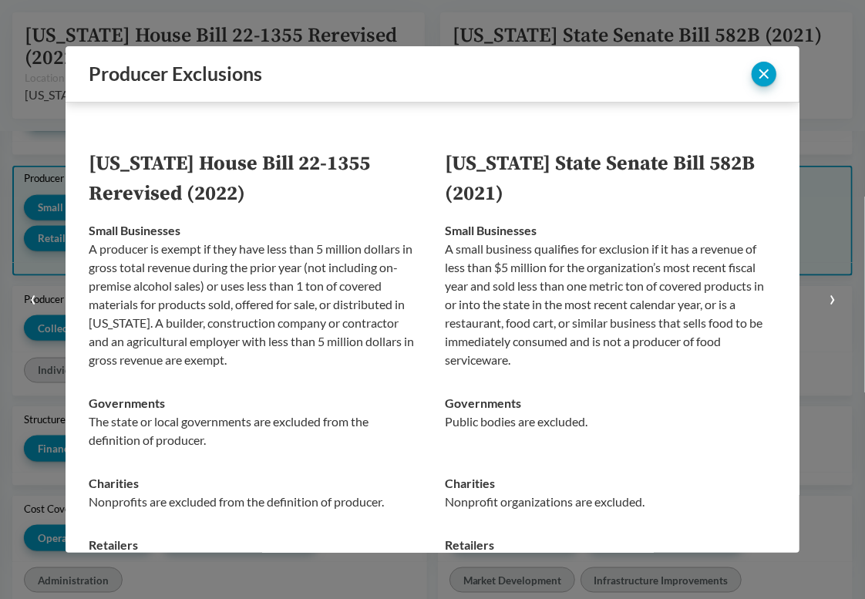
scroll to position [835, 0]
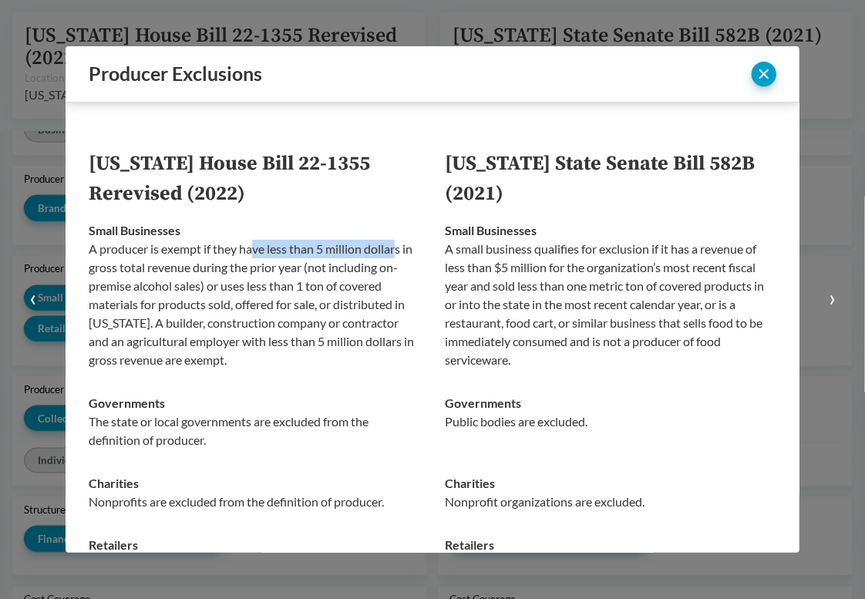
drag, startPoint x: 251, startPoint y: 251, endPoint x: 400, endPoint y: 251, distance: 148.8
click at [400, 251] on p "A producer is exempt if they have less than 5 million dollars in gross total re…" at bounding box center [255, 305] width 332 height 130
drag, startPoint x: 165, startPoint y: 269, endPoint x: 261, endPoint y: 269, distance: 95.6
click at [261, 269] on p "A producer is exempt if they have less than 5 million dollars in gross total re…" at bounding box center [255, 305] width 332 height 130
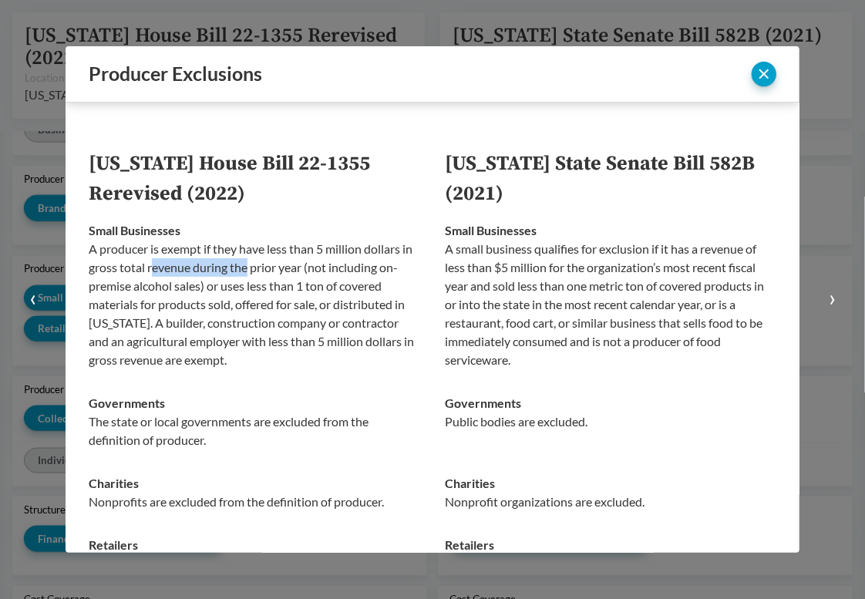
click at [261, 269] on p "A producer is exempt if they have less than 5 million dollars in gross total re…" at bounding box center [255, 305] width 332 height 130
drag, startPoint x: 251, startPoint y: 269, endPoint x: 413, endPoint y: 269, distance: 161.9
click at [413, 269] on p "A producer is exempt if they have less than 5 million dollars in gross total re…" at bounding box center [255, 305] width 332 height 130
drag, startPoint x: 317, startPoint y: 268, endPoint x: 103, endPoint y: 263, distance: 214.5
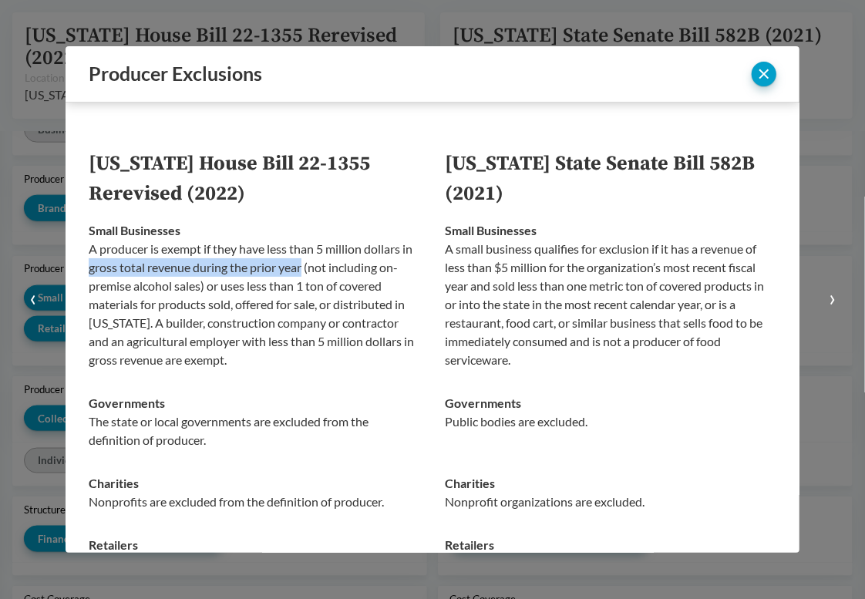
click at [103, 263] on p "A producer is exempt if they have less than 5 million dollars in gross total re…" at bounding box center [255, 305] width 332 height 130
drag, startPoint x: 103, startPoint y: 263, endPoint x: 320, endPoint y: 269, distance: 217.6
click at [320, 269] on p "A producer is exempt if they have less than 5 million dollars in gross total re…" at bounding box center [255, 305] width 332 height 130
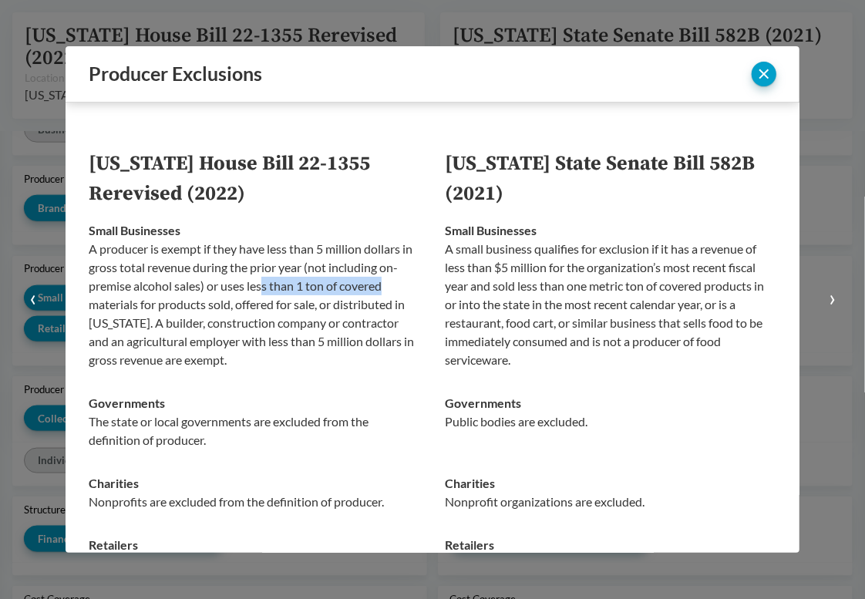
drag, startPoint x: 266, startPoint y: 289, endPoint x: 393, endPoint y: 289, distance: 127.2
click at [393, 289] on p "A producer is exempt if they have less than 5 million dollars in gross total re…" at bounding box center [255, 305] width 332 height 130
drag, startPoint x: 265, startPoint y: 287, endPoint x: 395, endPoint y: 287, distance: 130.3
click at [395, 287] on p "A producer is exempt if they have less than 5 million dollars in gross total re…" at bounding box center [255, 305] width 332 height 130
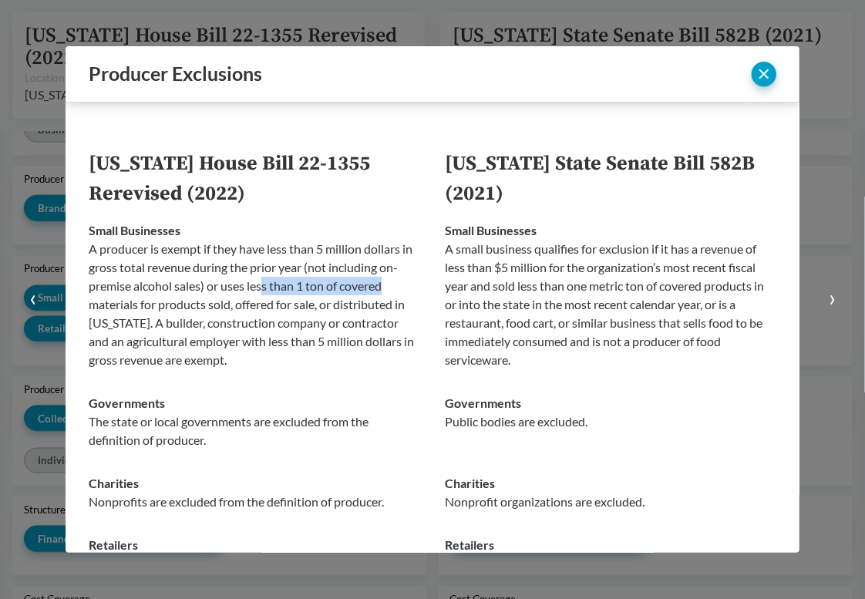
click at [395, 287] on p "A producer is exempt if they have less than 5 million dollars in gross total re…" at bounding box center [255, 305] width 332 height 130
drag, startPoint x: 167, startPoint y: 308, endPoint x: 305, endPoint y: 308, distance: 138.8
click at [305, 308] on p "A producer is exempt if they have less than 5 million dollars in gross total re…" at bounding box center [255, 305] width 332 height 130
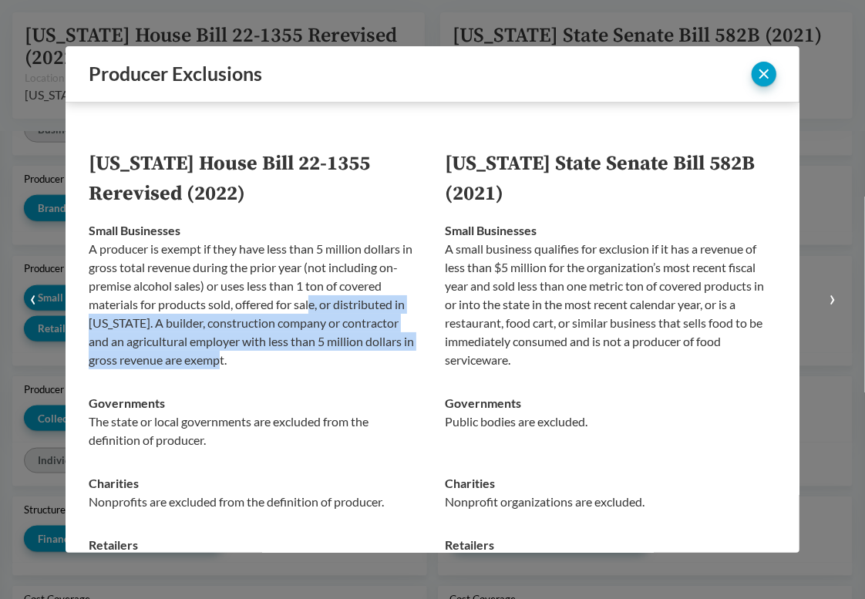
drag, startPoint x: 315, startPoint y: 306, endPoint x: 294, endPoint y: 358, distance: 56.0
click at [294, 358] on p "A producer is exempt if they have less than 5 million dollars in gross total re…" at bounding box center [255, 305] width 332 height 130
drag, startPoint x: 275, startPoint y: 358, endPoint x: 254, endPoint y: 298, distance: 63.7
click at [254, 298] on p "A producer is exempt if they have less than 5 million dollars in gross total re…" at bounding box center [255, 305] width 332 height 130
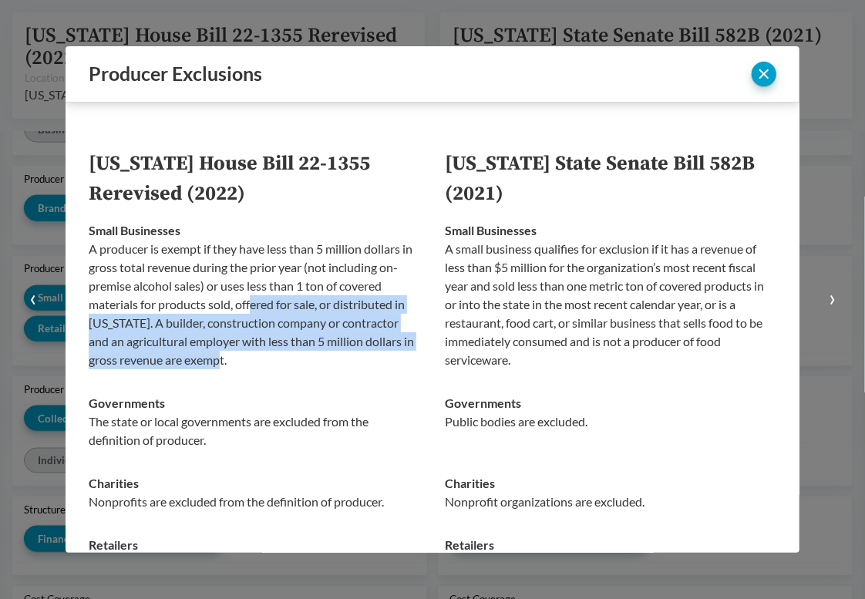
click at [254, 298] on p "A producer is exempt if they have less than 5 million dollars in gross total re…" at bounding box center [255, 305] width 332 height 130
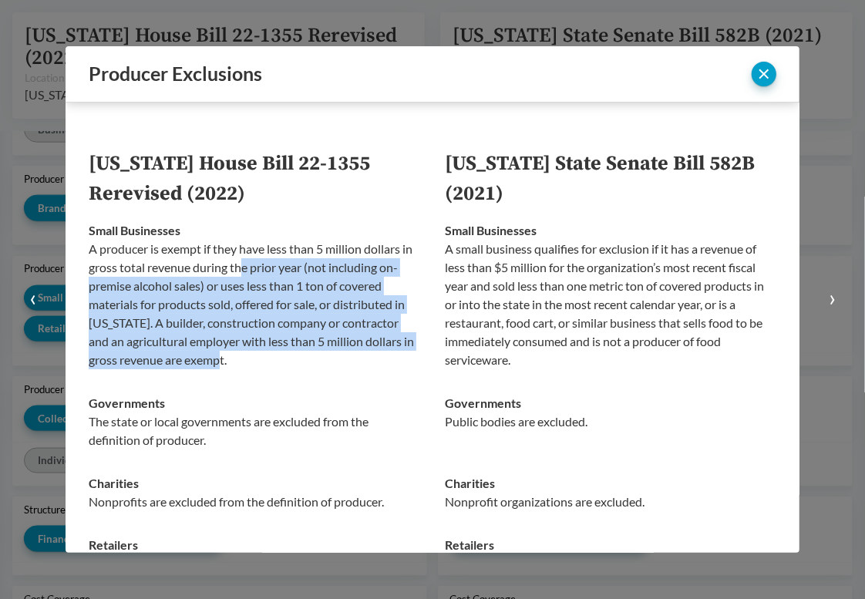
drag, startPoint x: 256, startPoint y: 274, endPoint x: 246, endPoint y: 351, distance: 77.8
click at [246, 351] on p "A producer is exempt if they have less than 5 million dollars in gross total re…" at bounding box center [255, 305] width 332 height 130
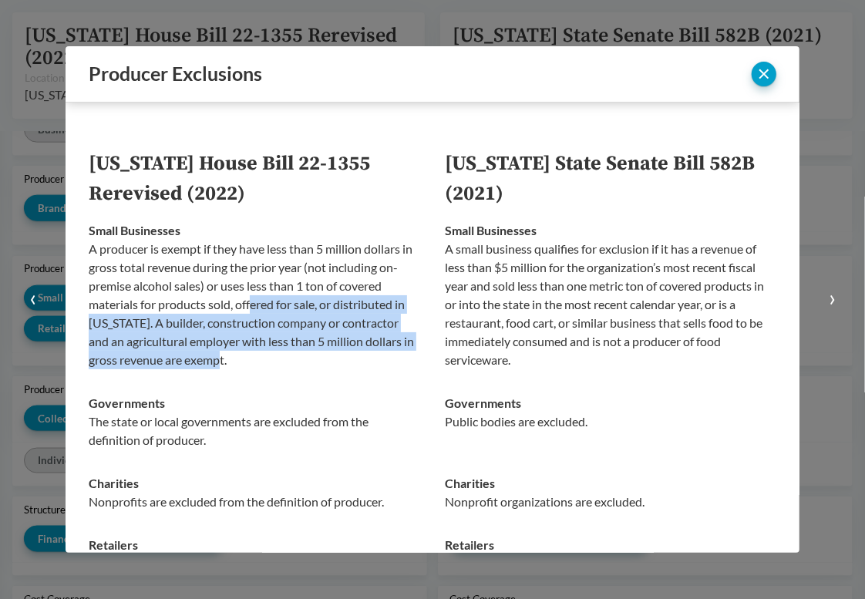
drag, startPoint x: 247, startPoint y: 354, endPoint x: 253, endPoint y: 312, distance: 42.1
click at [253, 312] on p "A producer is exempt if they have less than 5 million dollars in gross total re…" at bounding box center [255, 305] width 332 height 130
drag, startPoint x: 254, startPoint y: 305, endPoint x: 250, endPoint y: 367, distance: 62.6
click at [250, 367] on p "A producer is exempt if they have less than 5 million dollars in gross total re…" at bounding box center [255, 305] width 332 height 130
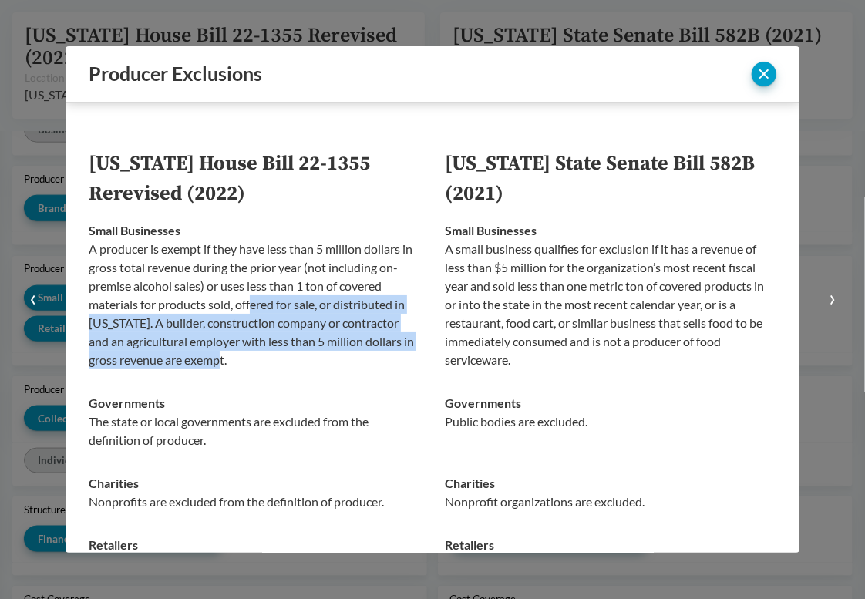
click at [250, 367] on p "A producer is exempt if they have less than 5 million dollars in gross total re…" at bounding box center [255, 305] width 332 height 130
drag, startPoint x: 250, startPoint y: 363, endPoint x: 260, endPoint y: 308, distance: 56.4
click at [260, 308] on p "A producer is exempt if they have less than 5 million dollars in gross total re…" at bounding box center [255, 305] width 332 height 130
drag, startPoint x: 260, startPoint y: 299, endPoint x: 248, endPoint y: 357, distance: 59.0
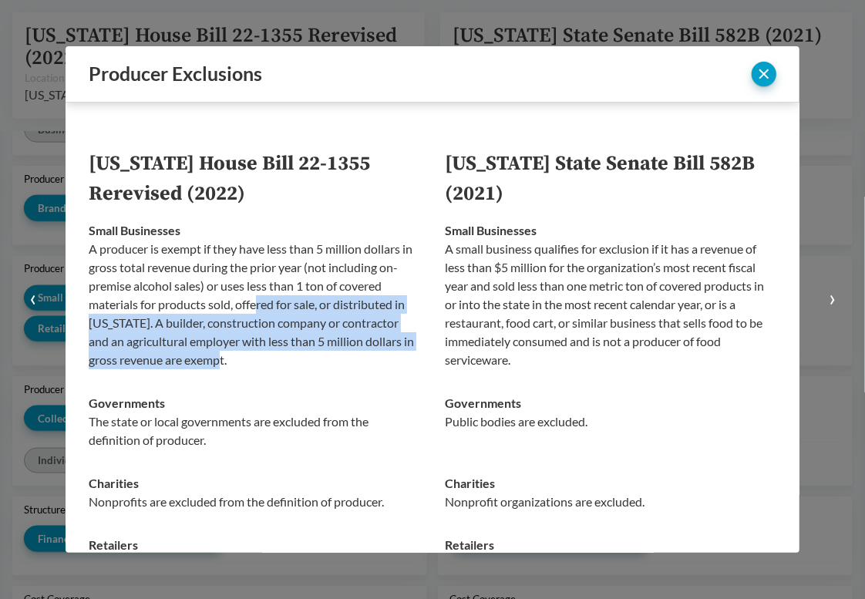
click at [248, 357] on p "A producer is exempt if they have less than 5 million dollars in gross total re…" at bounding box center [255, 305] width 332 height 130
drag, startPoint x: 248, startPoint y: 357, endPoint x: 255, endPoint y: 297, distance: 60.6
click at [255, 297] on p "A producer is exempt if they have less than 5 million dollars in gross total re…" at bounding box center [255, 305] width 332 height 130
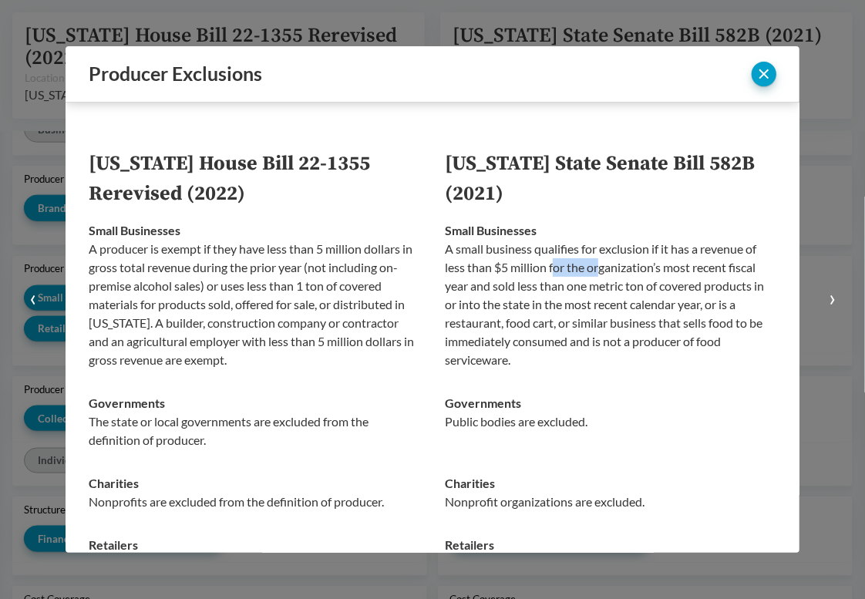
drag, startPoint x: 547, startPoint y: 268, endPoint x: 594, endPoint y: 268, distance: 47.0
click at [594, 268] on p "A small business qualifies for exclusion if it has a revenue of less than $5 mi…" at bounding box center [611, 305] width 332 height 130
drag, startPoint x: 592, startPoint y: 268, endPoint x: 707, endPoint y: 271, distance: 114.9
click at [707, 271] on p "A small business qualifies for exclusion if it has a revenue of less than $5 mi…" at bounding box center [611, 305] width 332 height 130
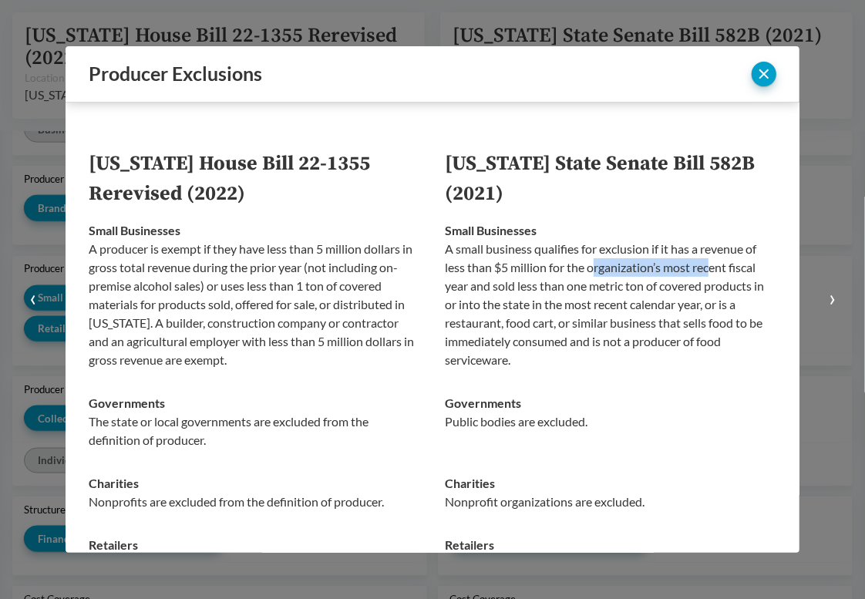
click at [707, 271] on p "A small business qualifies for exclusion if it has a revenue of less than $5 mi…" at bounding box center [611, 305] width 332 height 130
drag, startPoint x: 577, startPoint y: 273, endPoint x: 719, endPoint y: 272, distance: 141.9
click at [719, 272] on p "A small business qualifies for exclusion if it has a revenue of less than $5 mi…" at bounding box center [611, 305] width 332 height 130
drag, startPoint x: 494, startPoint y: 290, endPoint x: 647, endPoint y: 290, distance: 153.5
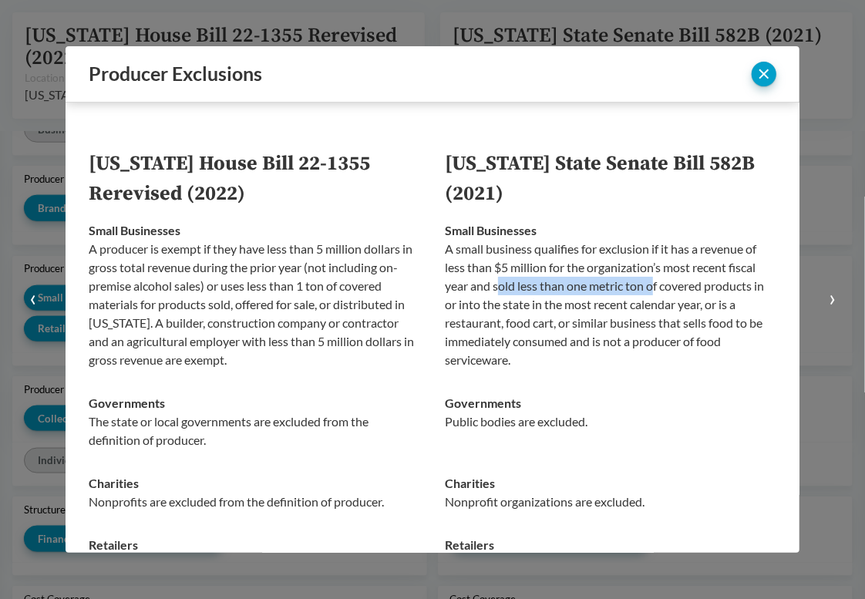
click at [647, 290] on p "A small business qualifies for exclusion if it has a revenue of less than $5 mi…" at bounding box center [611, 305] width 332 height 130
drag, startPoint x: 569, startPoint y: 288, endPoint x: 704, endPoint y: 288, distance: 135.0
click at [704, 288] on p "A small business qualifies for exclusion if it has a revenue of less than $5 mi…" at bounding box center [611, 305] width 332 height 130
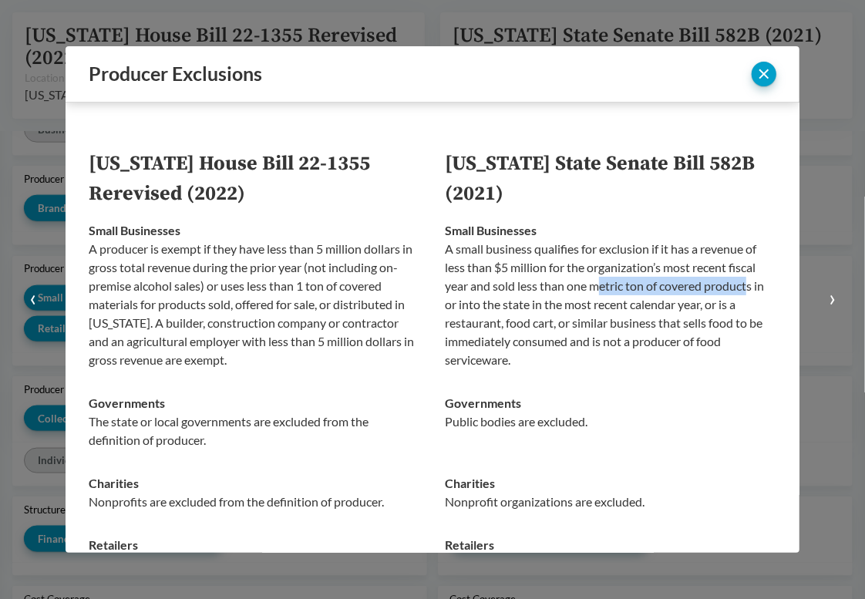
drag, startPoint x: 744, startPoint y: 287, endPoint x: 591, endPoint y: 287, distance: 153.5
click at [591, 287] on p "A small business qualifies for exclusion if it has a revenue of less than $5 mi…" at bounding box center [611, 305] width 332 height 130
drag, startPoint x: 540, startPoint y: 269, endPoint x: 595, endPoint y: 269, distance: 55.5
click at [595, 269] on p "A small business qualifies for exclusion if it has a revenue of less than $5 mi…" at bounding box center [611, 305] width 332 height 130
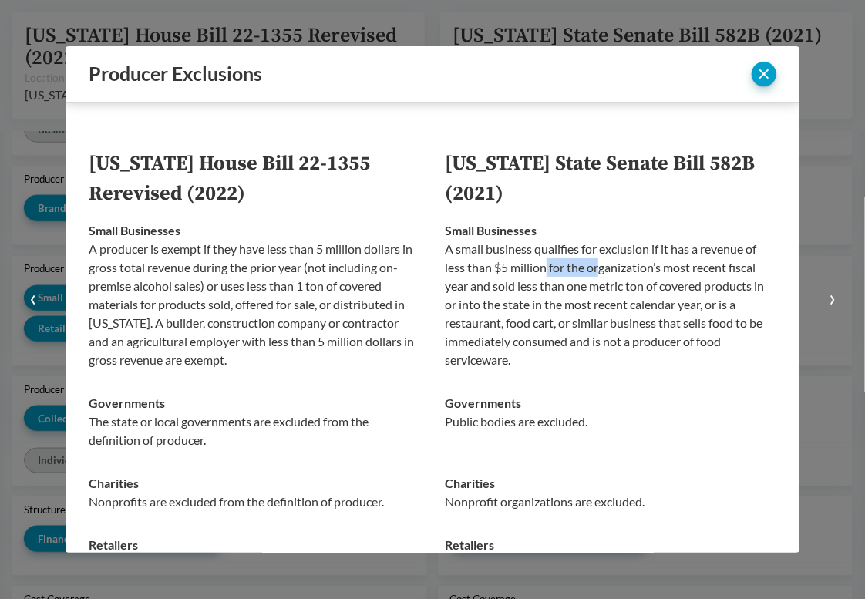
click at [595, 269] on p "A small business qualifies for exclusion if it has a revenue of less than $5 mi…" at bounding box center [611, 305] width 332 height 130
drag, startPoint x: 581, startPoint y: 269, endPoint x: 686, endPoint y: 269, distance: 105.7
click at [686, 269] on p "A small business qualifies for exclusion if it has a revenue of less than $5 mi…" at bounding box center [611, 305] width 332 height 130
drag, startPoint x: 723, startPoint y: 268, endPoint x: 537, endPoint y: 268, distance: 185.9
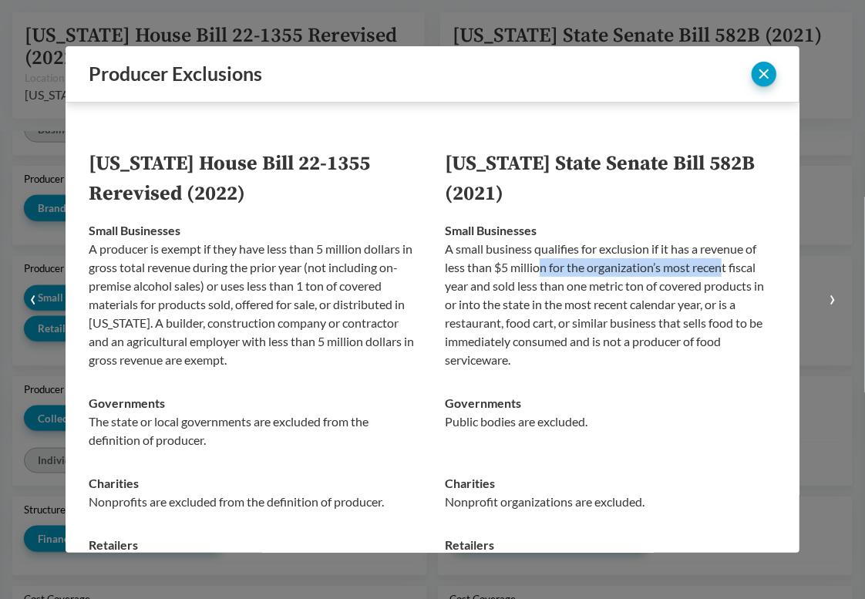
click at [537, 268] on p "A small business qualifies for exclusion if it has a revenue of less than $5 mi…" at bounding box center [611, 305] width 332 height 130
drag, startPoint x: 542, startPoint y: 268, endPoint x: 726, endPoint y: 268, distance: 183.5
click at [726, 268] on p "A small business qualifies for exclusion if it has a revenue of less than $5 mi…" at bounding box center [611, 305] width 332 height 130
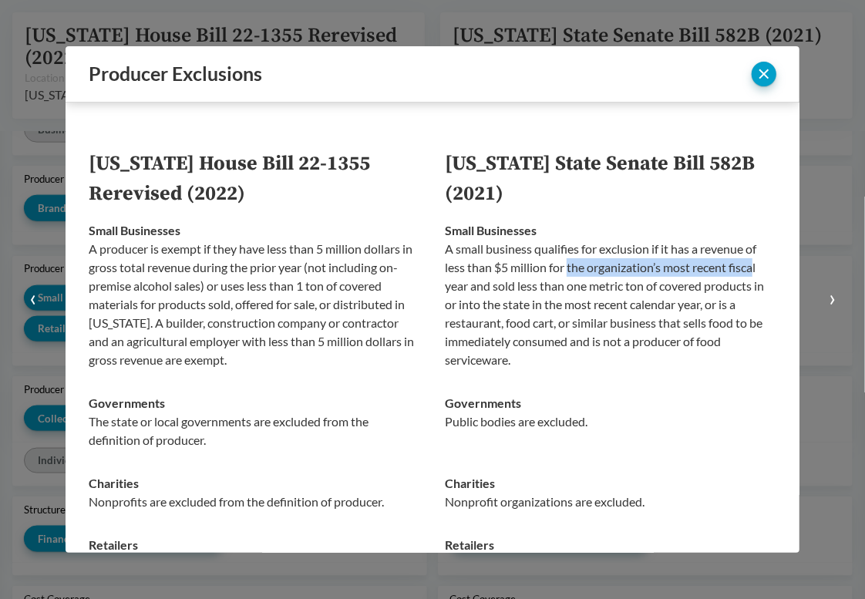
drag, startPoint x: 753, startPoint y: 268, endPoint x: 562, endPoint y: 268, distance: 191.2
click at [562, 268] on p "A small business qualifies for exclusion if it has a revenue of less than $5 mi…" at bounding box center [611, 305] width 332 height 130
drag, startPoint x: 487, startPoint y: 288, endPoint x: 577, endPoint y: 288, distance: 89.5
click at [577, 288] on p "A small business qualifies for exclusion if it has a revenue of less than $5 mi…" at bounding box center [611, 305] width 332 height 130
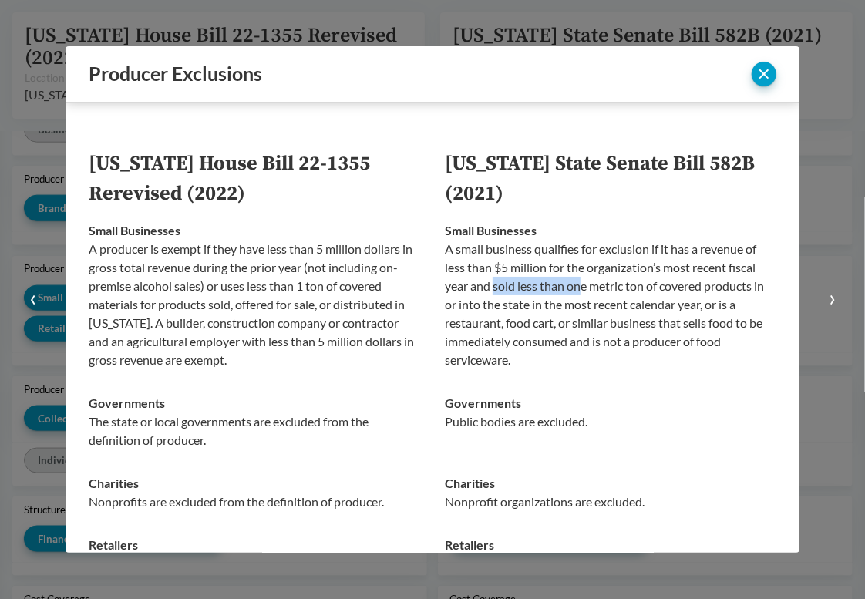
click at [577, 288] on p "A small business qualifies for exclusion if it has a revenue of less than $5 mi…" at bounding box center [611, 305] width 332 height 130
drag, startPoint x: 560, startPoint y: 288, endPoint x: 706, endPoint y: 288, distance: 146.5
click at [706, 288] on p "A small business qualifies for exclusion if it has a revenue of less than $5 mi…" at bounding box center [611, 305] width 332 height 130
drag, startPoint x: 735, startPoint y: 287, endPoint x: 597, endPoint y: 287, distance: 138.0
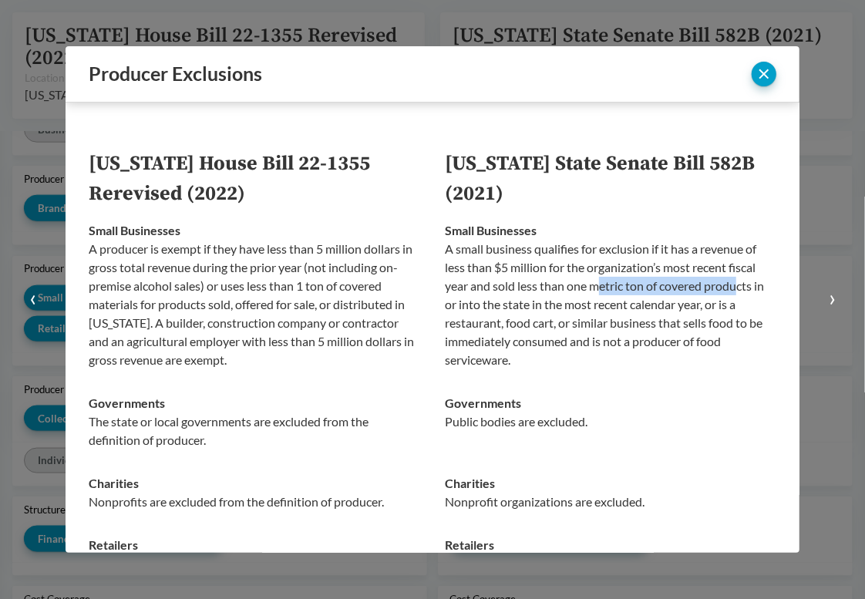
click at [597, 287] on p "A small business qualifies for exclusion if it has a revenue of less than $5 mi…" at bounding box center [611, 305] width 332 height 130
drag, startPoint x: 557, startPoint y: 305, endPoint x: 718, endPoint y: 305, distance: 161.2
click at [718, 305] on p "A small business qualifies for exclusion if it has a revenue of less than $5 mi…" at bounding box center [611, 305] width 332 height 130
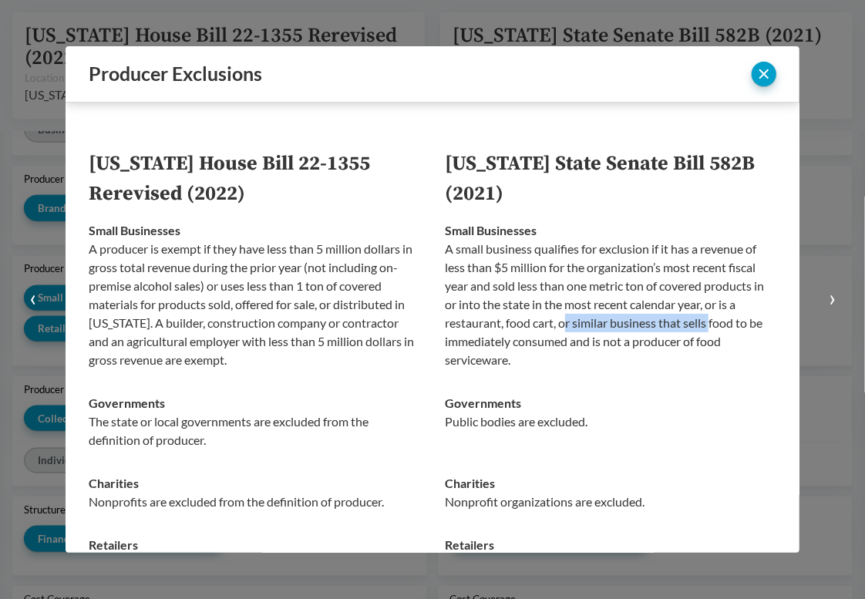
drag, startPoint x: 559, startPoint y: 326, endPoint x: 707, endPoint y: 326, distance: 148.1
click at [707, 326] on p "A small business qualifies for exclusion if it has a revenue of less than $5 mi…" at bounding box center [611, 305] width 332 height 130
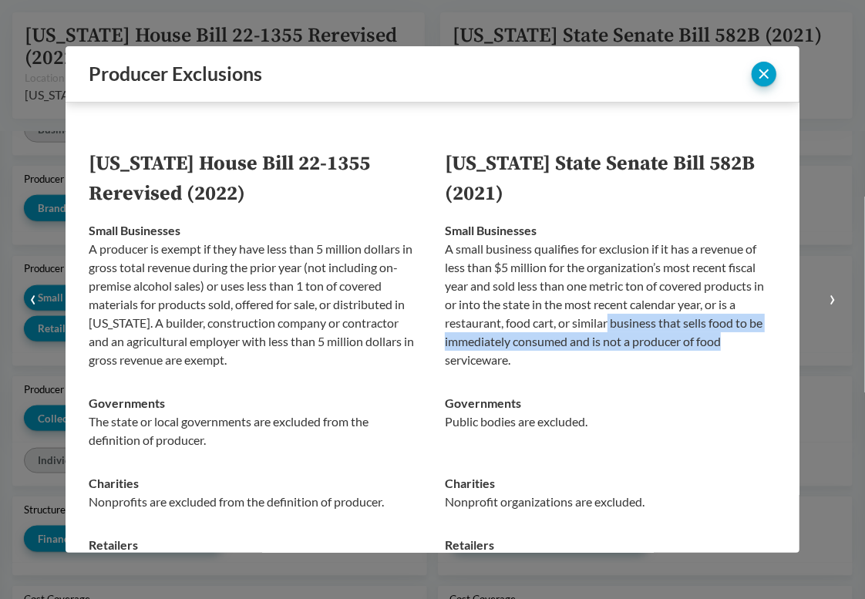
drag, startPoint x: 605, startPoint y: 326, endPoint x: 717, endPoint y: 340, distance: 113.4
click at [717, 340] on p "A small business qualifies for exclusion if it has a revenue of less than $5 mi…" at bounding box center [611, 305] width 332 height 130
drag, startPoint x: 723, startPoint y: 340, endPoint x: 600, endPoint y: 322, distance: 124.8
click at [600, 322] on p "A small business qualifies for exclusion if it has a revenue of less than $5 mi…" at bounding box center [611, 305] width 332 height 130
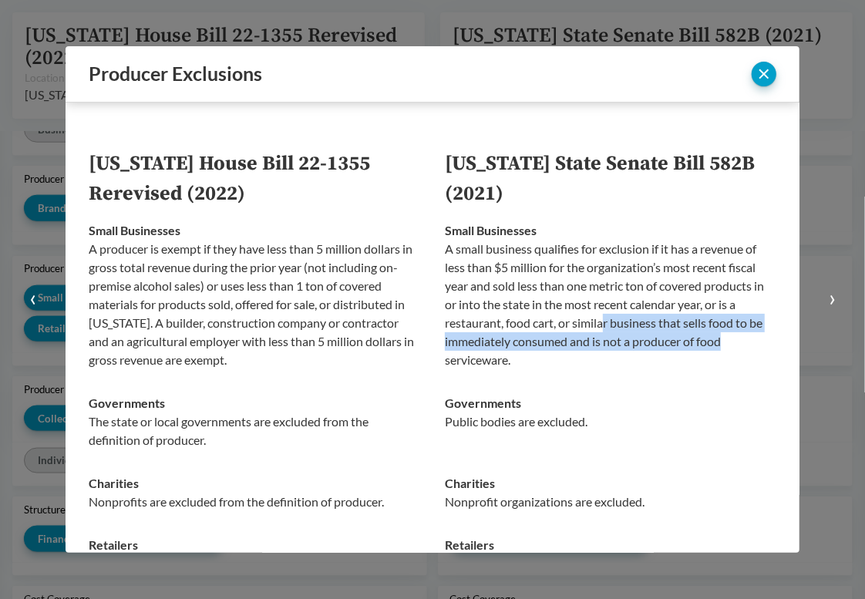
click at [600, 322] on p "A small business qualifies for exclusion if it has a revenue of less than $5 mi…" at bounding box center [611, 305] width 332 height 130
drag, startPoint x: 597, startPoint y: 322, endPoint x: 669, endPoint y: 363, distance: 83.6
click at [669, 363] on p "A small business qualifies for exclusion if it has a revenue of less than $5 mi…" at bounding box center [611, 305] width 332 height 130
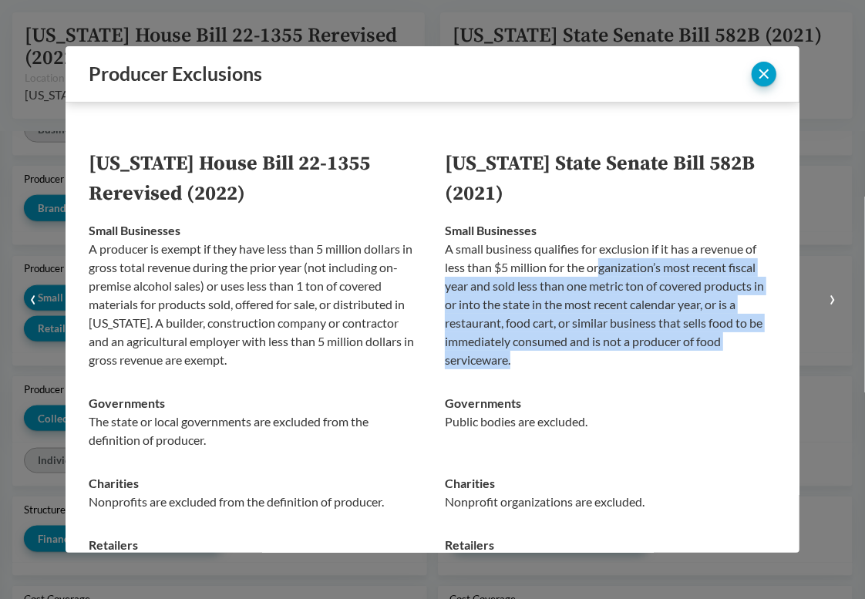
drag, startPoint x: 659, startPoint y: 359, endPoint x: 594, endPoint y: 264, distance: 114.9
click at [594, 264] on p "A small business qualifies for exclusion if it has a revenue of less than $5 mi…" at bounding box center [611, 305] width 332 height 130
drag, startPoint x: 592, startPoint y: 260, endPoint x: 609, endPoint y: 362, distance: 104.0
click at [609, 362] on p "A small business qualifies for exclusion if it has a revenue of less than $5 mi…" at bounding box center [611, 305] width 332 height 130
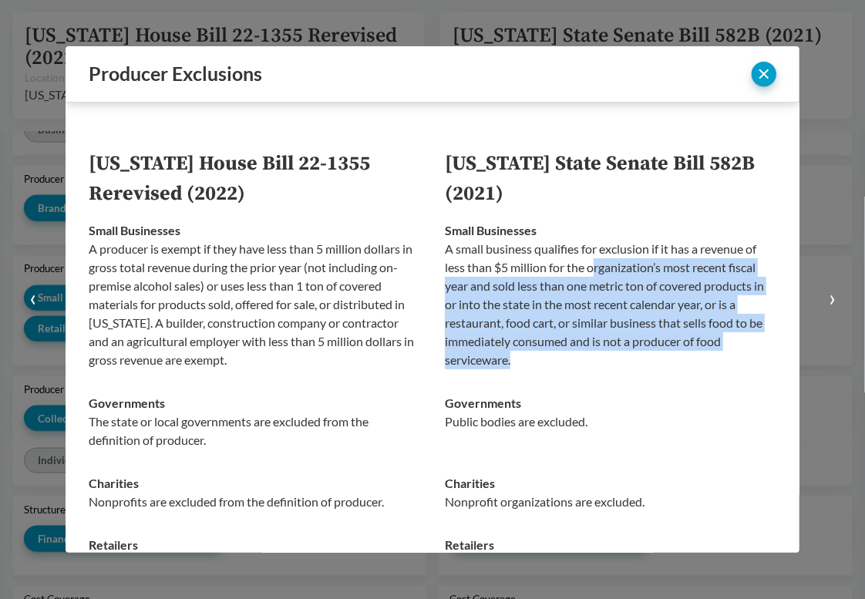
click at [609, 362] on p "A small business qualifies for exclusion if it has a revenue of less than $5 mi…" at bounding box center [611, 305] width 332 height 130
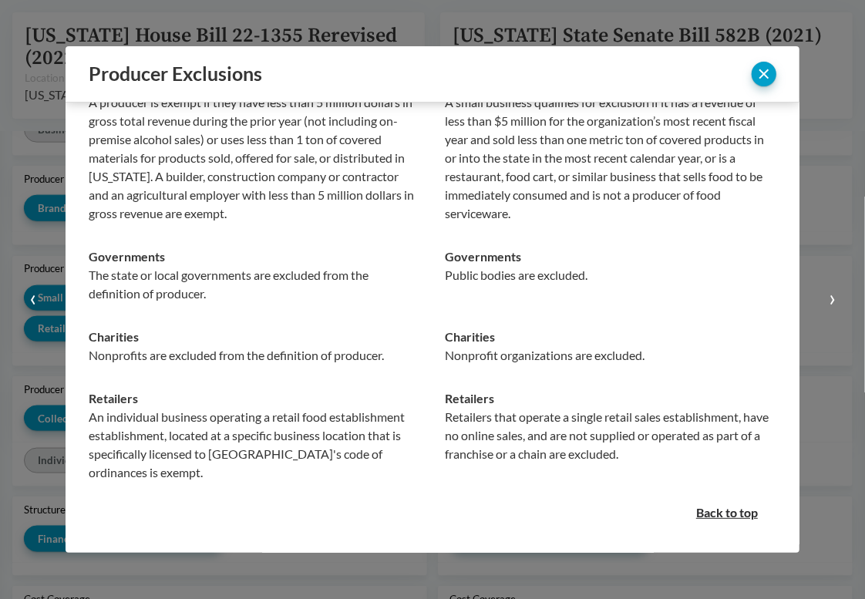
scroll to position [0, 0]
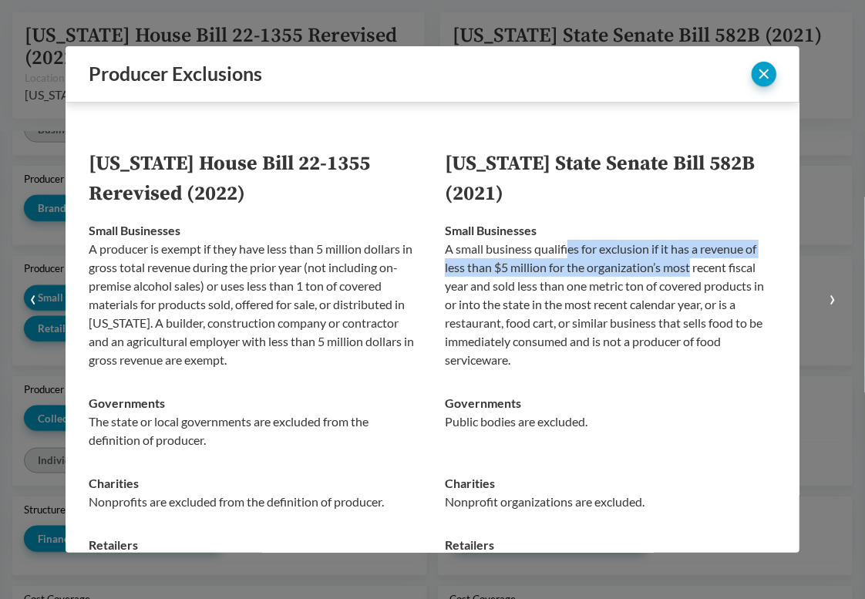
drag, startPoint x: 561, startPoint y: 254, endPoint x: 686, endPoint y: 268, distance: 124.9
click at [686, 268] on p "A small business qualifies for exclusion if it has a revenue of less than $5 mi…" at bounding box center [611, 305] width 332 height 130
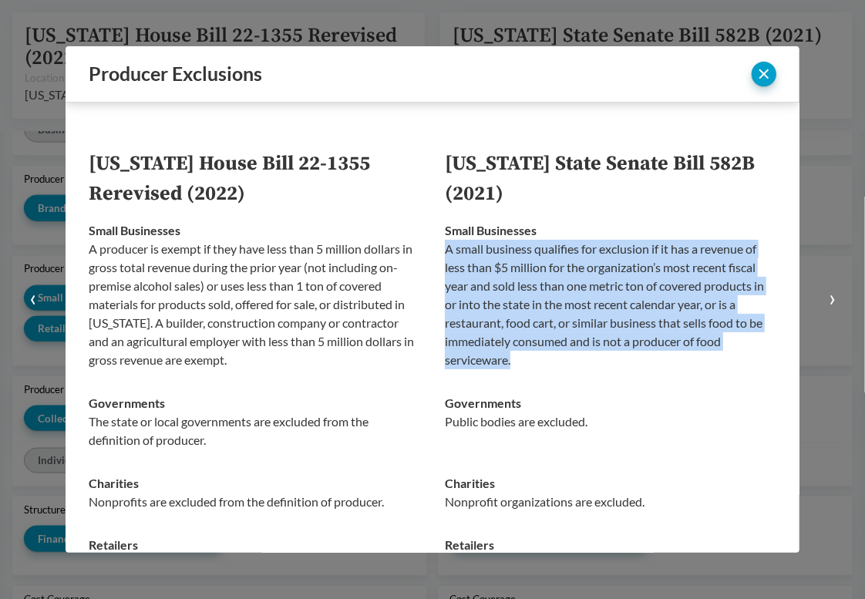
drag, startPoint x: 598, startPoint y: 361, endPoint x: 438, endPoint y: 254, distance: 192.9
click at [438, 254] on td "Small Businesses A small business qualifies for exclusion if it has a revenue o…" at bounding box center [605, 295] width 344 height 173
copy p "A small business qualifies for exclusion if it has a revenue of less than $5 mi…"
click at [562, 342] on p "A small business qualifies for exclusion if it has a revenue of less than $5 mi…" at bounding box center [611, 305] width 332 height 130
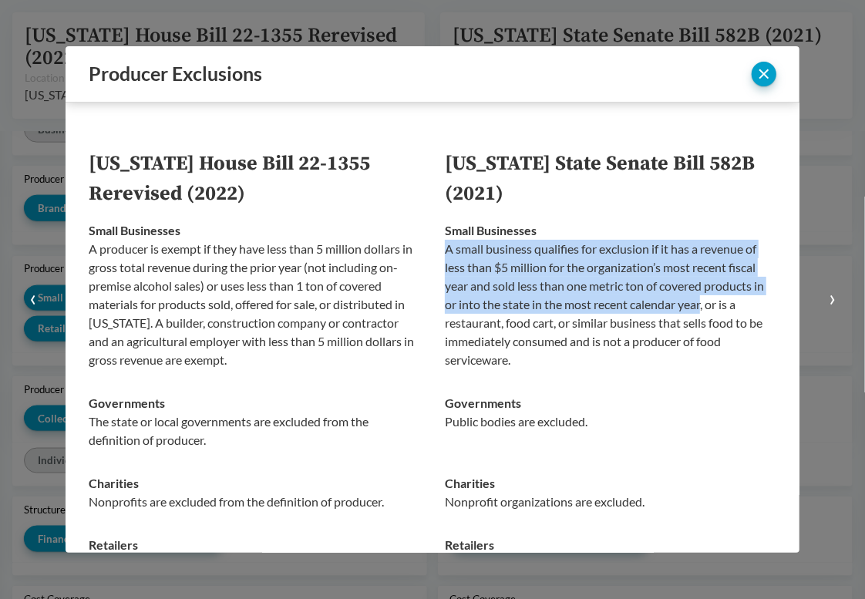
drag, startPoint x: 697, startPoint y: 303, endPoint x: 435, endPoint y: 256, distance: 266.4
click at [435, 256] on td "Small Businesses A small business qualifies for exclusion if it has a revenue o…" at bounding box center [605, 295] width 344 height 173
copy p "A small business qualifies for exclusion if it has a revenue of less than $5 mi…"
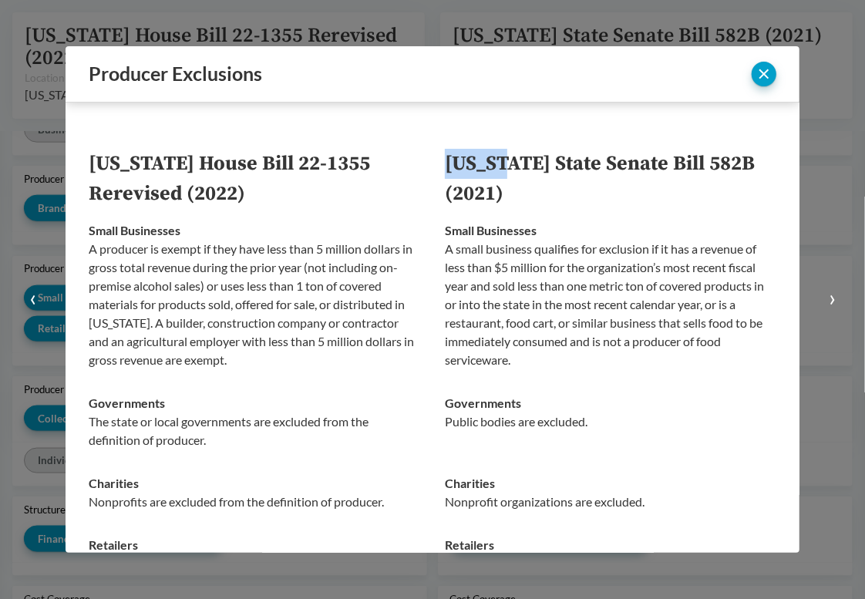
drag, startPoint x: 507, startPoint y: 163, endPoint x: 443, endPoint y: 163, distance: 64.8
click at [443, 163] on th "Oregon State Senate Bill 582B (2021)" at bounding box center [605, 179] width 344 height 60
copy th "Oregon"
drag, startPoint x: 170, startPoint y: 166, endPoint x: 80, endPoint y: 166, distance: 90.2
click at [80, 166] on div "Colorado House Bill 22-1355 Rerevised (2022) Oregon State Senate Bill 582B (202…" at bounding box center [433, 328] width 734 height 450
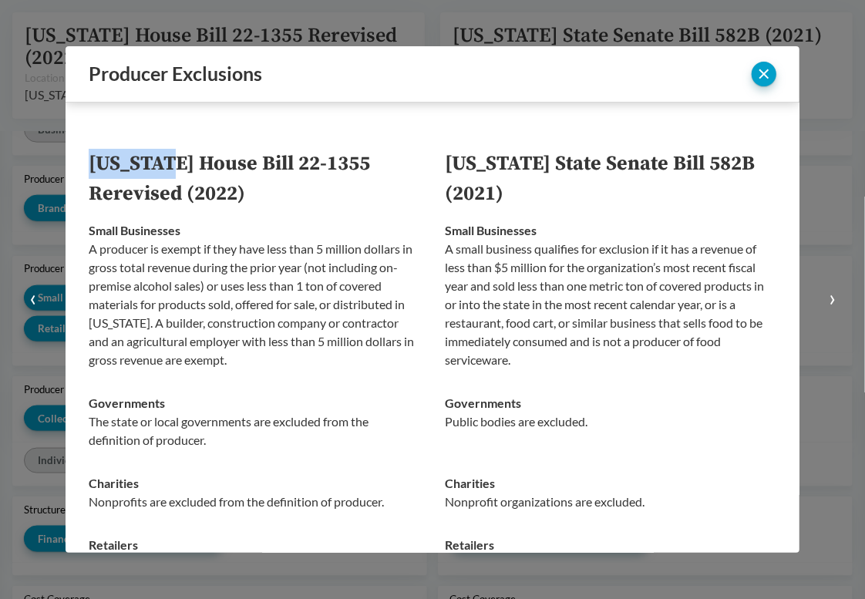
copy thead "Colorado"
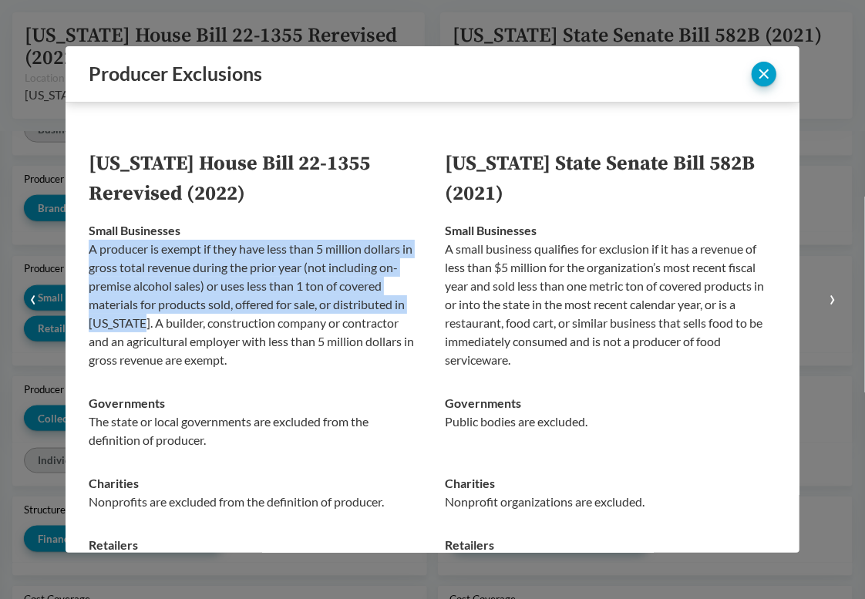
drag, startPoint x: 89, startPoint y: 250, endPoint x: 140, endPoint y: 319, distance: 86.5
click at [140, 319] on p "A producer is exempt if they have less than 5 million dollars in gross total re…" at bounding box center [255, 305] width 332 height 130
copy p "A producer is exempt if they have less than 5 million dollars in gross total re…"
click at [570, 285] on p "A small business qualifies for exclusion if it has a revenue of less than $5 mi…" at bounding box center [611, 305] width 332 height 130
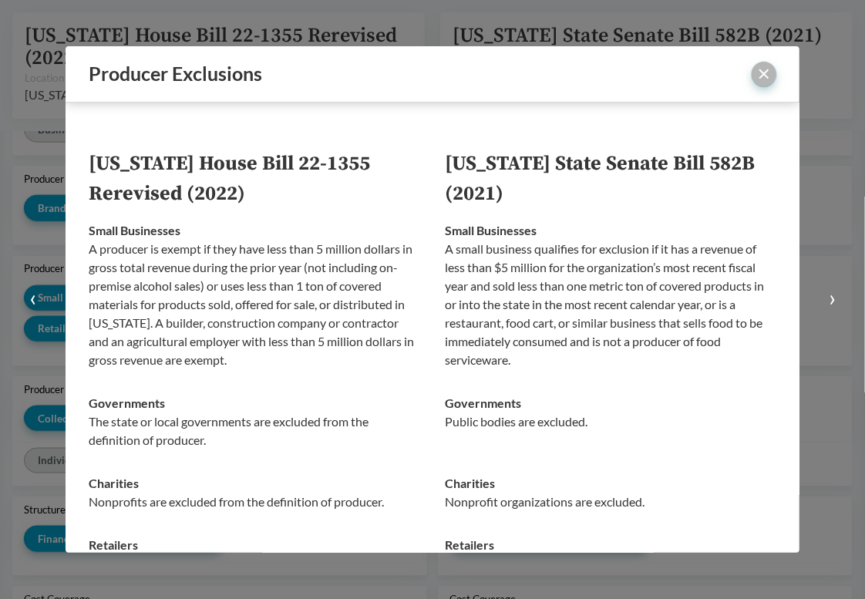
click at [762, 76] on button "close" at bounding box center [764, 74] width 25 height 25
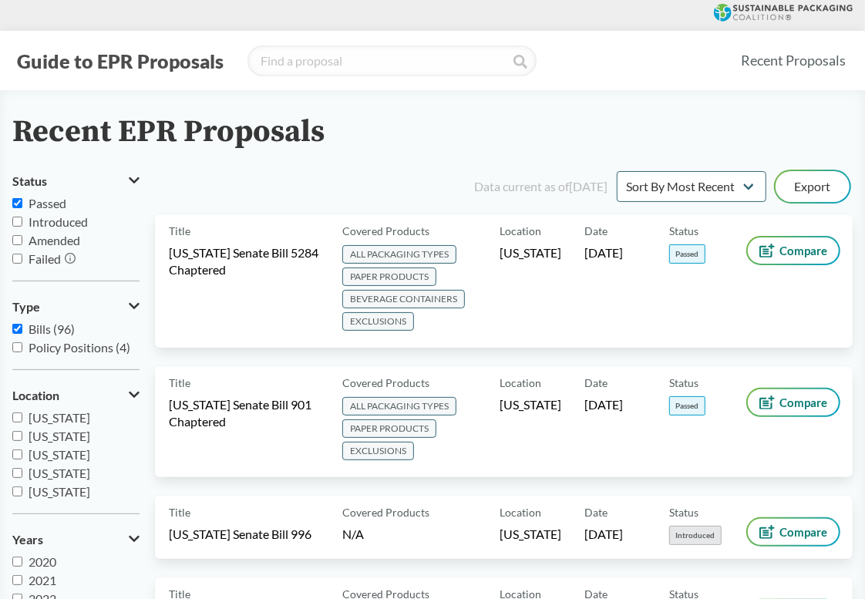
click at [32, 219] on span "Introduced" at bounding box center [58, 221] width 59 height 15
click at [22, 219] on input "Introduced" at bounding box center [17, 222] width 10 height 10
click at [28, 224] on label "Introduced" at bounding box center [75, 222] width 127 height 19
click at [22, 224] on input "Introduced" at bounding box center [17, 222] width 10 height 10
checkbox input "false"
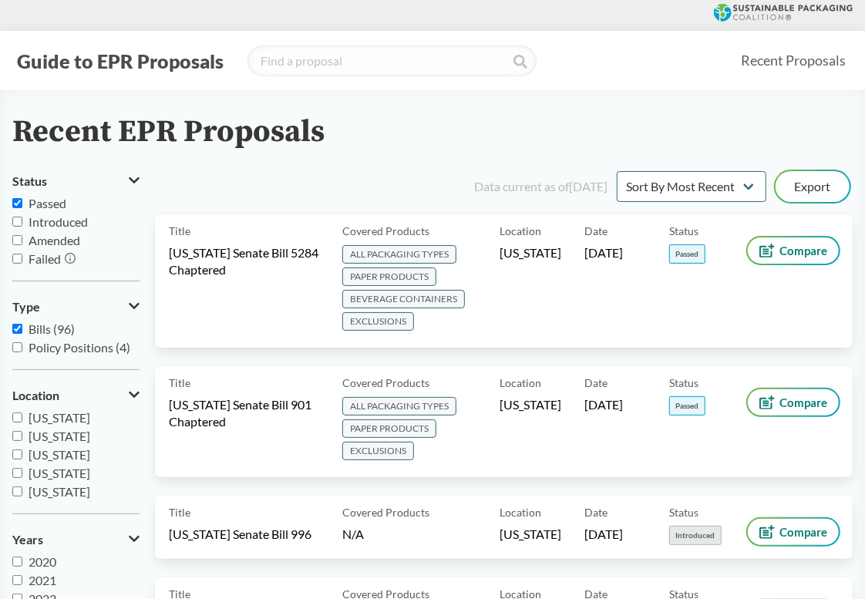
click at [35, 207] on span "Passed" at bounding box center [48, 203] width 38 height 15
click at [22, 207] on input "Passed" at bounding box center [17, 203] width 10 height 10
click at [22, 205] on input "Passed" at bounding box center [17, 203] width 10 height 10
checkbox input "true"
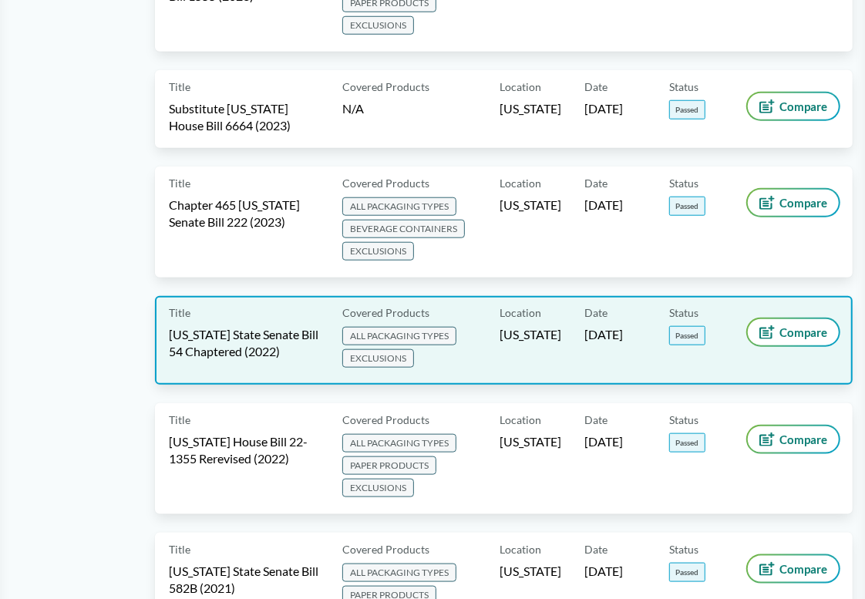
scroll to position [694, 0]
